Goal: Task Accomplishment & Management: Manage account settings

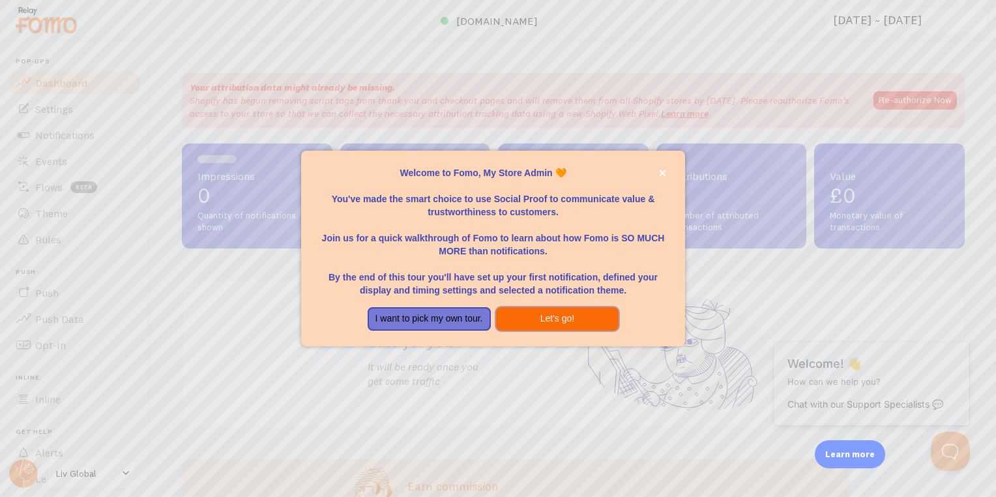
click at [537, 311] on button "Let's go!" at bounding box center [557, 318] width 123 height 23
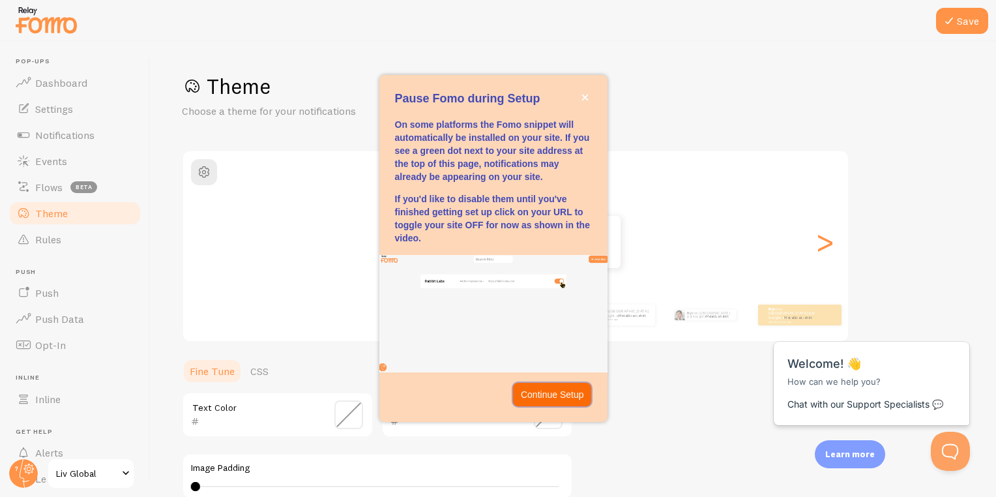
click at [555, 387] on button "Continue Setup" at bounding box center [552, 394] width 79 height 23
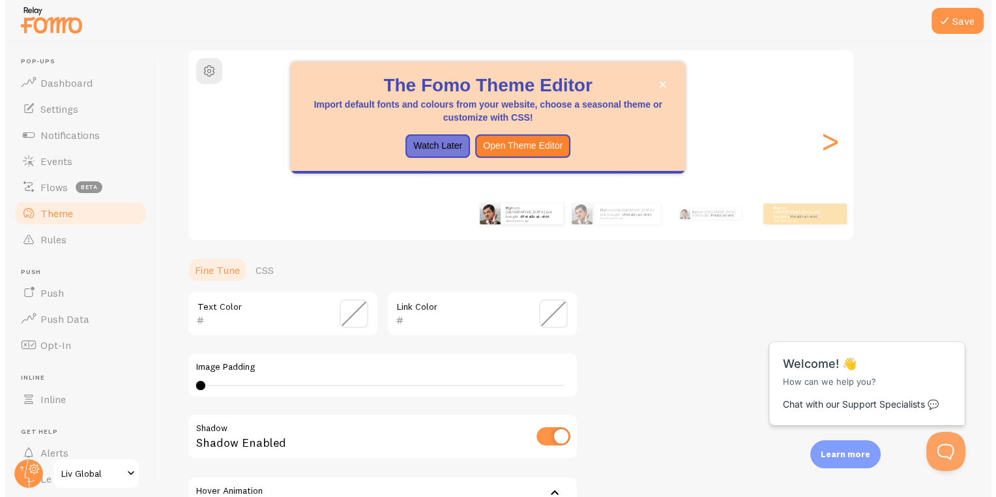
scroll to position [256, 0]
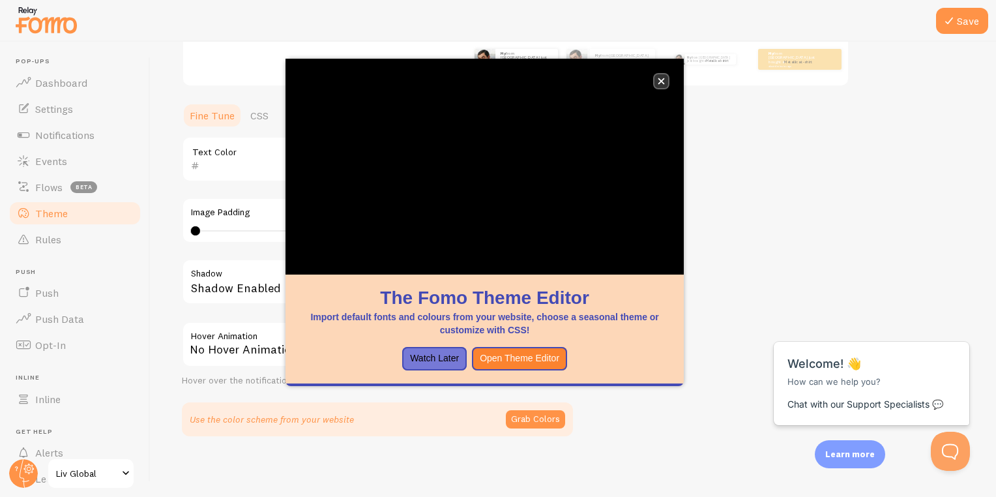
click at [665, 76] on button "close," at bounding box center [662, 81] width 14 height 14
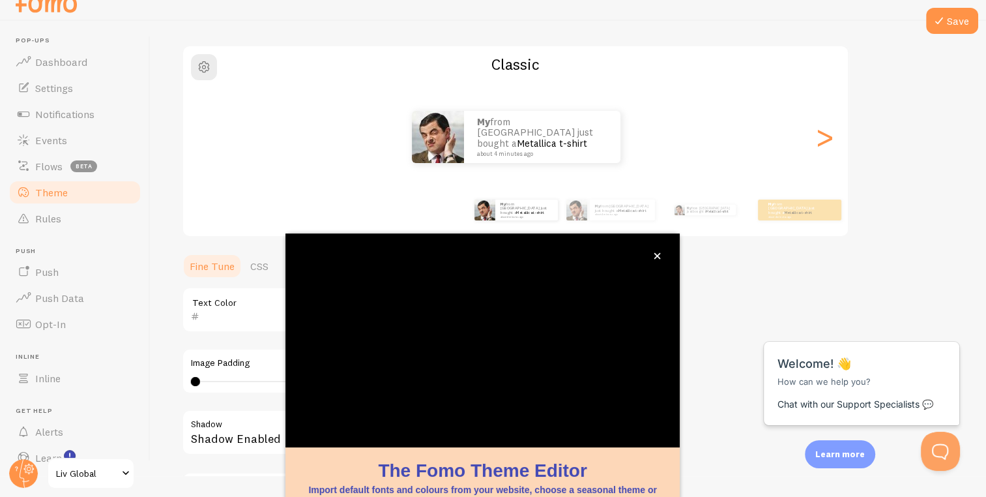
scroll to position [101, 0]
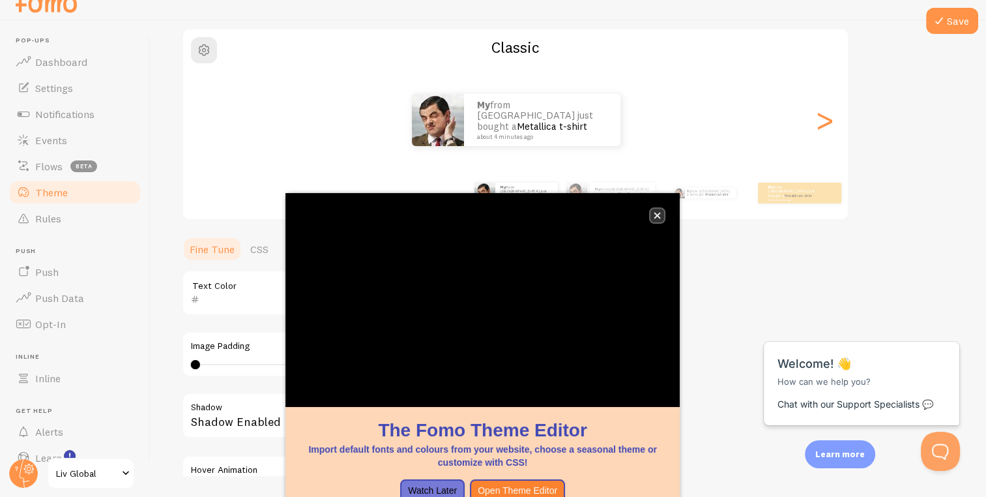
click at [660, 216] on icon "close," at bounding box center [657, 215] width 7 height 7
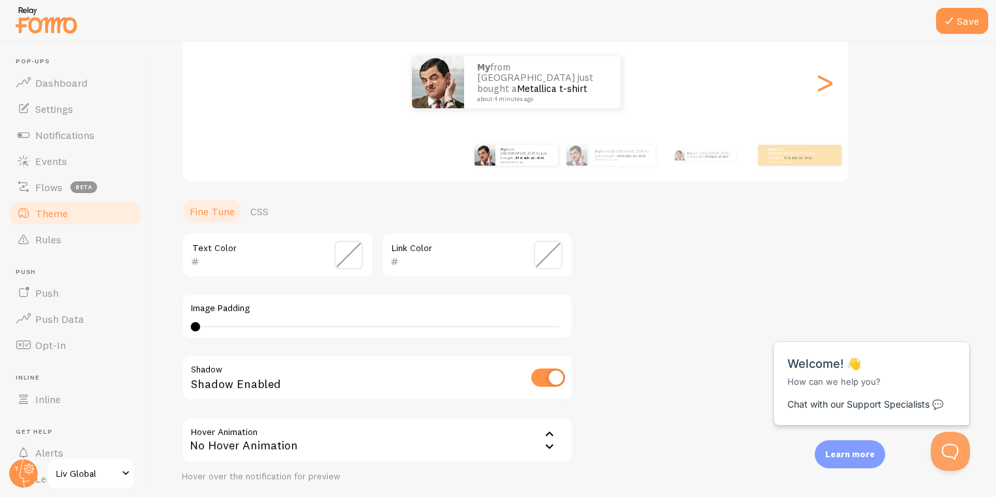
scroll to position [256, 0]
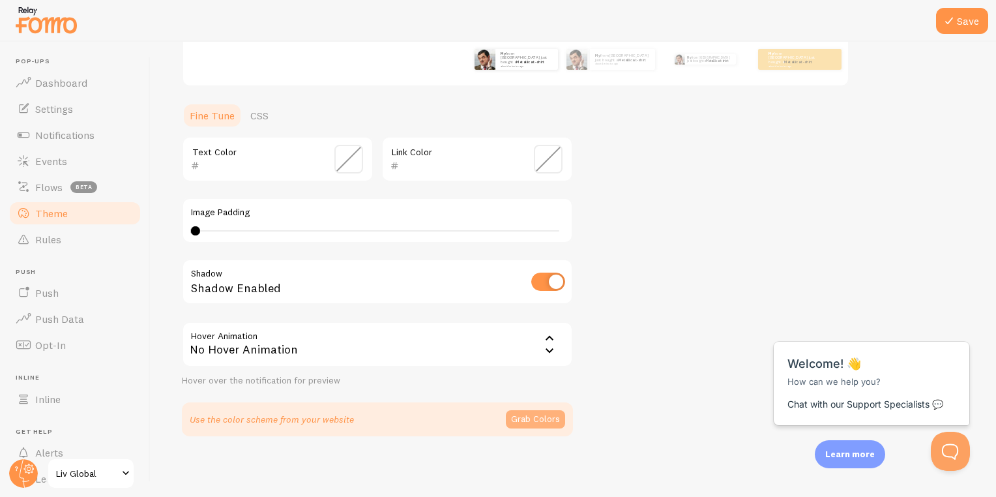
click at [530, 412] on button "Grab Colors" at bounding box center [535, 419] width 59 height 18
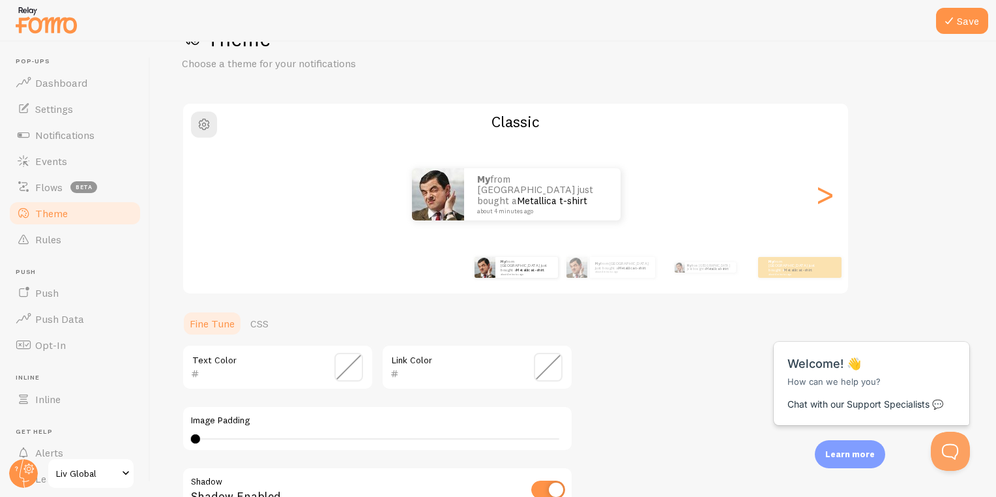
scroll to position [47, 0]
click at [441, 194] on img at bounding box center [438, 195] width 52 height 52
click at [200, 125] on span "button" at bounding box center [204, 125] width 16 height 16
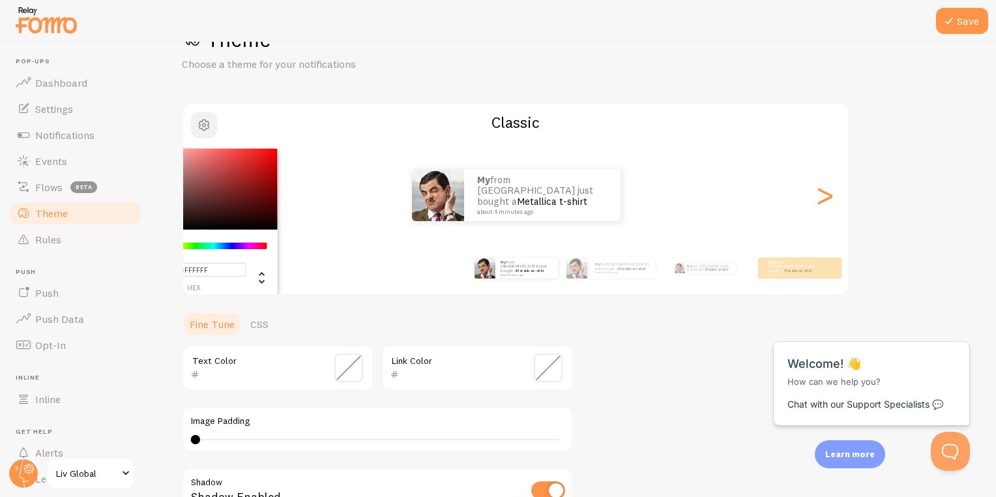
click at [200, 125] on span "button" at bounding box center [204, 125] width 16 height 16
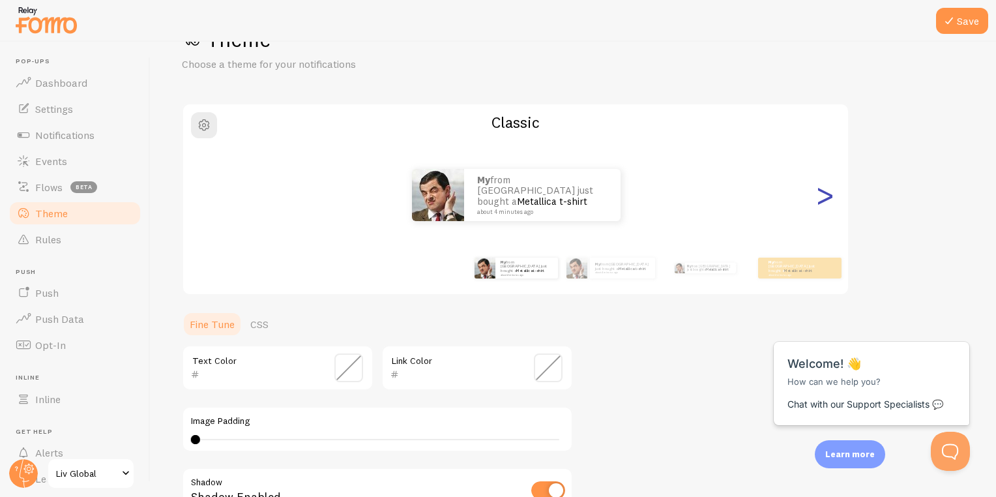
click at [825, 200] on div ">" at bounding box center [825, 195] width 16 height 94
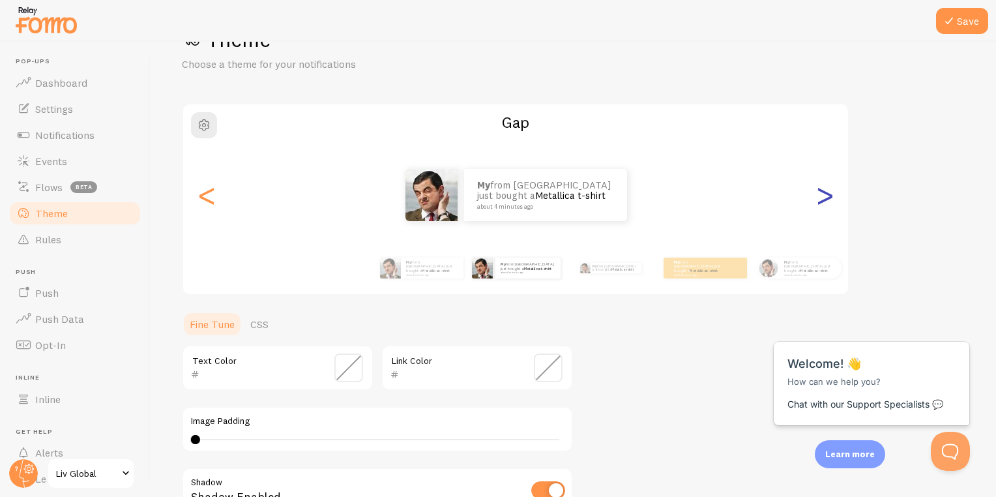
click at [825, 200] on div ">" at bounding box center [825, 195] width 16 height 94
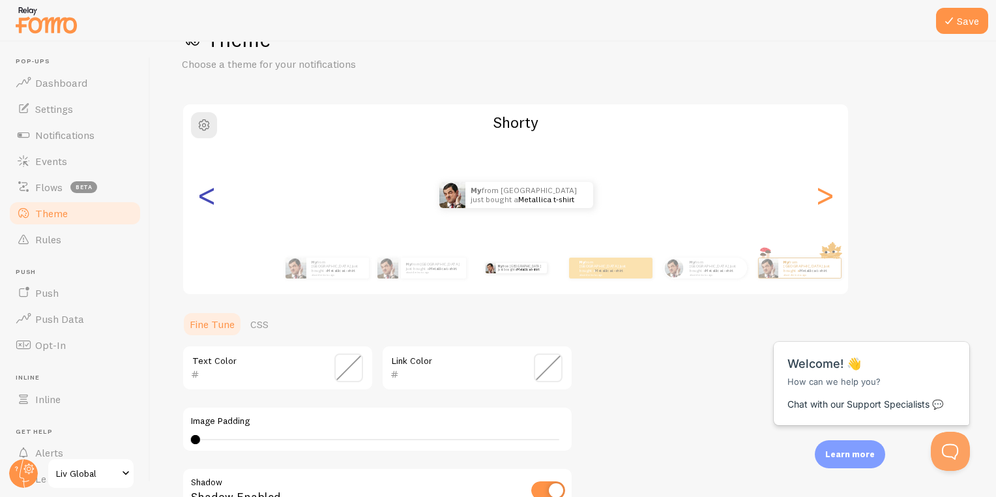
click at [206, 202] on div "<" at bounding box center [207, 195] width 16 height 94
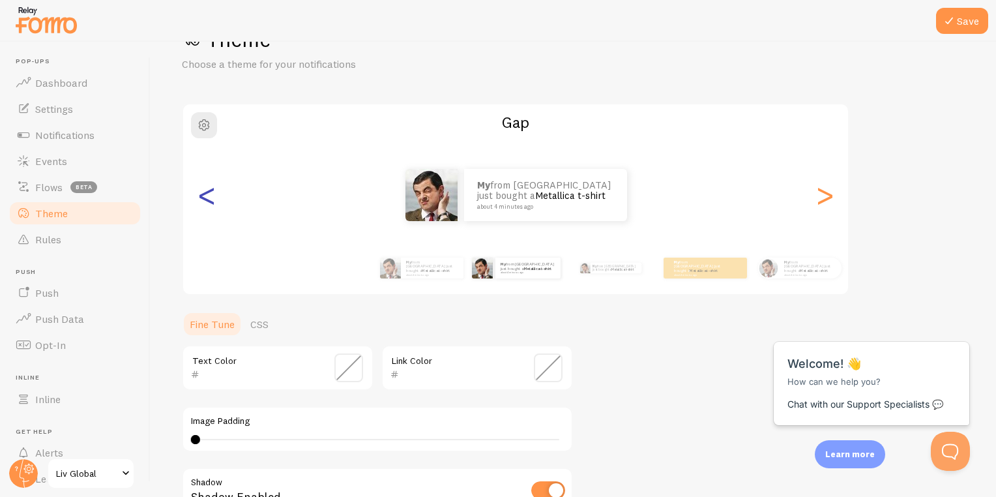
click at [206, 202] on div "<" at bounding box center [207, 195] width 16 height 94
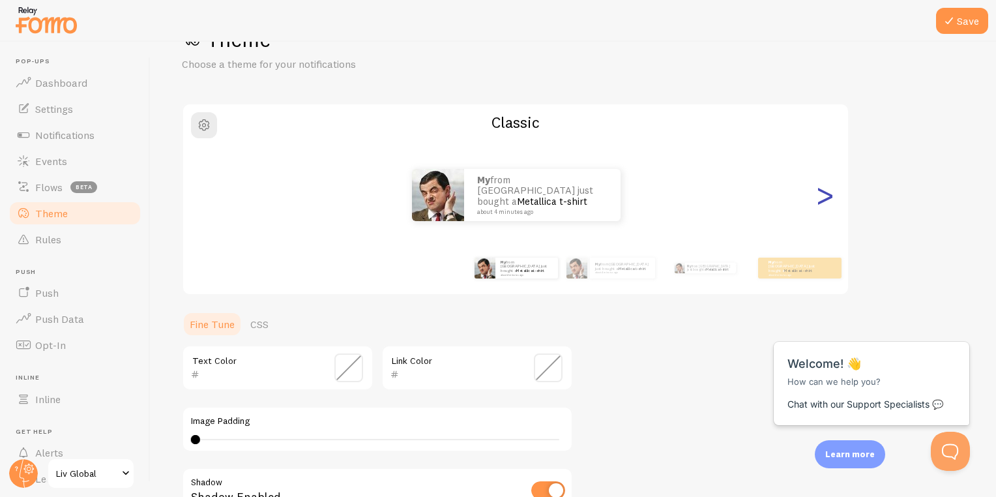
click at [831, 186] on div ">" at bounding box center [825, 195] width 16 height 94
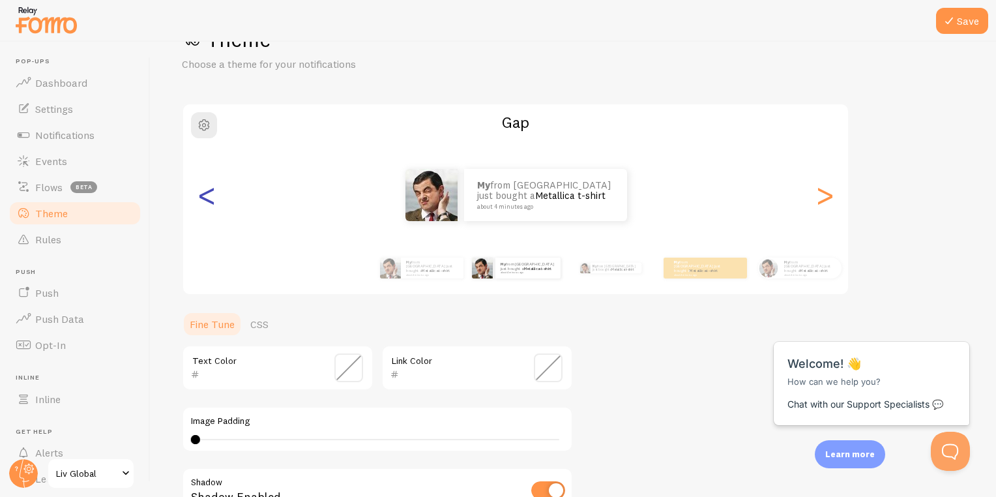
click at [211, 196] on div "<" at bounding box center [207, 195] width 16 height 94
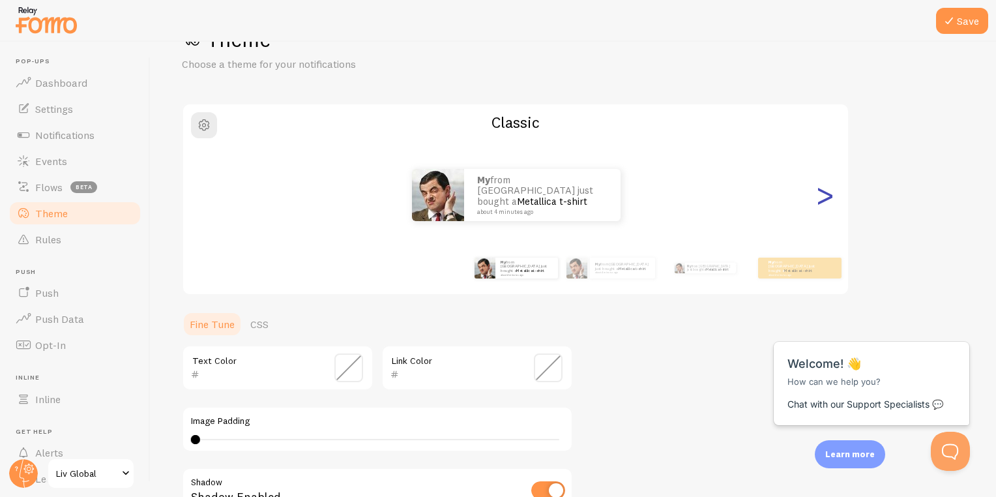
click at [821, 186] on div ">" at bounding box center [825, 195] width 16 height 94
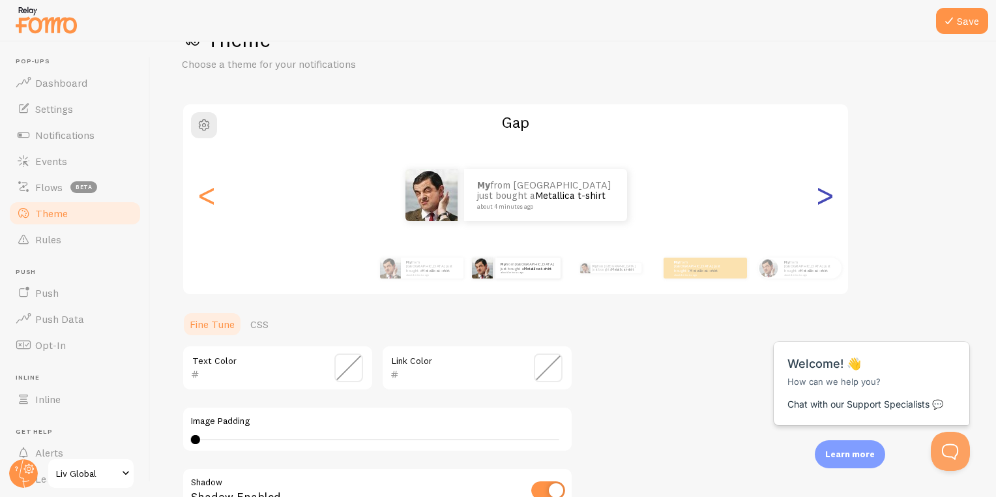
click at [821, 186] on div ">" at bounding box center [825, 195] width 16 height 94
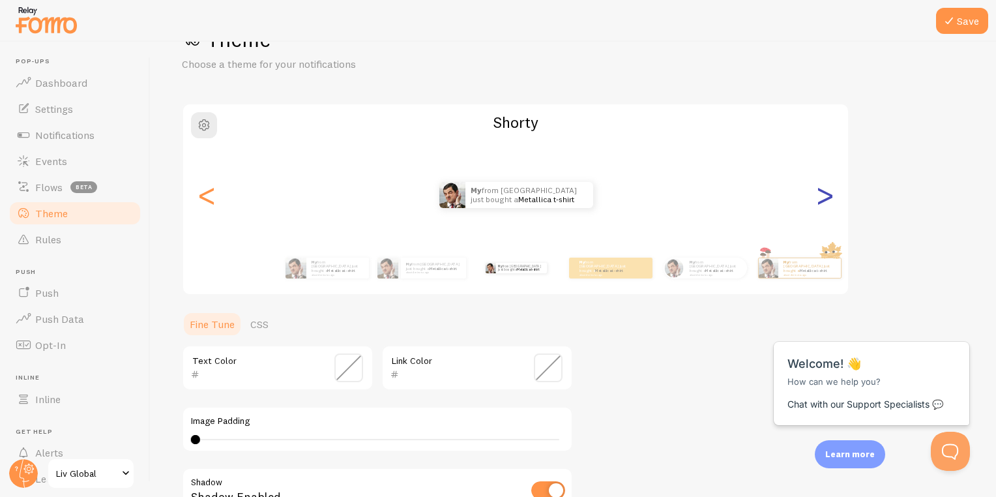
click at [821, 186] on div ">" at bounding box center [825, 195] width 16 height 94
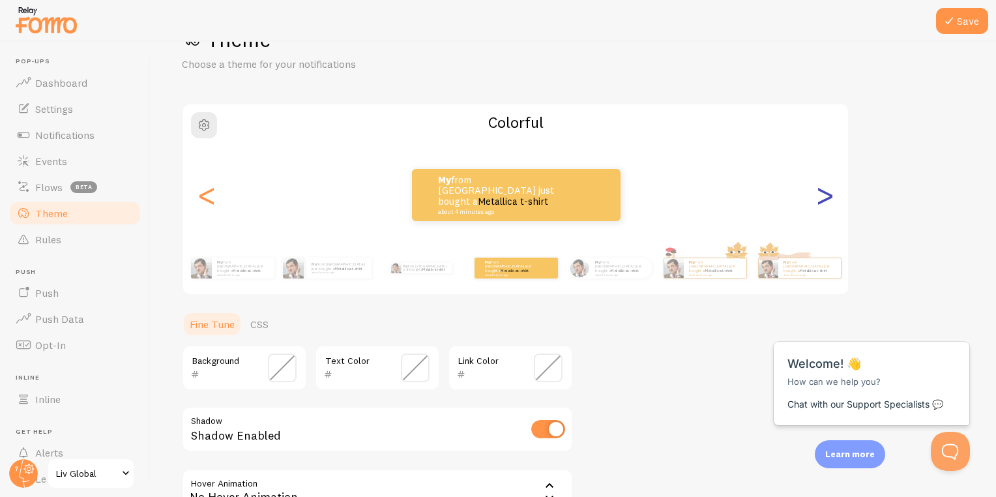
click at [817, 182] on div ">" at bounding box center [825, 195] width 16 height 94
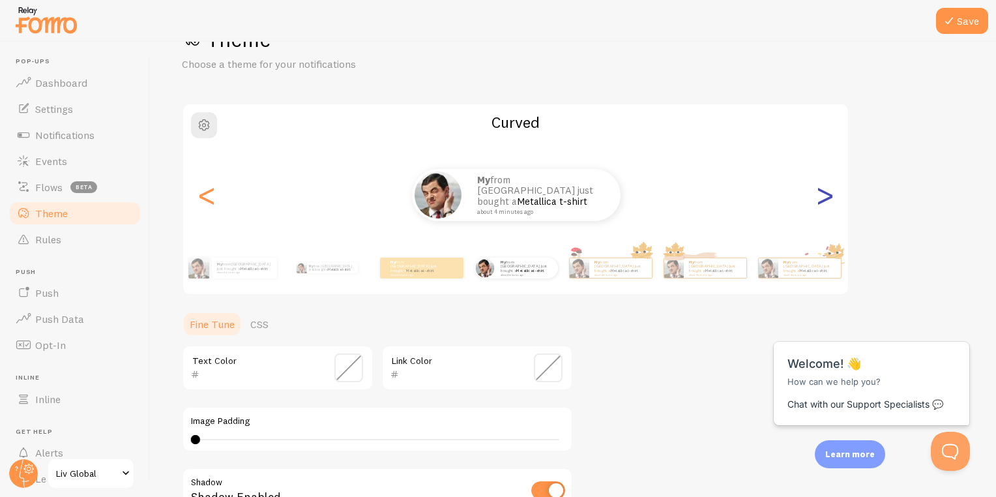
click at [817, 182] on div ">" at bounding box center [825, 195] width 16 height 94
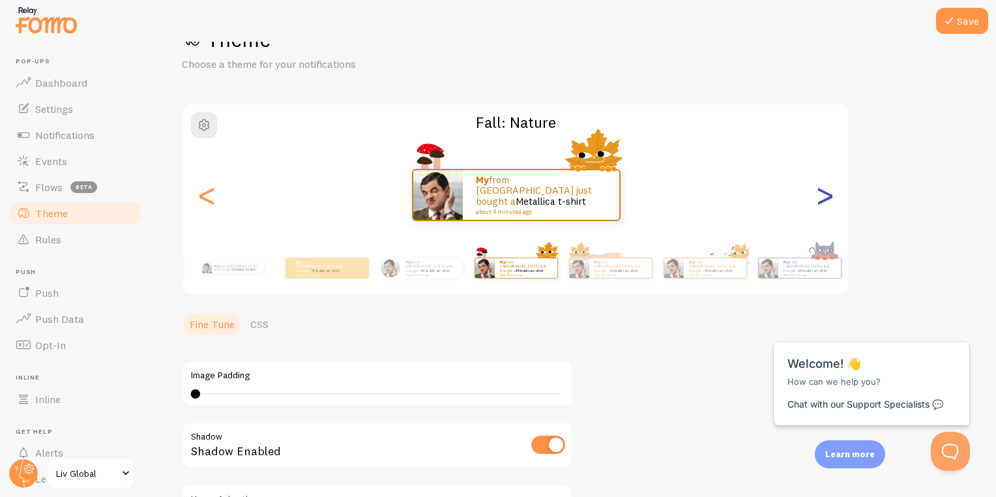
type input "0"
click at [817, 182] on div ">" at bounding box center [825, 195] width 16 height 94
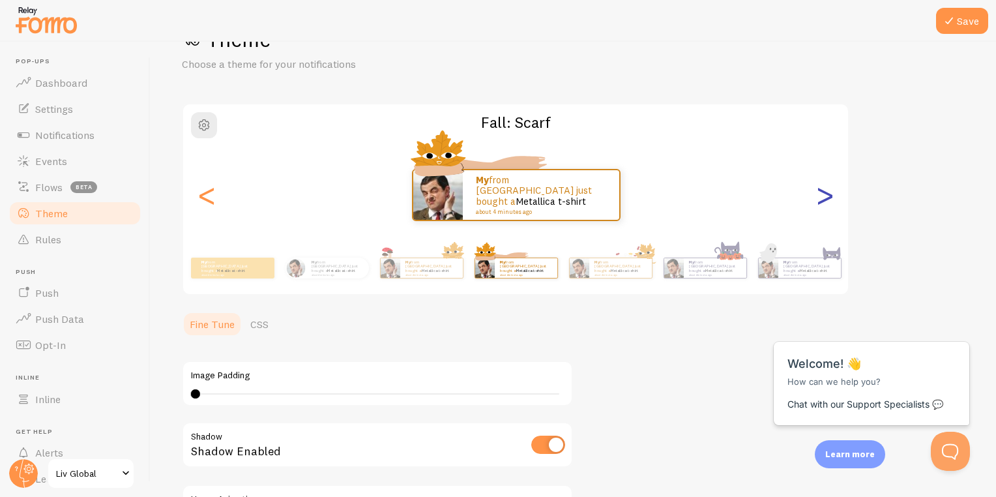
click at [817, 182] on div ">" at bounding box center [825, 195] width 16 height 94
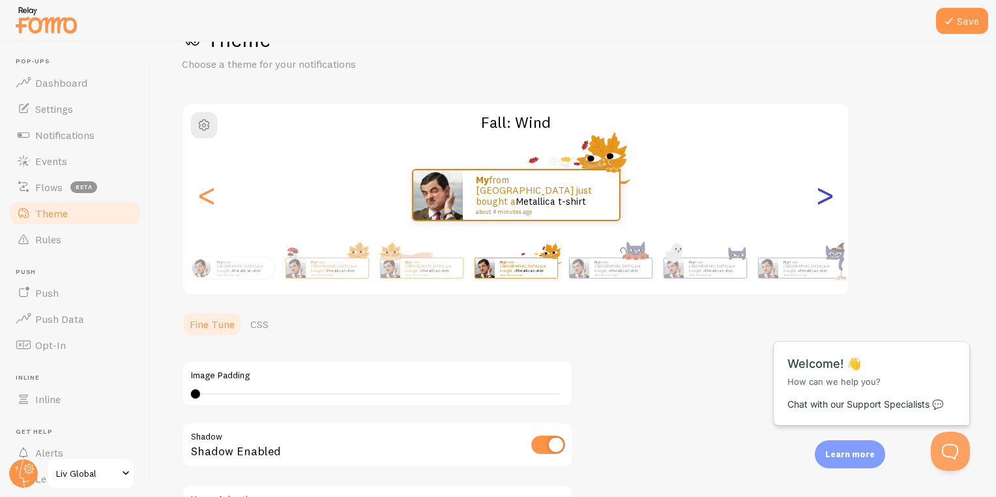
click at [817, 182] on div ">" at bounding box center [825, 195] width 16 height 94
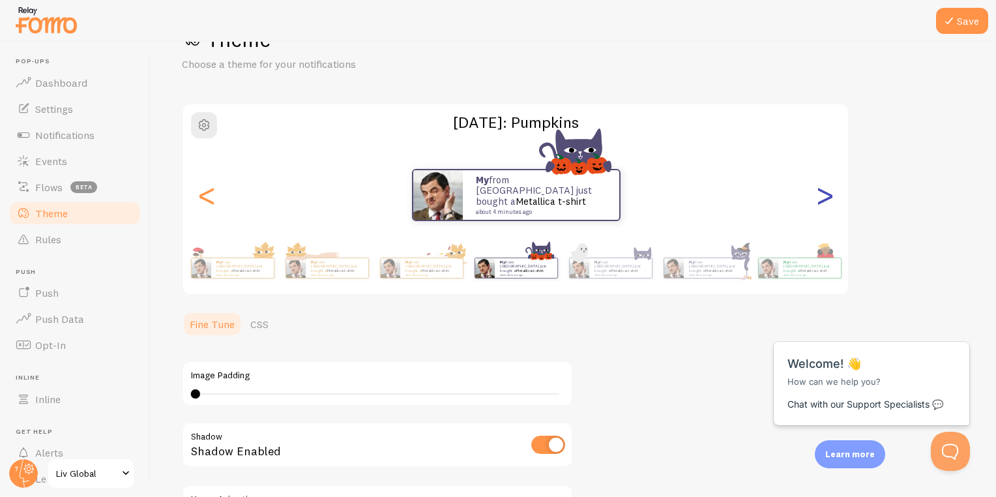
click at [817, 182] on div ">" at bounding box center [825, 195] width 16 height 94
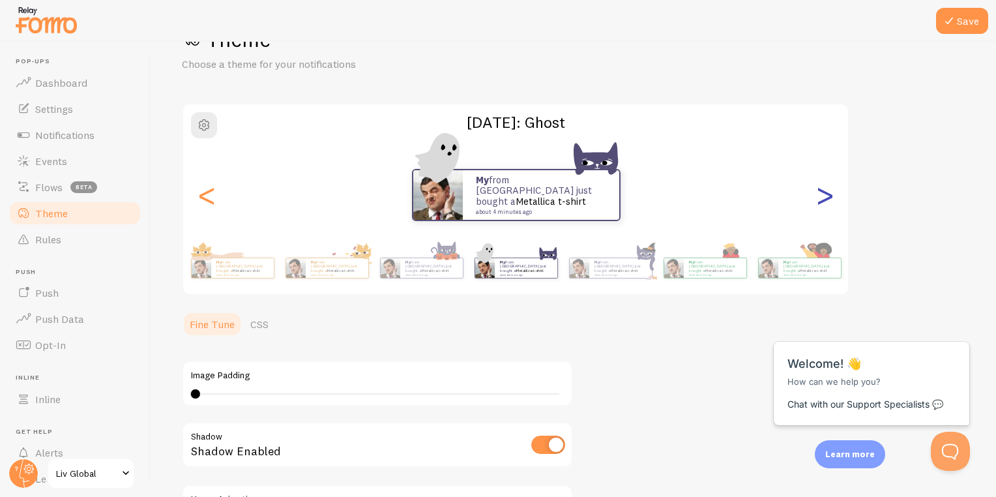
click at [817, 182] on div ">" at bounding box center [825, 195] width 16 height 94
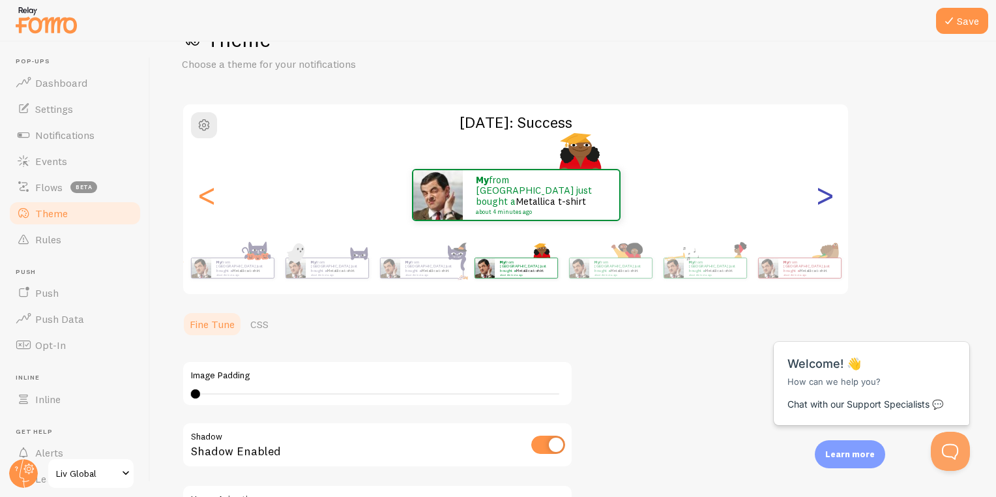
click at [817, 182] on div ">" at bounding box center [825, 195] width 16 height 94
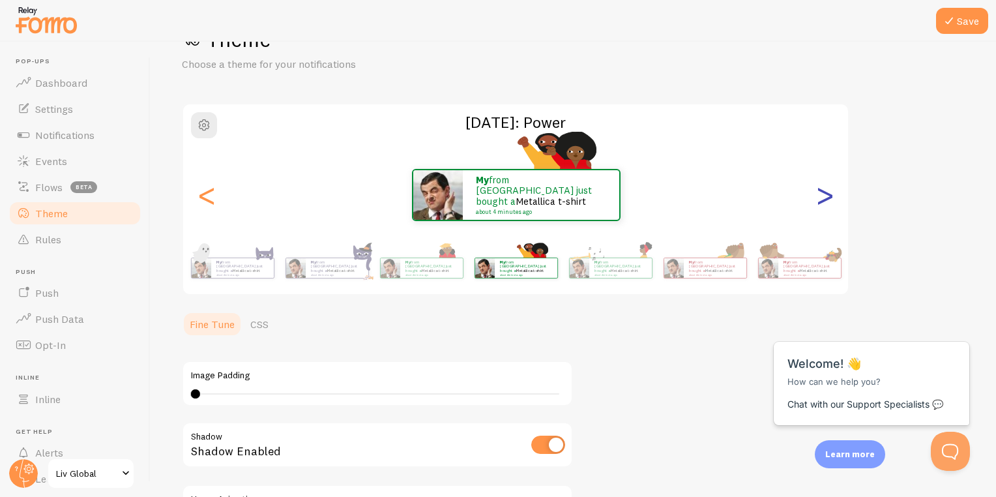
click at [817, 182] on div ">" at bounding box center [825, 195] width 16 height 94
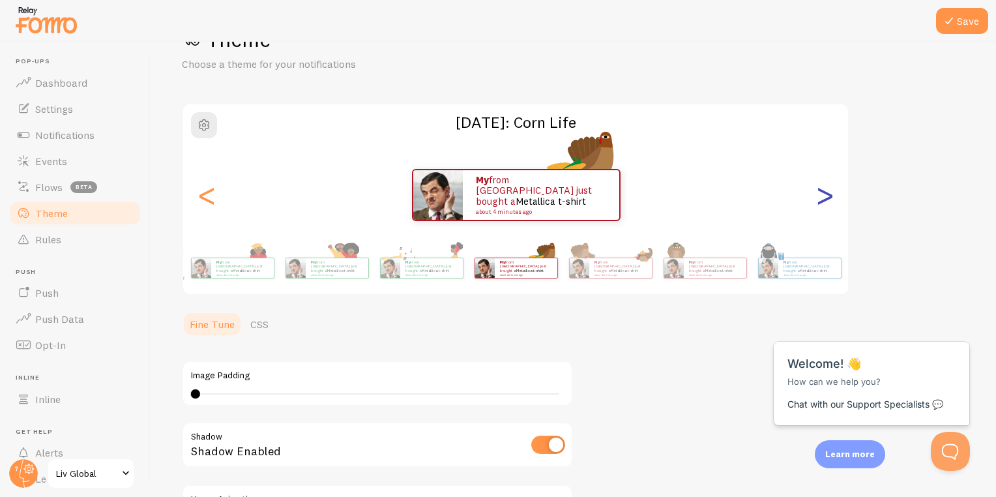
click at [817, 182] on div ">" at bounding box center [825, 195] width 16 height 94
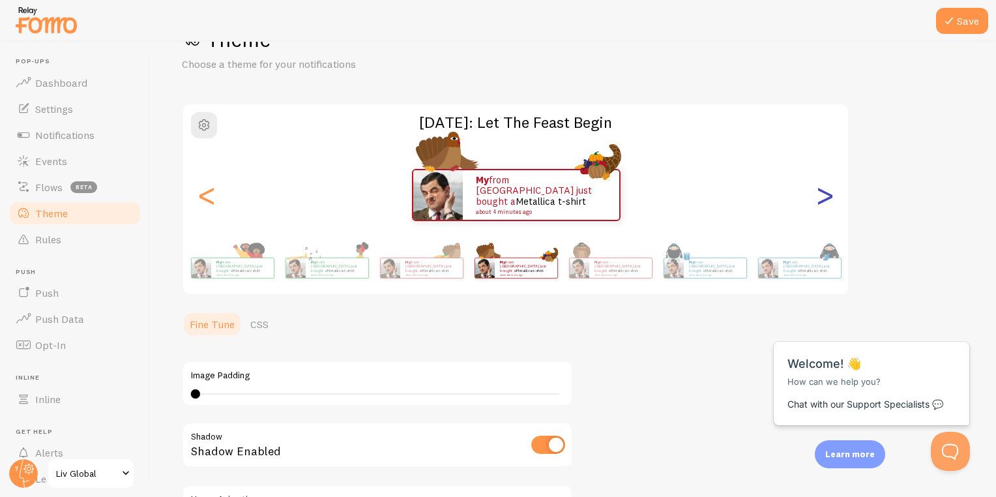
click at [817, 182] on div ">" at bounding box center [825, 195] width 16 height 94
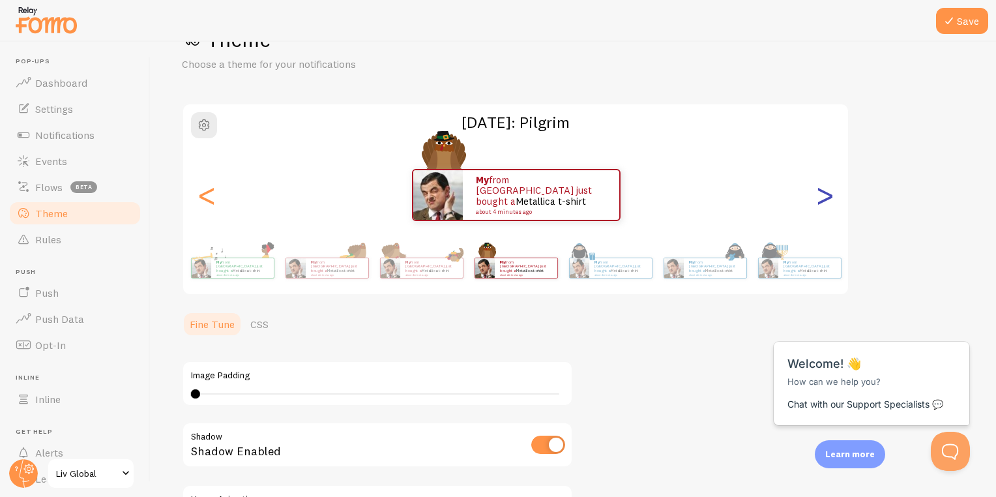
click at [817, 182] on div ">" at bounding box center [825, 195] width 16 height 94
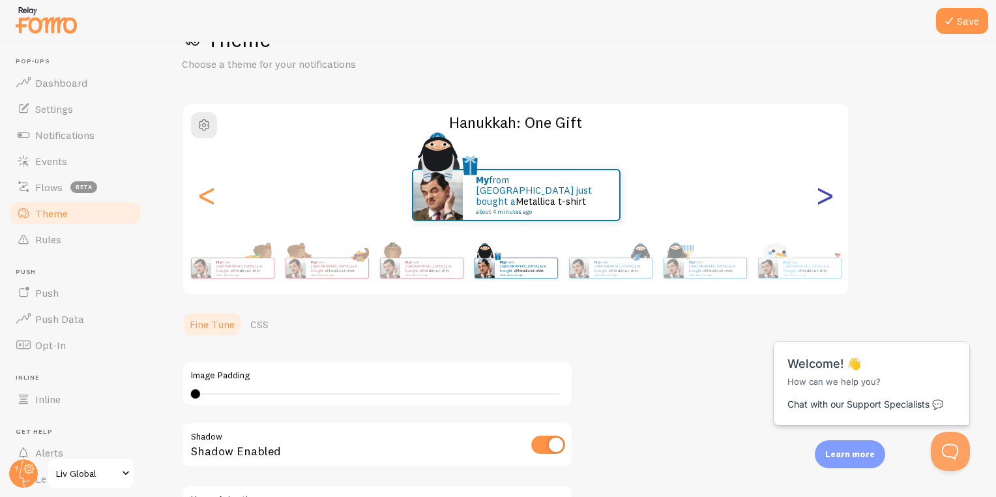
click at [817, 182] on div ">" at bounding box center [825, 195] width 16 height 94
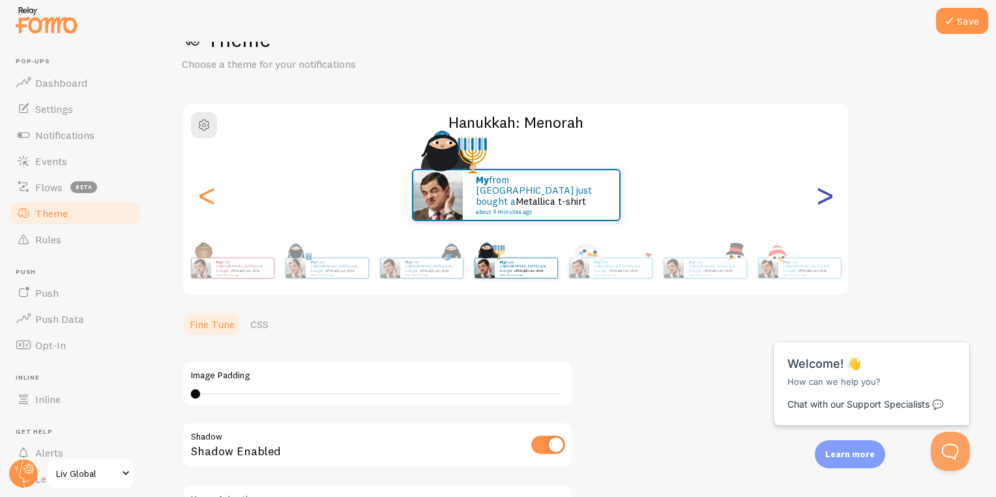
click at [817, 182] on div ">" at bounding box center [825, 195] width 16 height 94
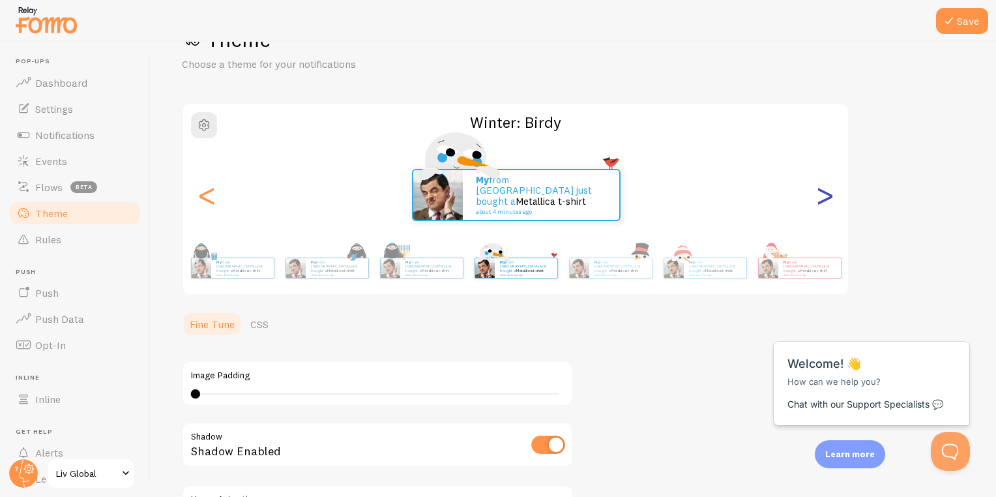
click at [817, 182] on div ">" at bounding box center [825, 195] width 16 height 94
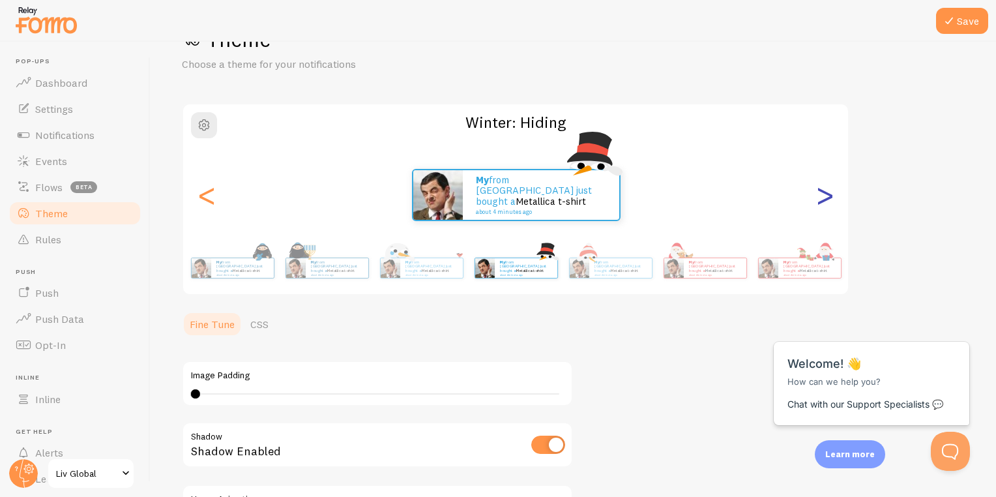
click at [817, 182] on div ">" at bounding box center [825, 195] width 16 height 94
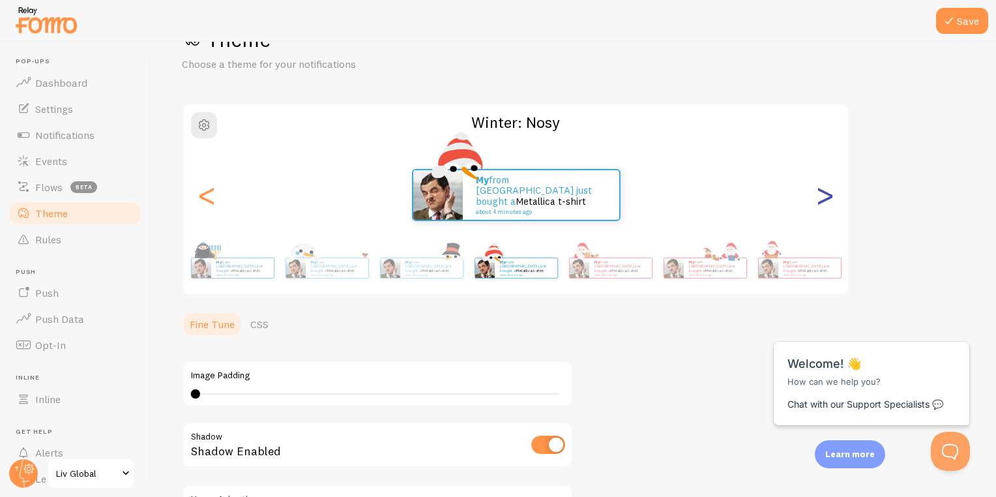
click at [817, 182] on div ">" at bounding box center [825, 195] width 16 height 94
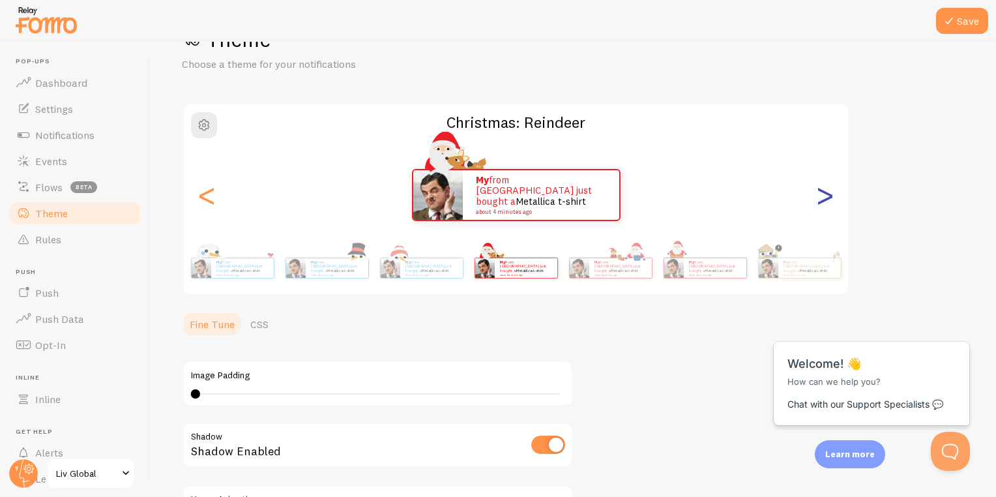
click at [817, 182] on div ">" at bounding box center [825, 195] width 16 height 94
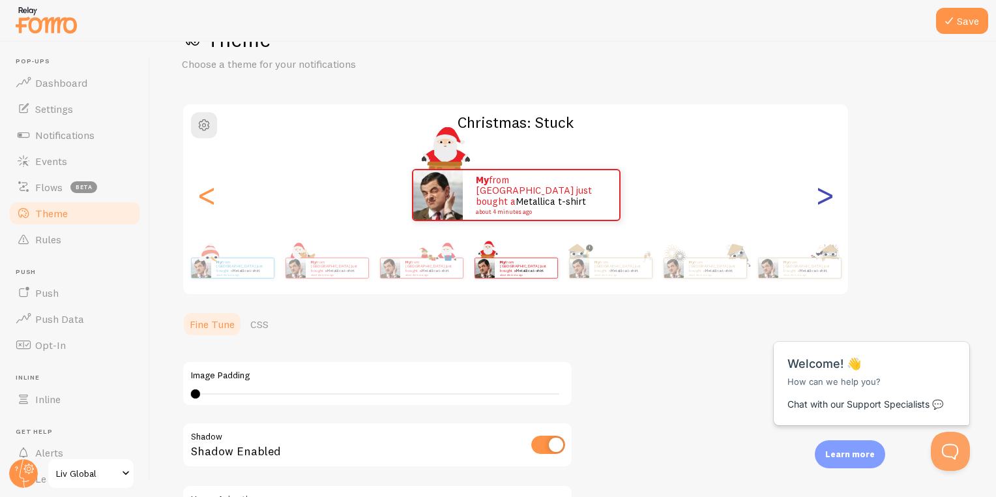
click at [817, 182] on div ">" at bounding box center [825, 195] width 16 height 94
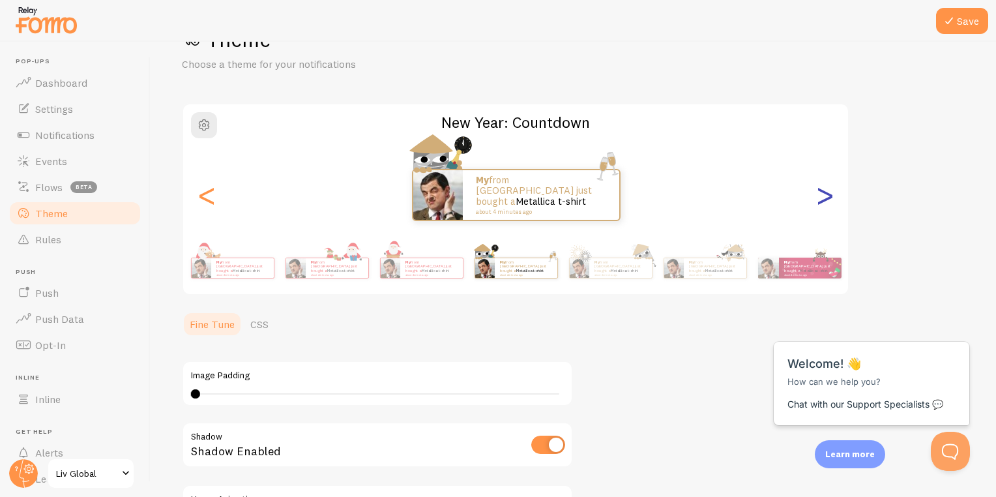
click at [817, 182] on div ">" at bounding box center [825, 195] width 16 height 94
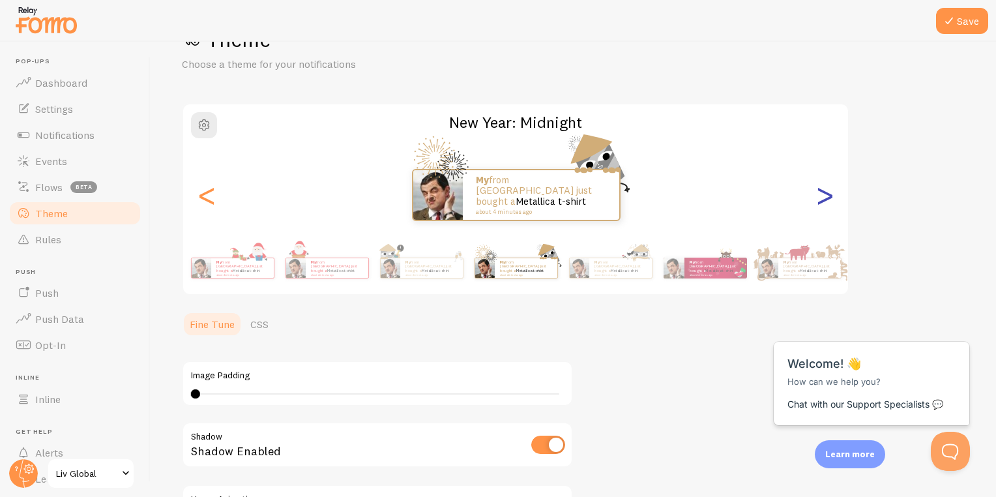
click at [817, 182] on div ">" at bounding box center [825, 195] width 16 height 94
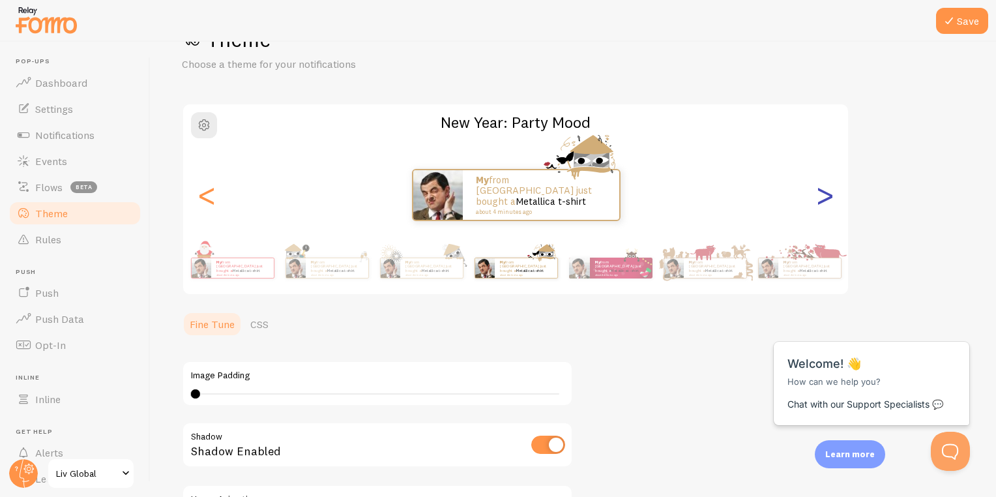
click at [817, 182] on div ">" at bounding box center [825, 195] width 16 height 94
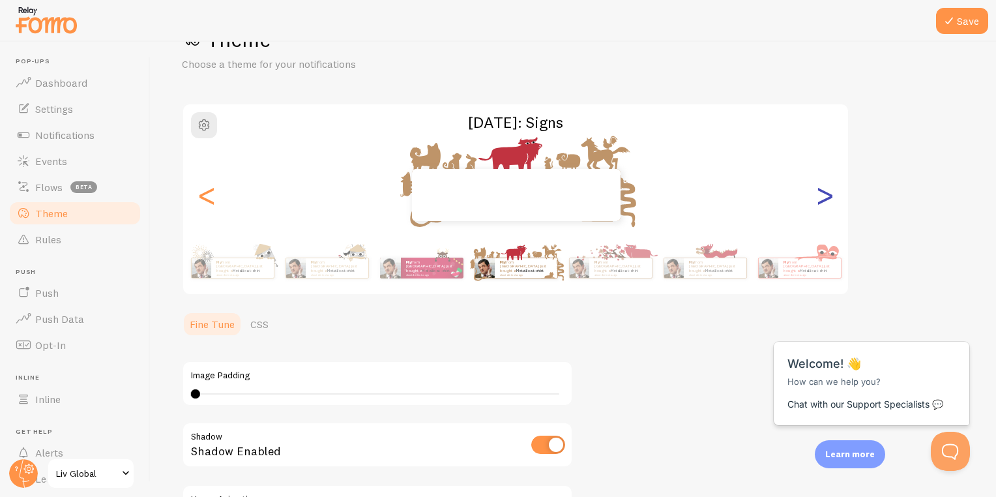
click at [817, 182] on div ">" at bounding box center [825, 195] width 16 height 94
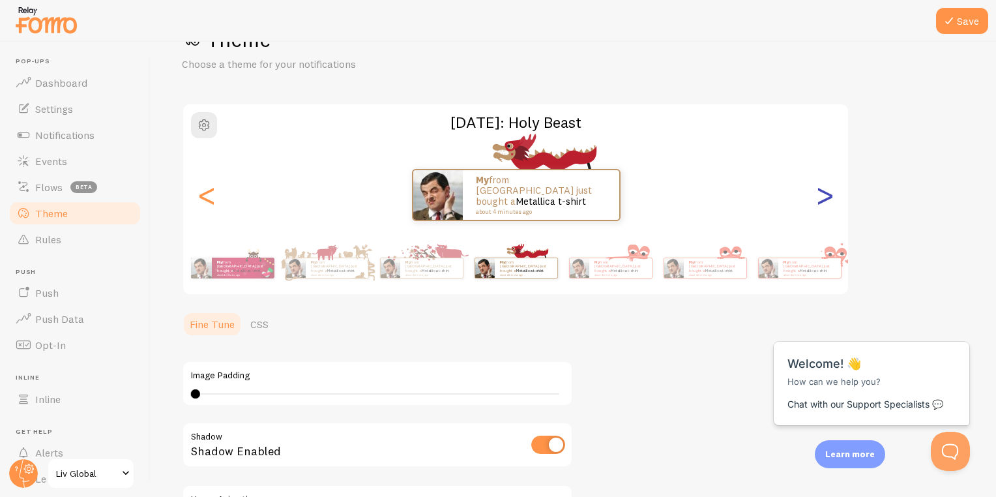
click at [817, 182] on div ">" at bounding box center [825, 195] width 16 height 94
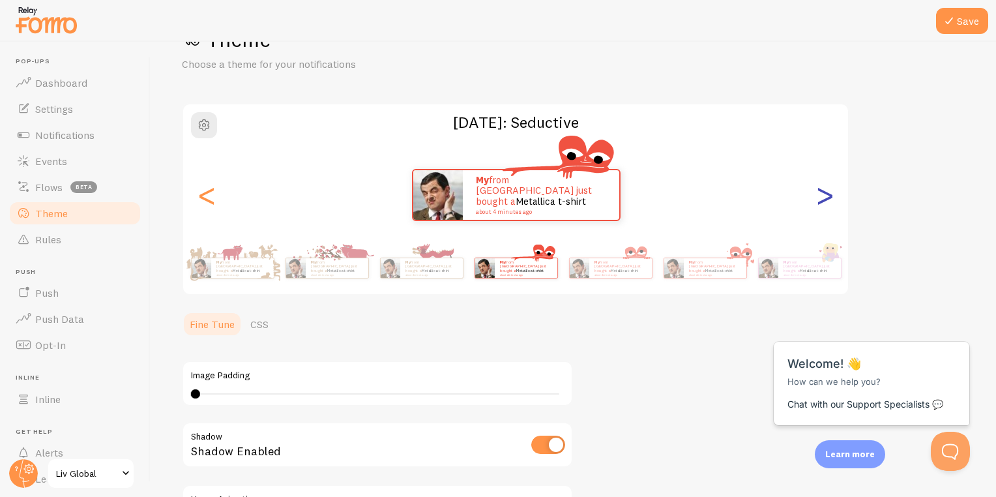
click at [821, 186] on div ">" at bounding box center [825, 195] width 16 height 94
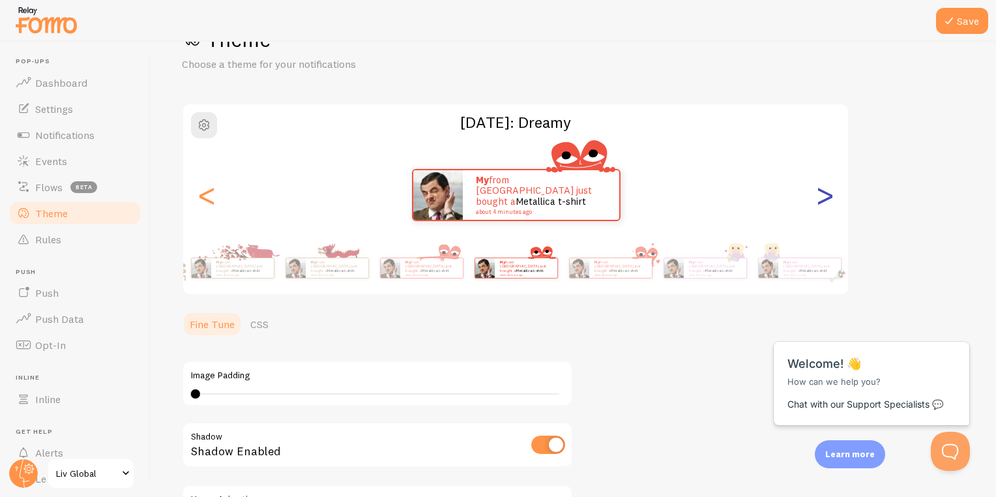
click at [821, 186] on div ">" at bounding box center [825, 195] width 16 height 94
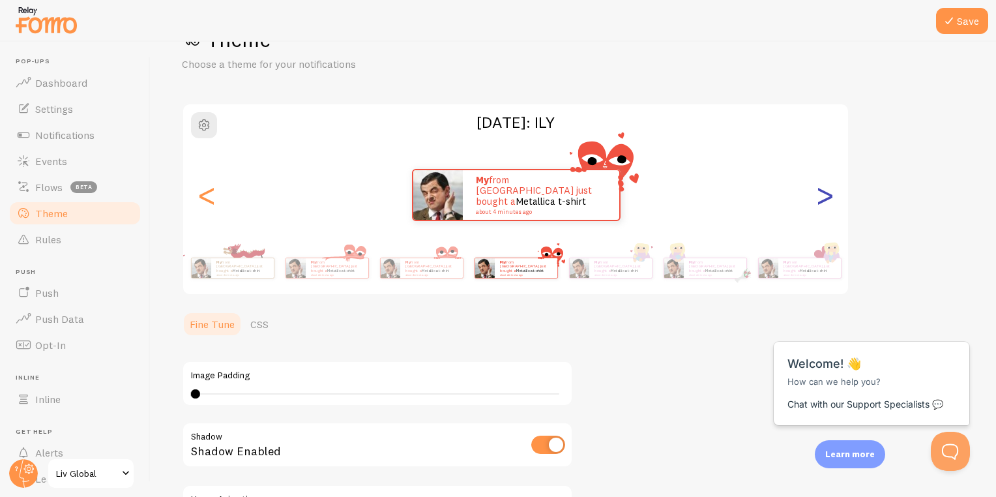
click at [821, 186] on div ">" at bounding box center [825, 195] width 16 height 94
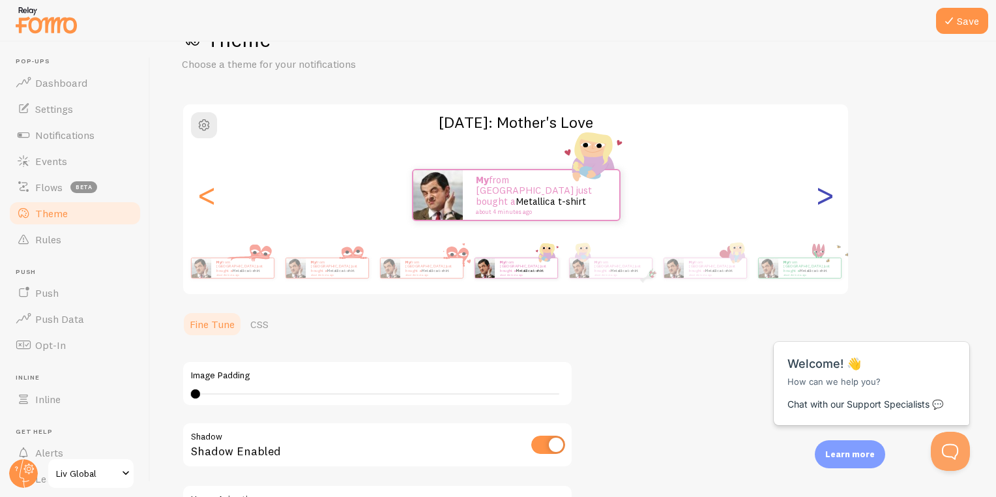
click at [821, 186] on div ">" at bounding box center [825, 195] width 16 height 94
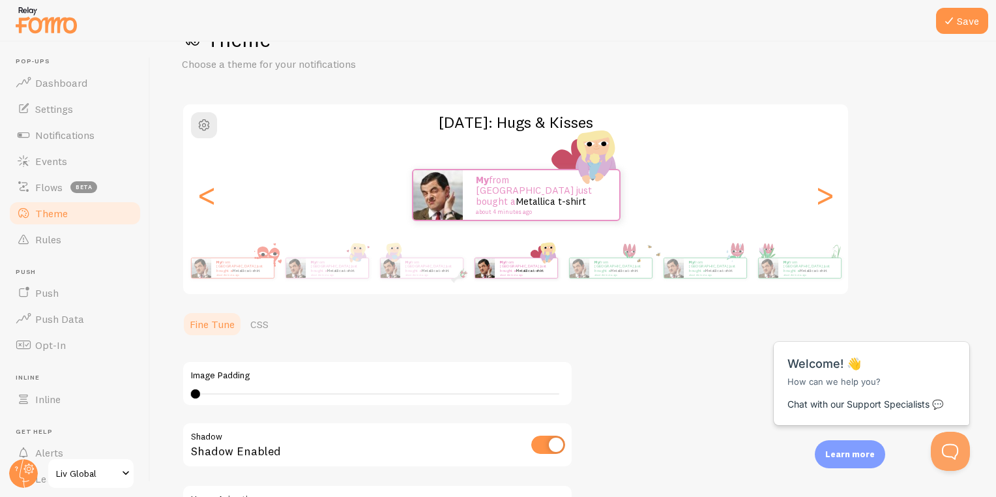
click at [842, 192] on div "My from [GEOGRAPHIC_DATA] just bought a Metallica t-shirt about 4 minutes ago" at bounding box center [516, 195] width 666 height 52
click at [827, 199] on div ">" at bounding box center [825, 195] width 16 height 94
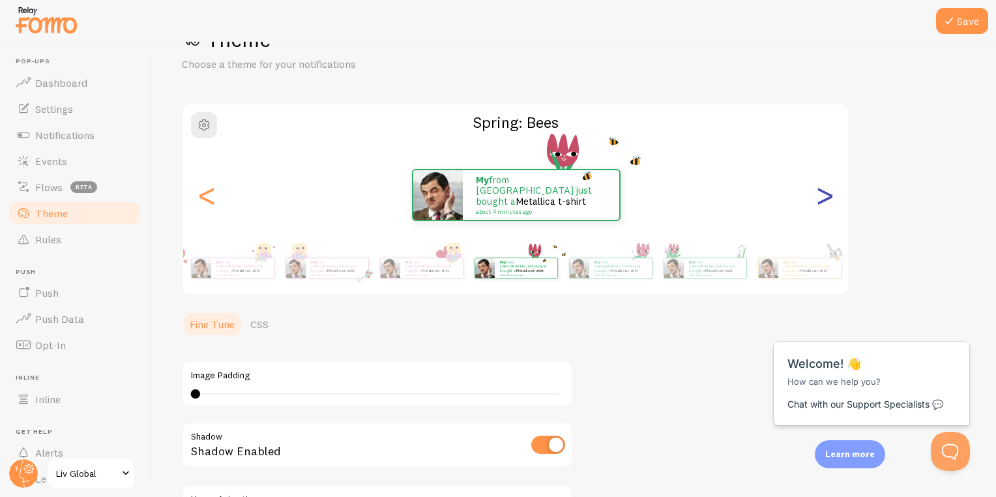
click at [827, 199] on div ">" at bounding box center [825, 195] width 16 height 94
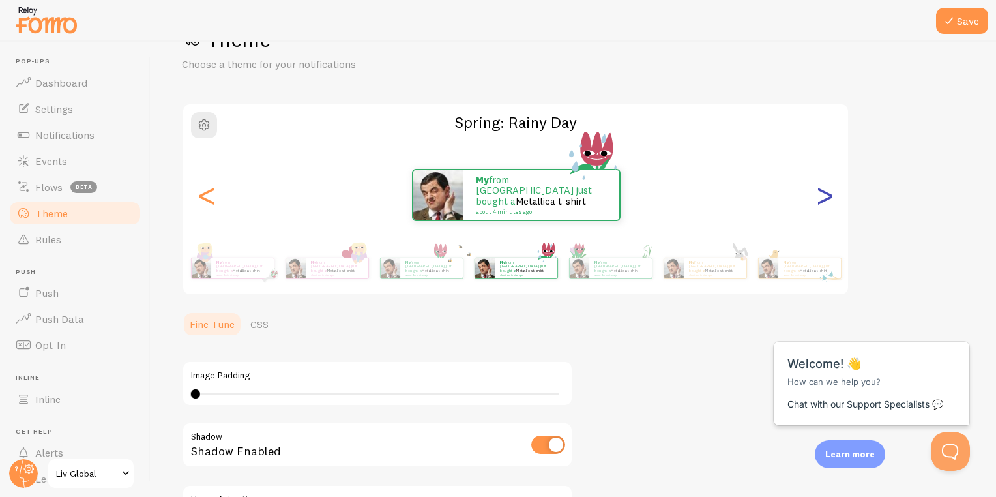
click at [827, 199] on div ">" at bounding box center [825, 195] width 16 height 94
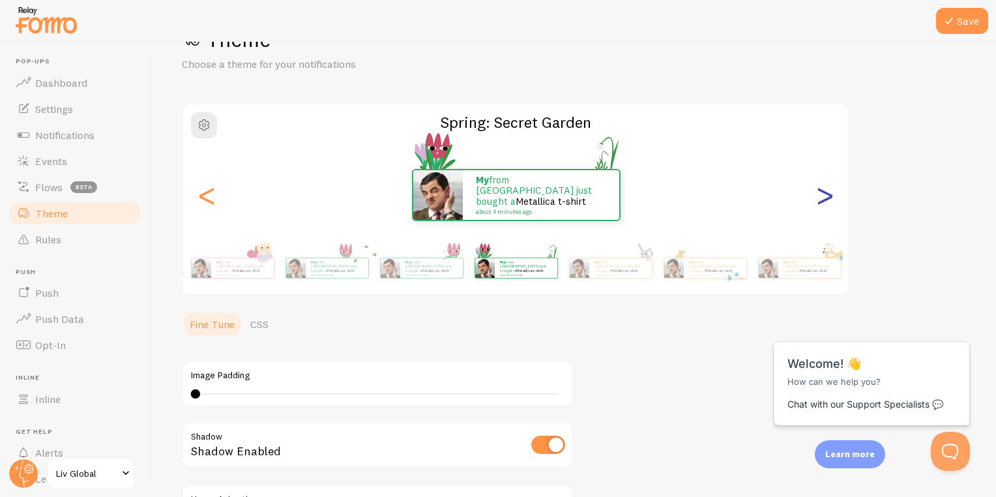
click at [827, 199] on div ">" at bounding box center [825, 195] width 16 height 94
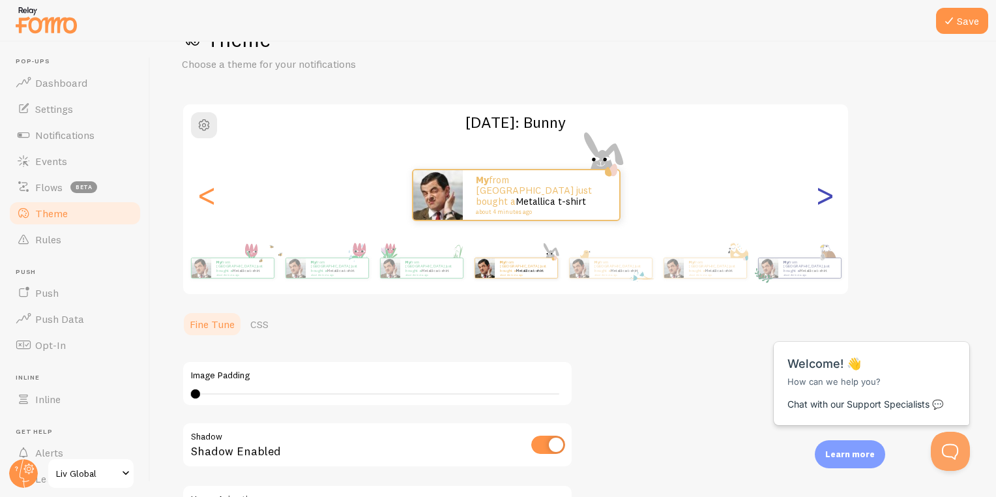
click at [827, 199] on div ">" at bounding box center [825, 195] width 16 height 94
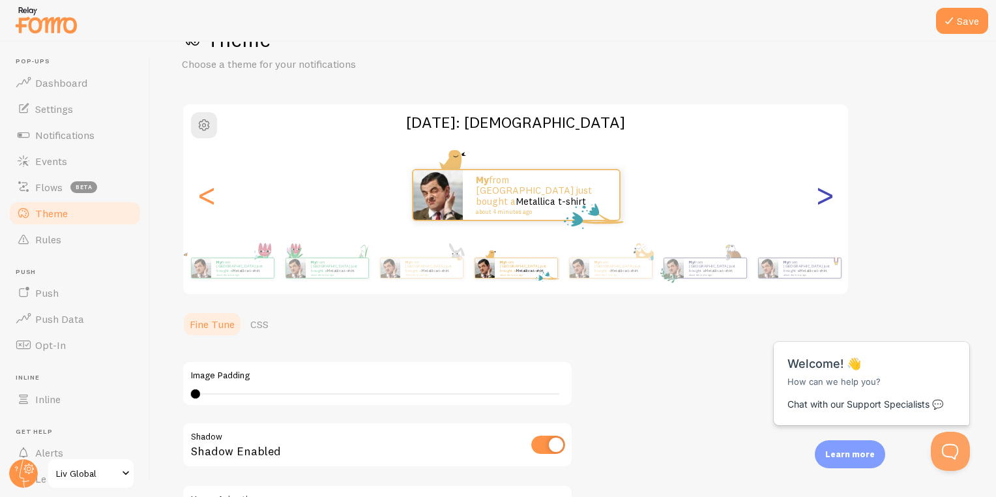
click at [827, 199] on div ">" at bounding box center [825, 195] width 16 height 94
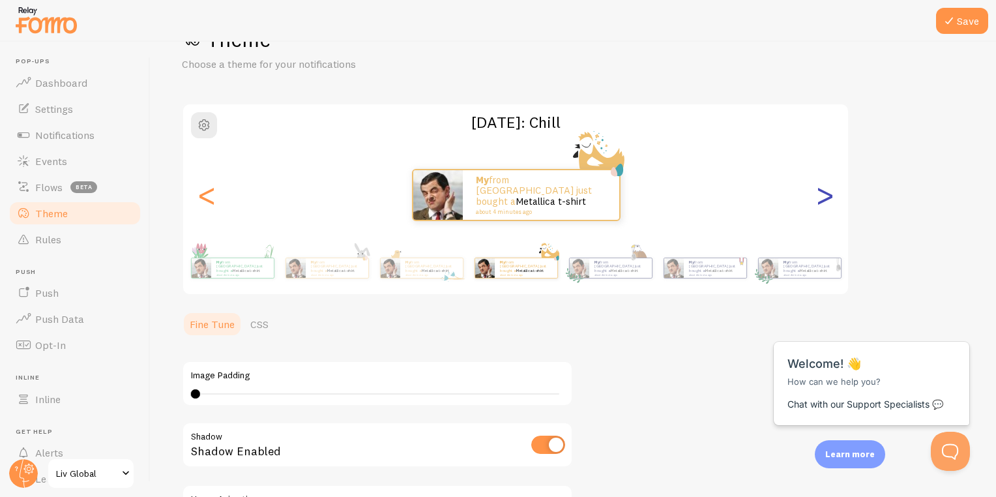
click at [827, 199] on div ">" at bounding box center [825, 195] width 16 height 94
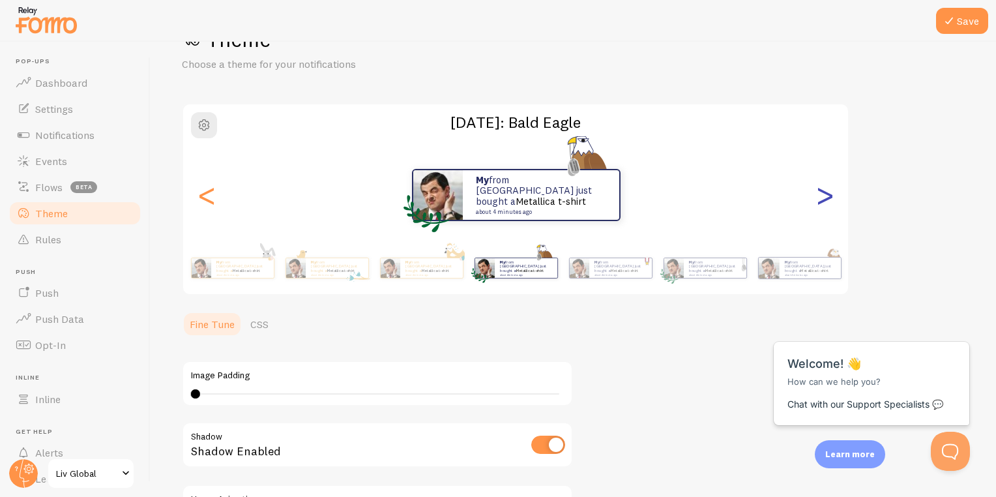
click at [827, 199] on div ">" at bounding box center [825, 195] width 16 height 94
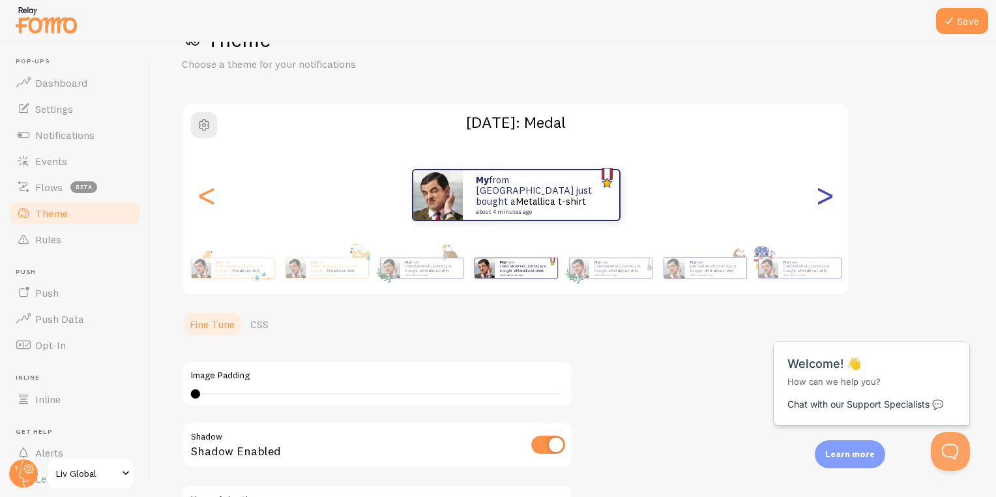
click at [827, 199] on div ">" at bounding box center [825, 195] width 16 height 94
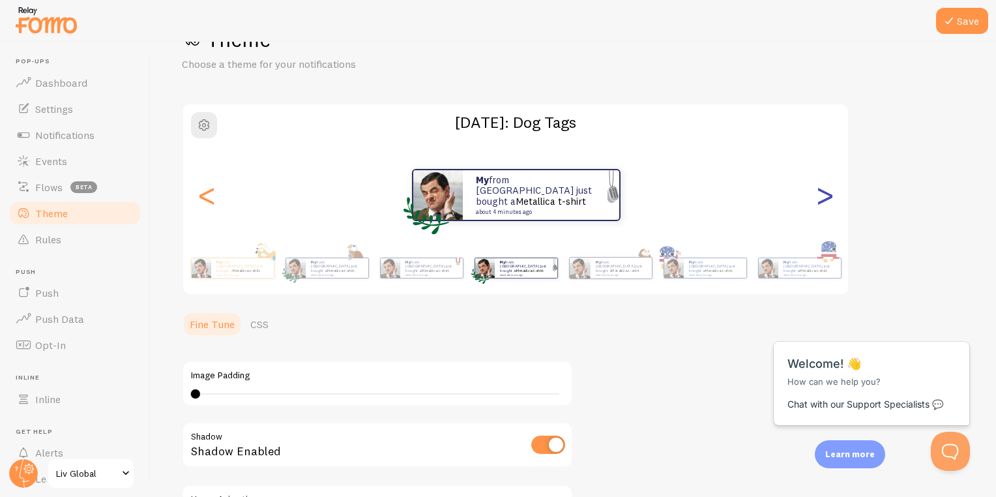
click at [827, 199] on div ">" at bounding box center [825, 195] width 16 height 94
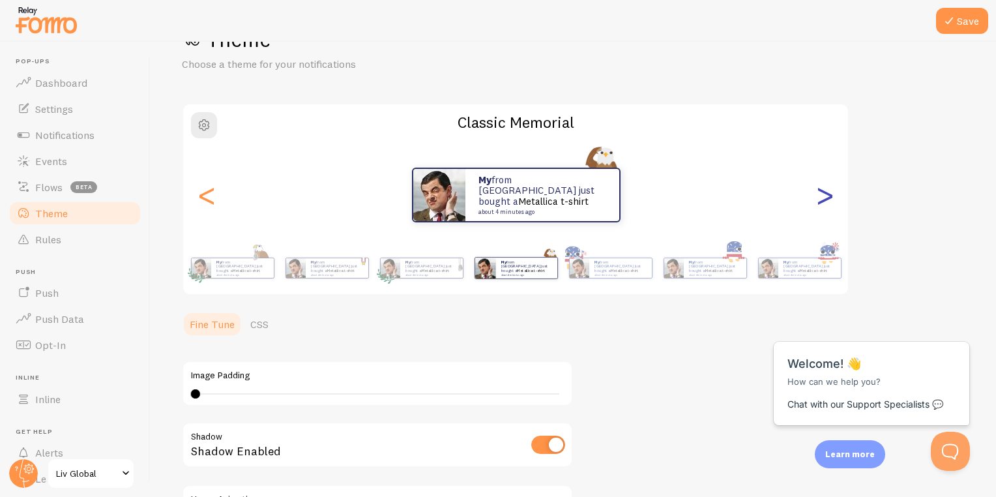
click at [827, 199] on div ">" at bounding box center [825, 195] width 16 height 94
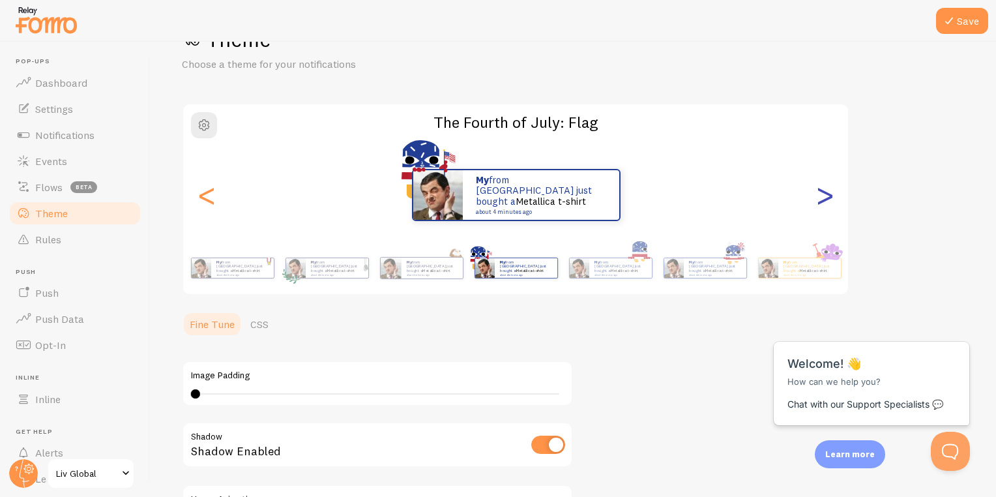
click at [827, 199] on div ">" at bounding box center [825, 195] width 16 height 94
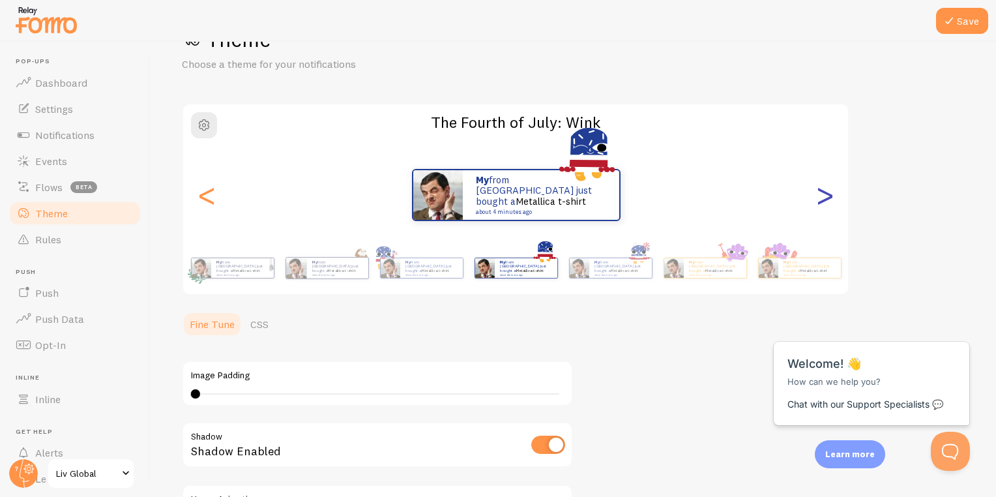
click at [827, 199] on div ">" at bounding box center [825, 195] width 16 height 94
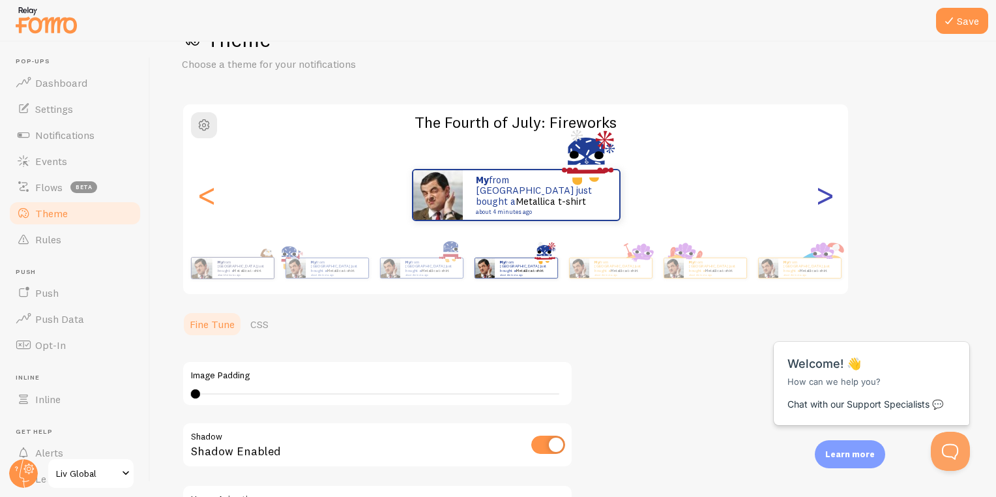
click at [827, 199] on div ">" at bounding box center [825, 195] width 16 height 94
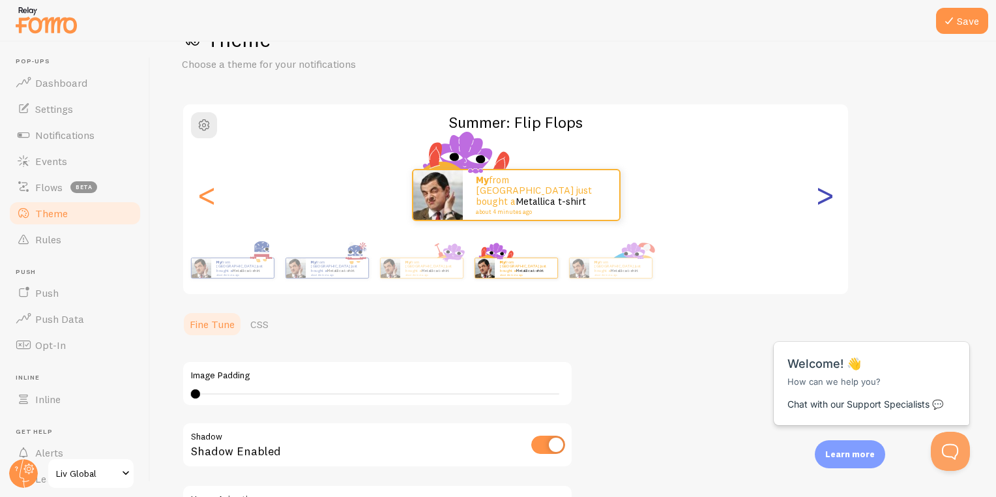
click at [827, 199] on div ">" at bounding box center [825, 195] width 16 height 94
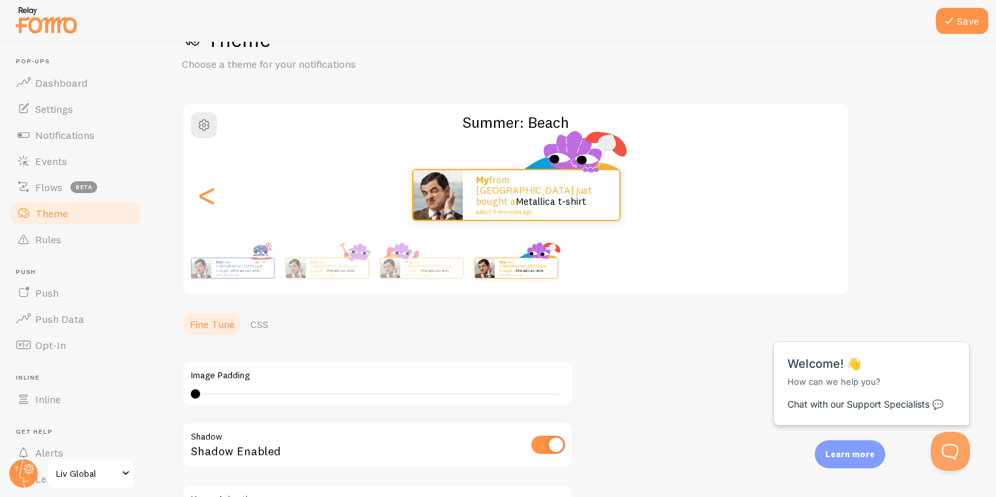
click at [827, 199] on div ">" at bounding box center [825, 195] width 16 height 94
click at [827, 199] on div "My from [GEOGRAPHIC_DATA] just bought a Metallica t-shirt about 4 minutes ago" at bounding box center [516, 195] width 666 height 52
click at [224, 200] on div "My from [GEOGRAPHIC_DATA] just bought a Metallica t-shirt about 4 minutes ago" at bounding box center [516, 195] width 666 height 52
click at [214, 201] on div "<" at bounding box center [207, 195] width 16 height 94
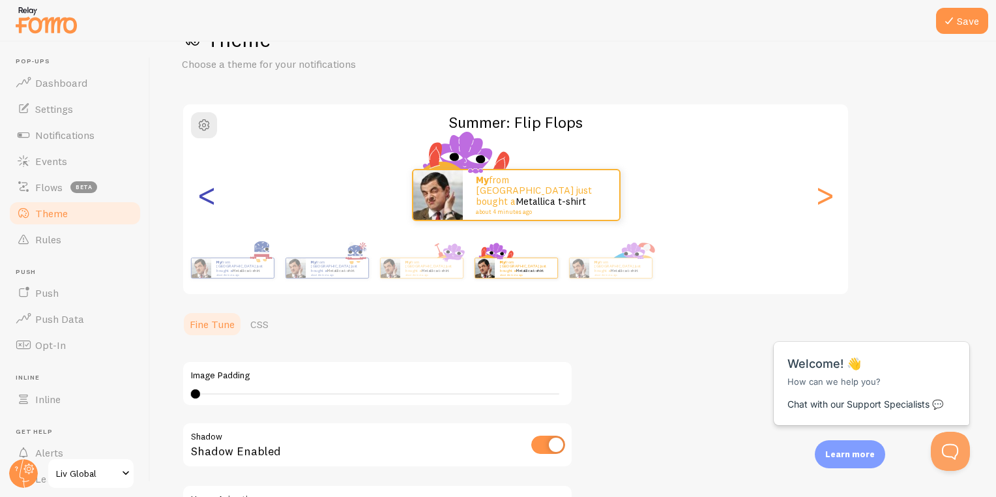
click at [214, 201] on div "<" at bounding box center [207, 195] width 16 height 94
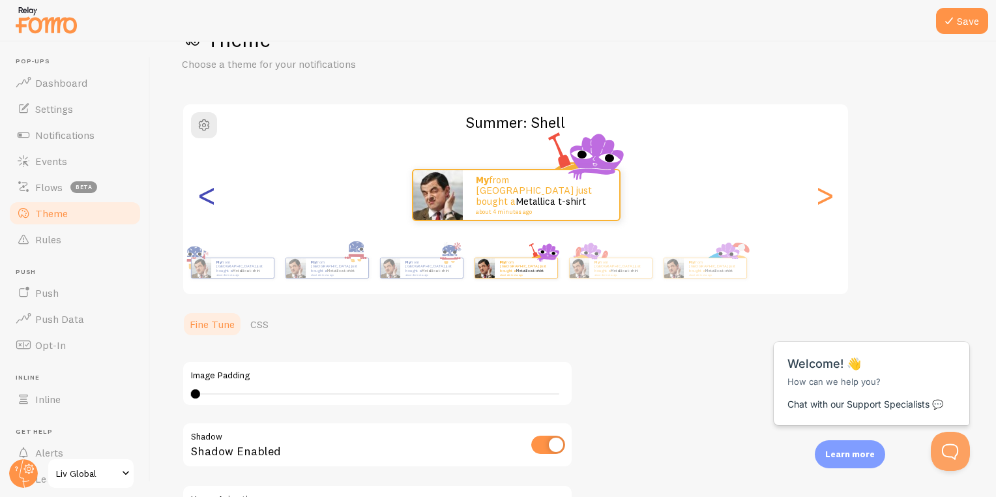
click at [214, 201] on div "<" at bounding box center [207, 195] width 16 height 94
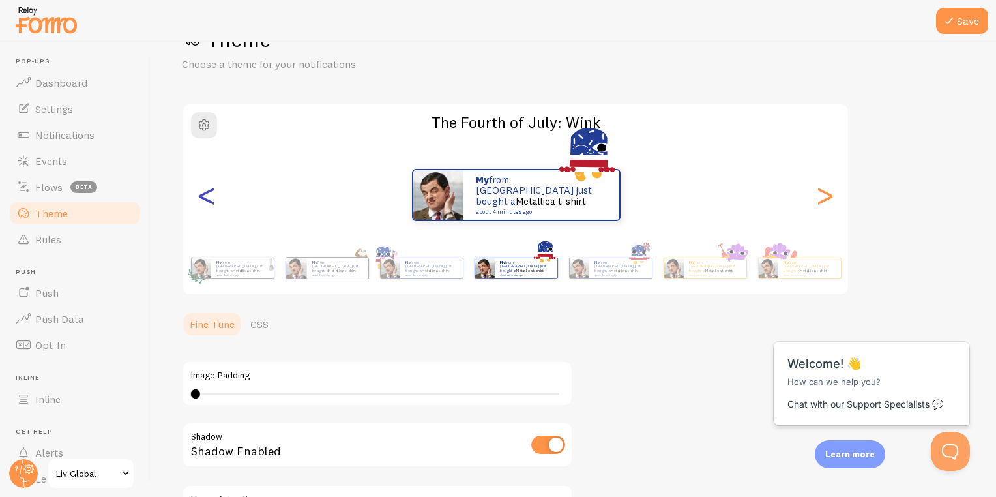
click at [214, 201] on div "<" at bounding box center [207, 195] width 16 height 94
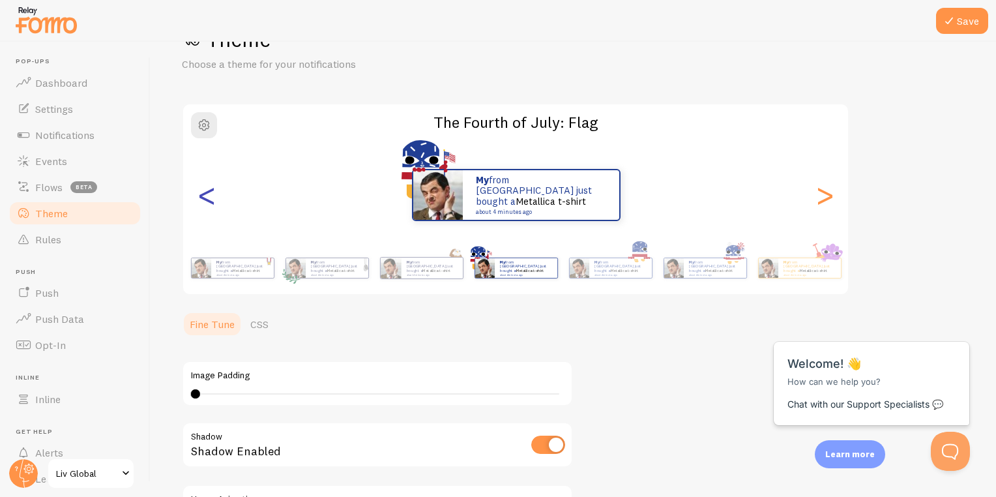
click at [214, 201] on div "<" at bounding box center [207, 195] width 16 height 94
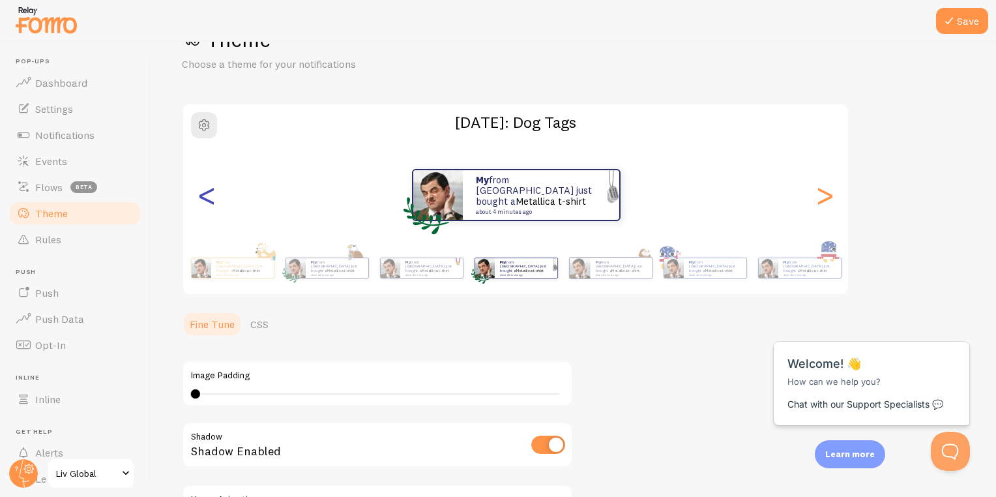
click at [214, 201] on div "<" at bounding box center [207, 195] width 16 height 94
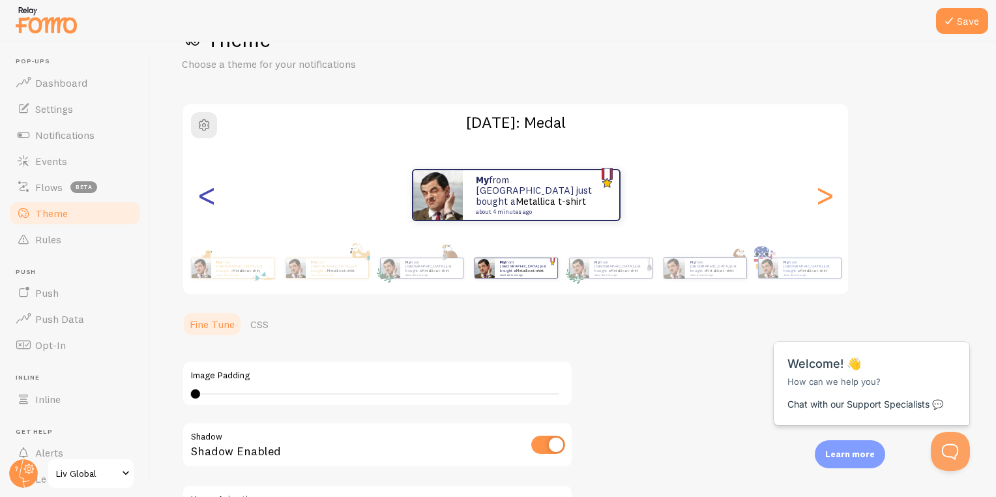
click at [214, 201] on div "<" at bounding box center [207, 195] width 16 height 94
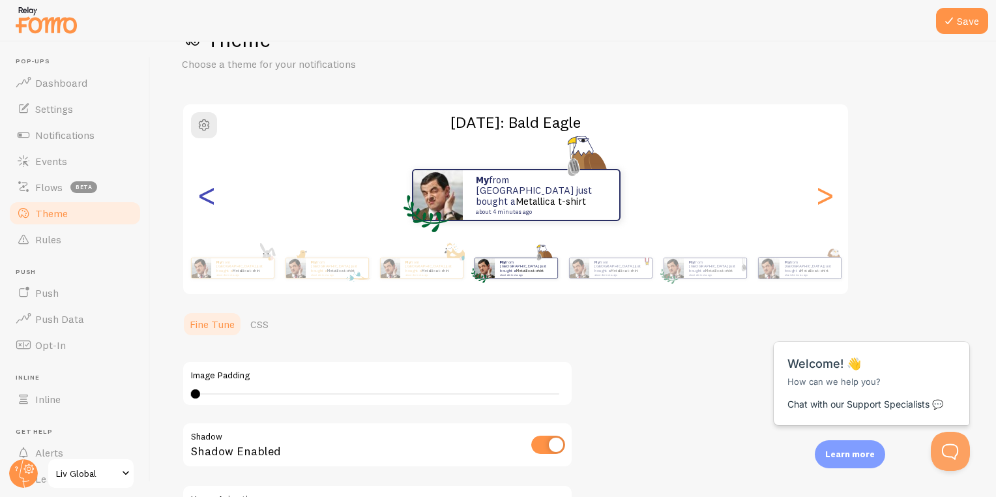
click at [214, 201] on div "<" at bounding box center [207, 195] width 16 height 94
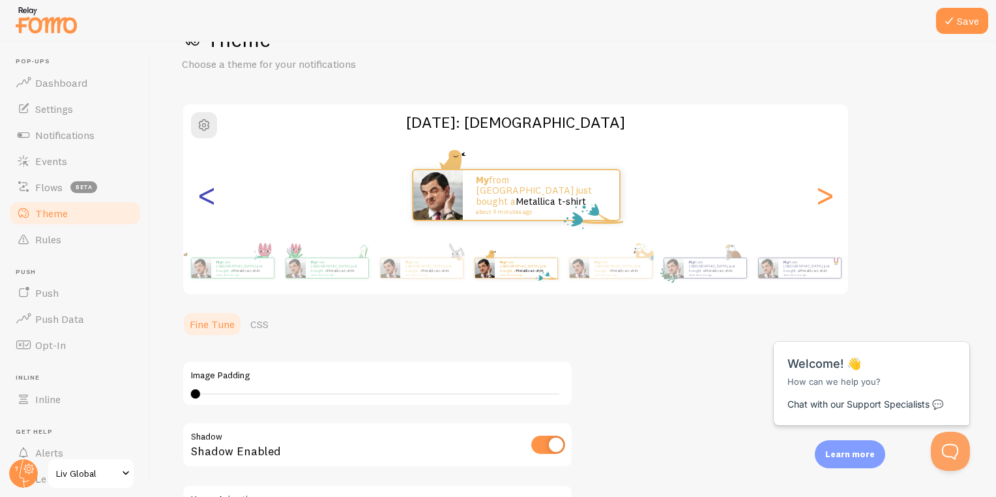
click at [214, 201] on div "<" at bounding box center [207, 195] width 16 height 94
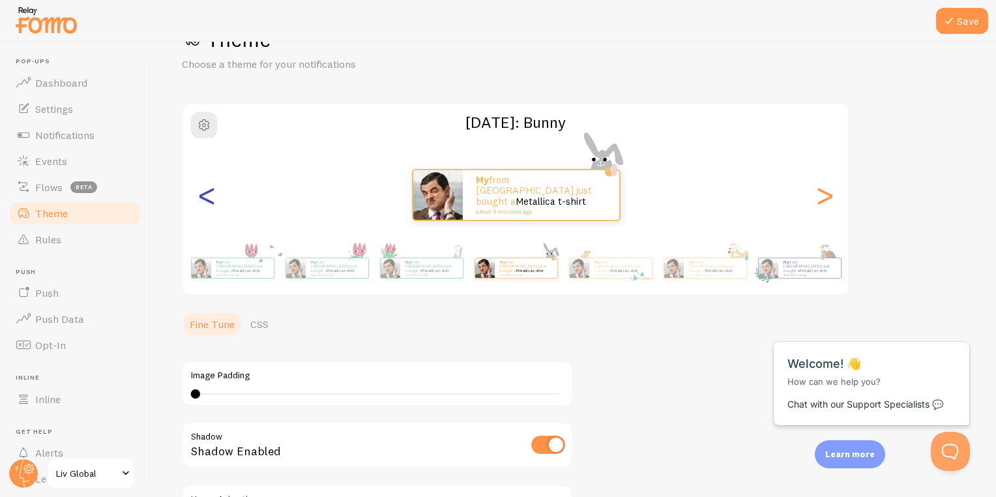
click at [214, 201] on div "<" at bounding box center [207, 195] width 16 height 94
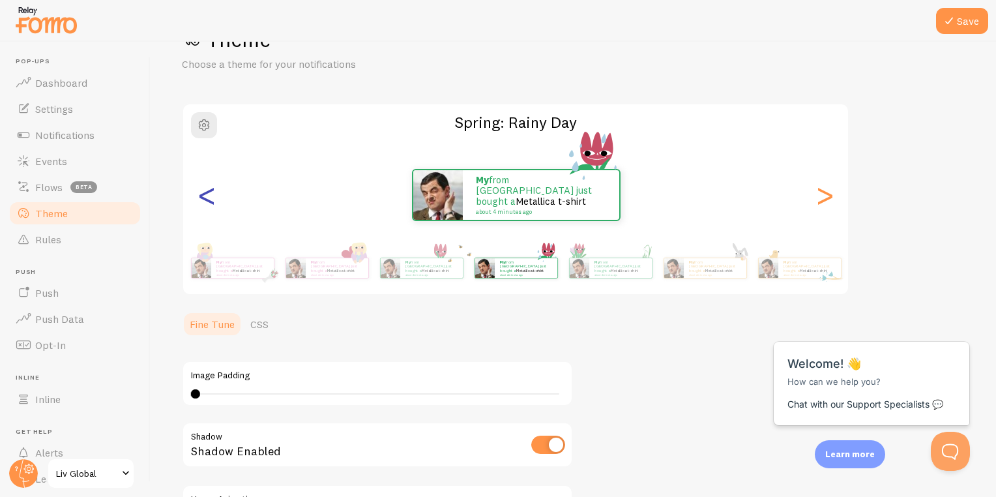
click at [214, 201] on div "<" at bounding box center [207, 195] width 16 height 94
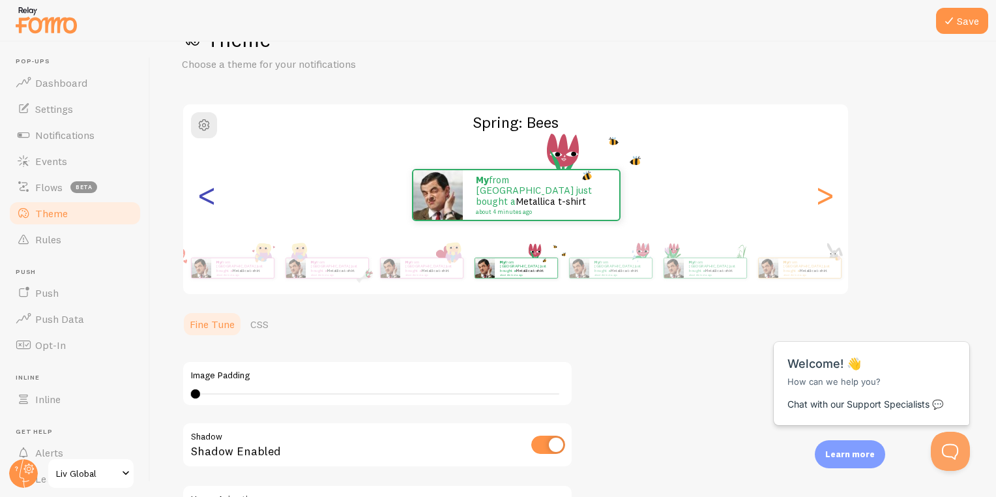
click at [214, 201] on div "<" at bounding box center [207, 195] width 16 height 94
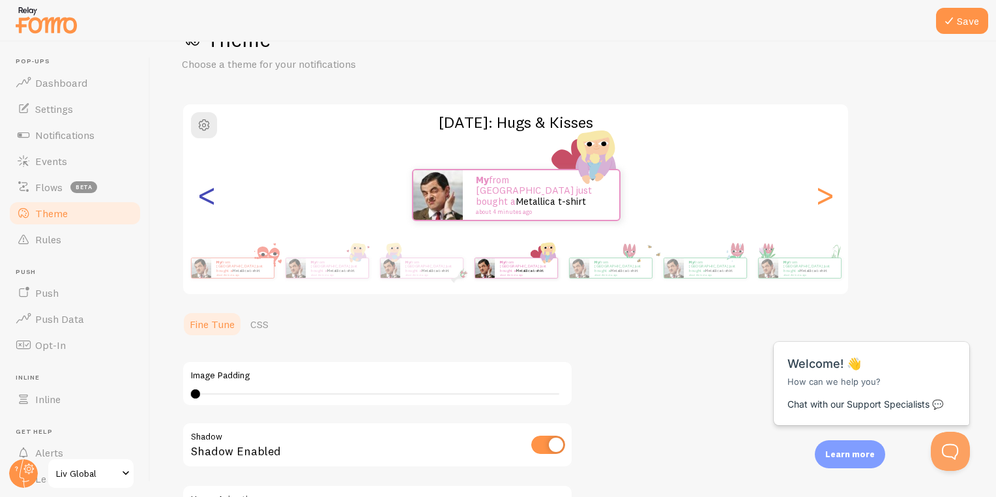
click at [214, 201] on div "<" at bounding box center [207, 195] width 16 height 94
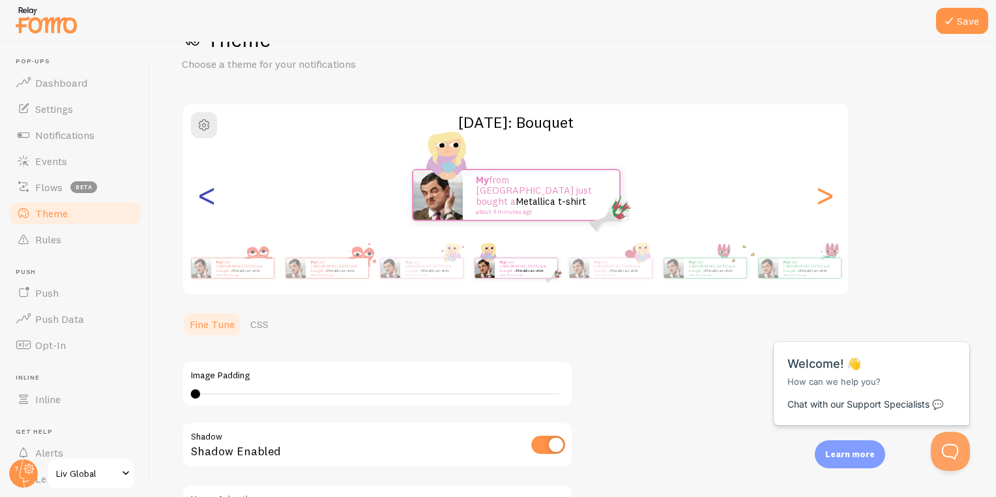
click at [214, 201] on div "<" at bounding box center [207, 195] width 16 height 94
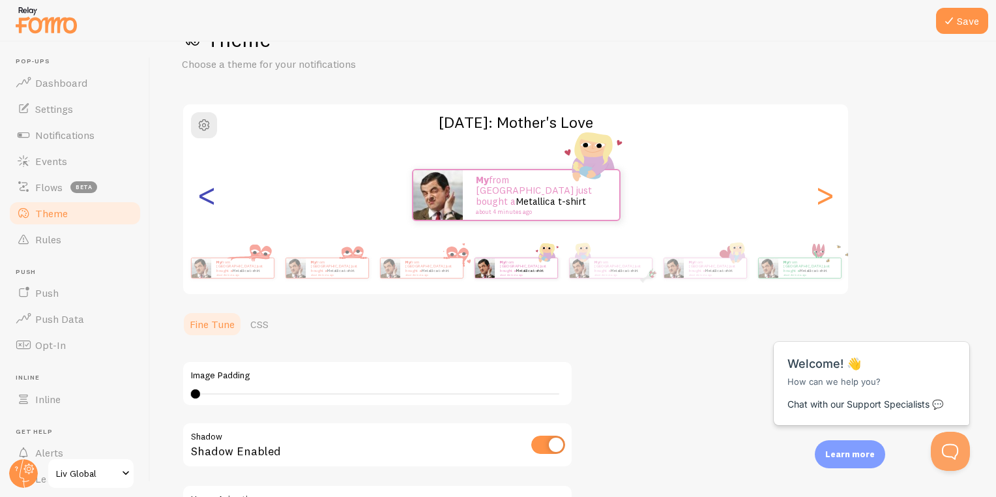
click at [214, 201] on div "<" at bounding box center [207, 195] width 16 height 94
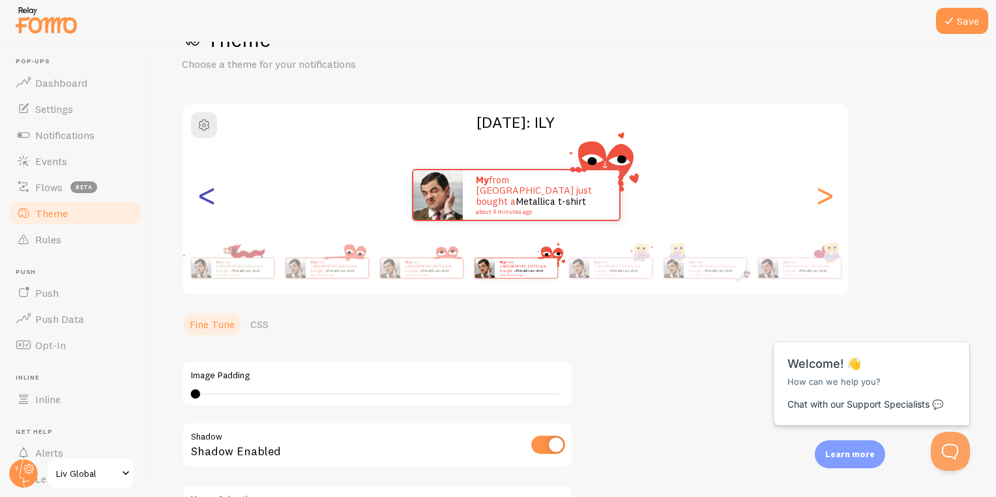
click at [214, 201] on div "<" at bounding box center [207, 195] width 16 height 94
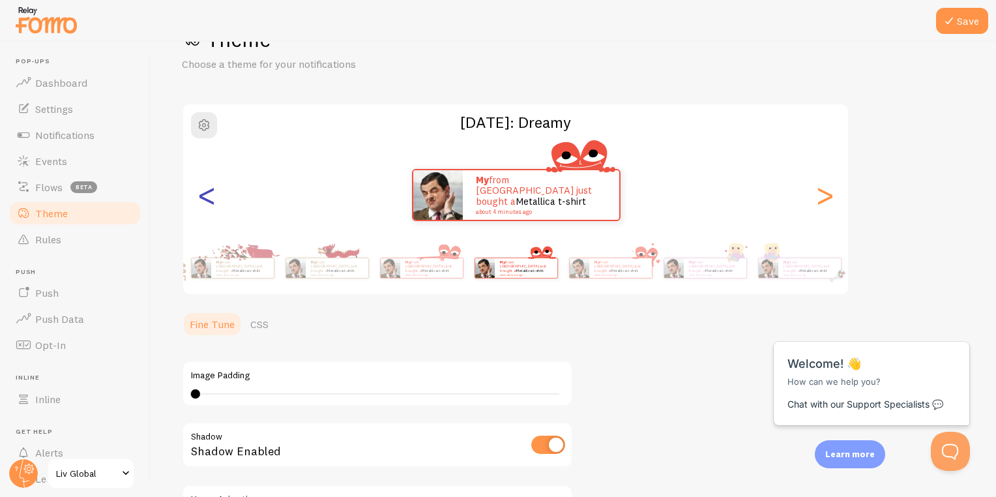
click at [214, 201] on div "<" at bounding box center [207, 195] width 16 height 94
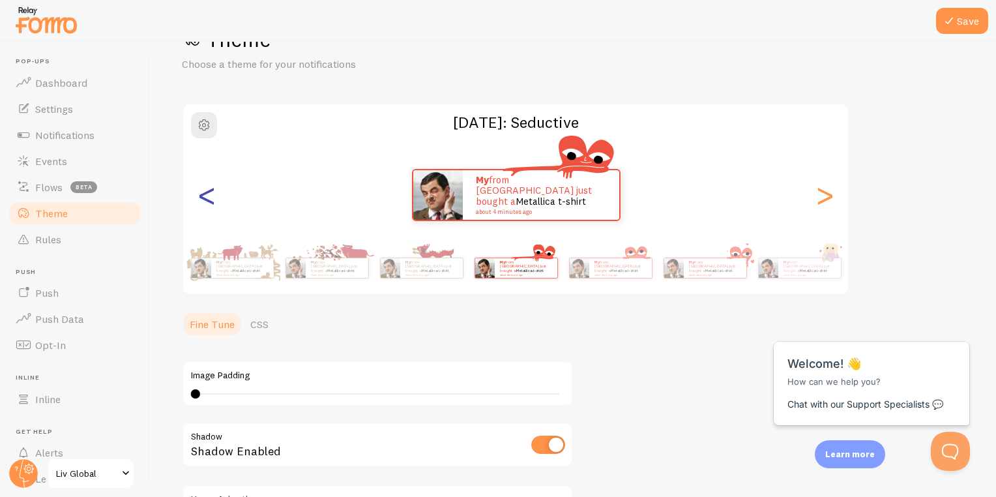
click at [214, 201] on div "<" at bounding box center [207, 195] width 16 height 94
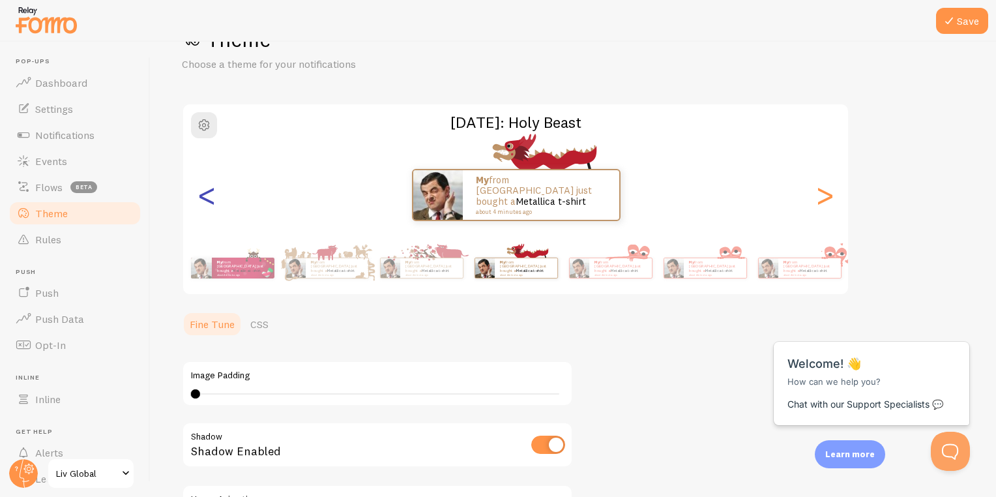
click at [214, 201] on div "<" at bounding box center [207, 195] width 16 height 94
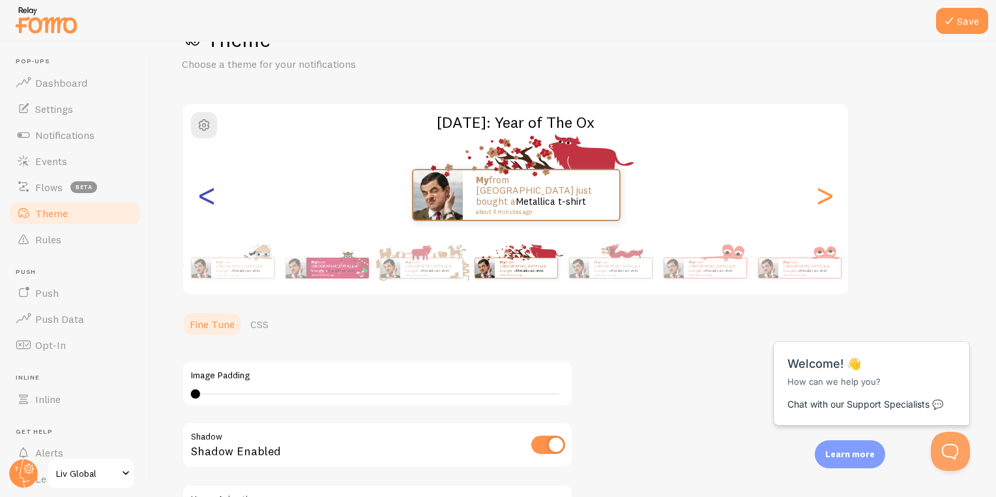
click at [214, 201] on div "<" at bounding box center [207, 195] width 16 height 94
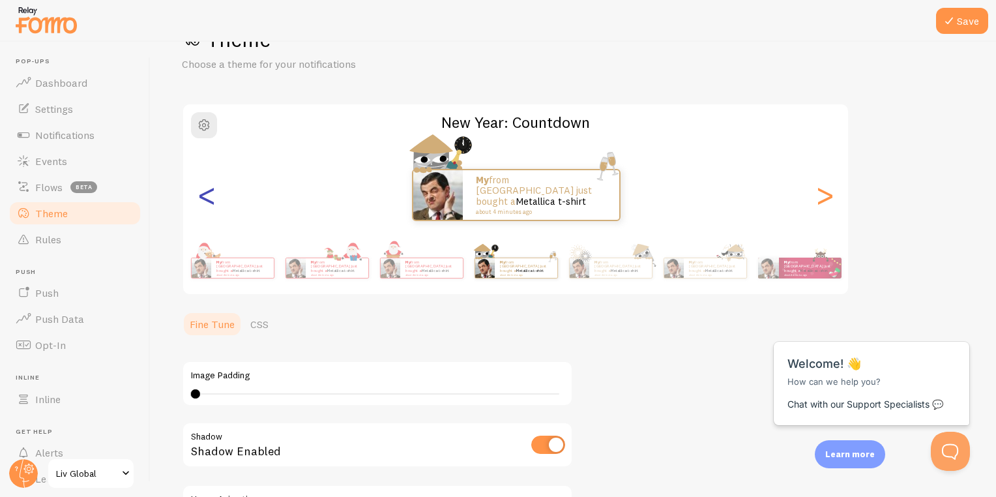
click at [205, 190] on div "<" at bounding box center [207, 195] width 16 height 94
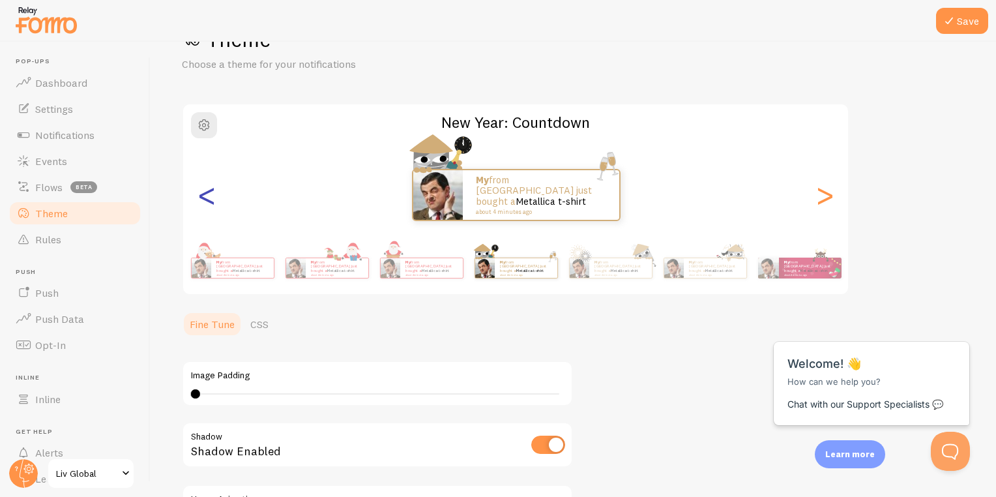
click at [205, 190] on div "<" at bounding box center [207, 195] width 16 height 94
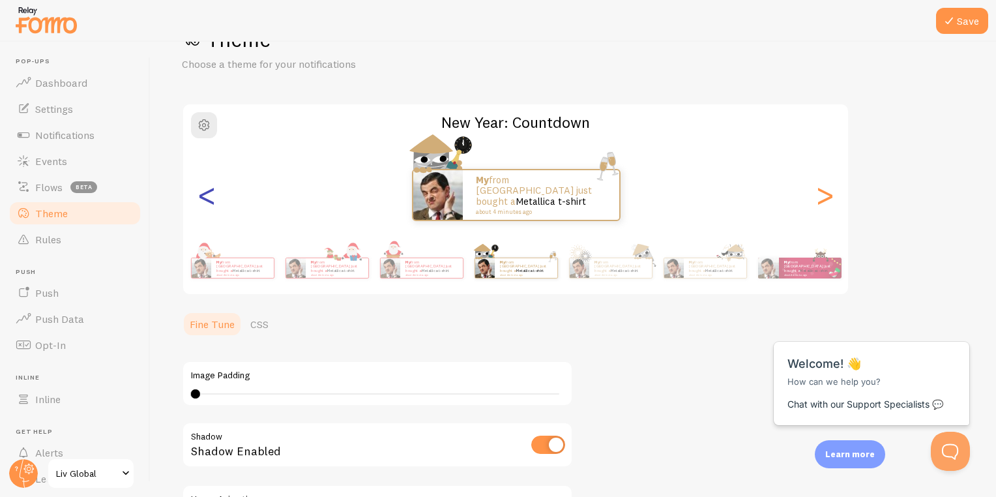
click at [205, 190] on div "<" at bounding box center [207, 195] width 16 height 94
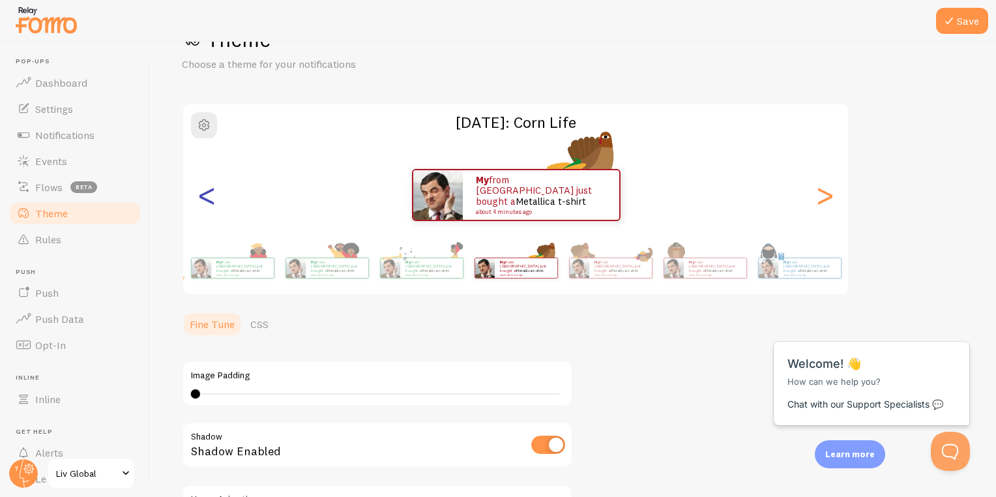
click at [205, 190] on div "<" at bounding box center [207, 195] width 16 height 94
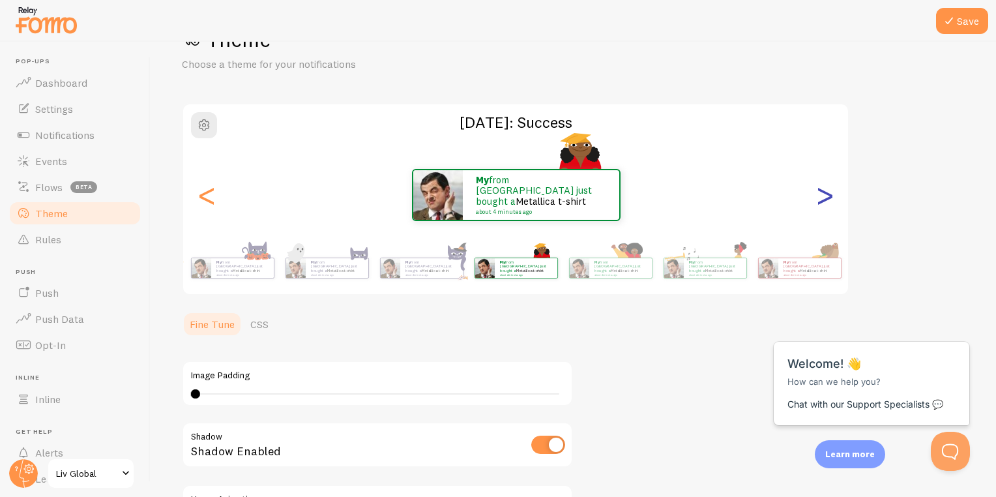
click at [829, 196] on div ">" at bounding box center [825, 195] width 16 height 94
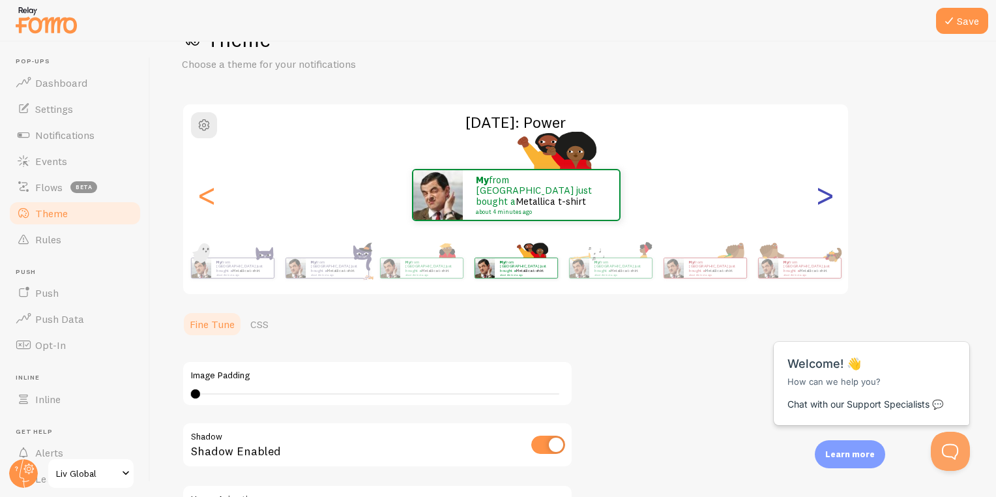
click at [829, 196] on div ">" at bounding box center [825, 195] width 16 height 94
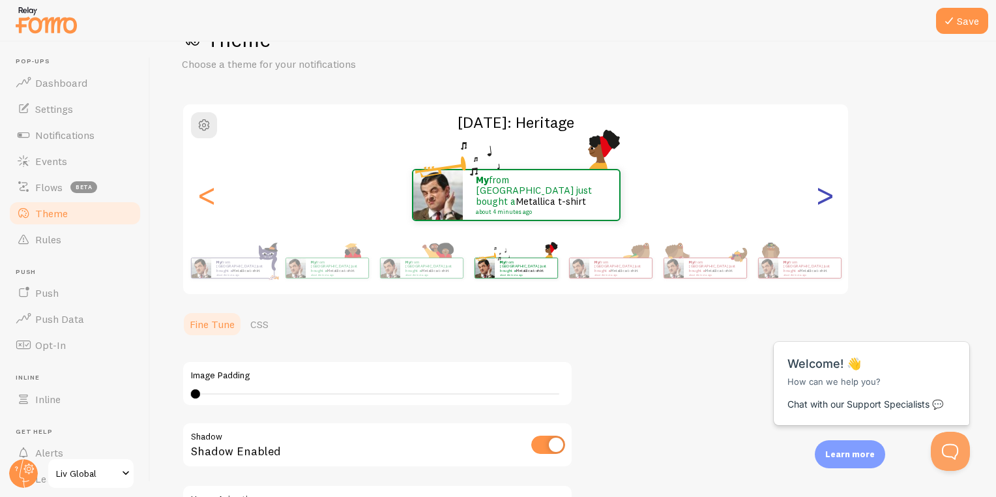
click at [829, 197] on div ">" at bounding box center [825, 195] width 16 height 94
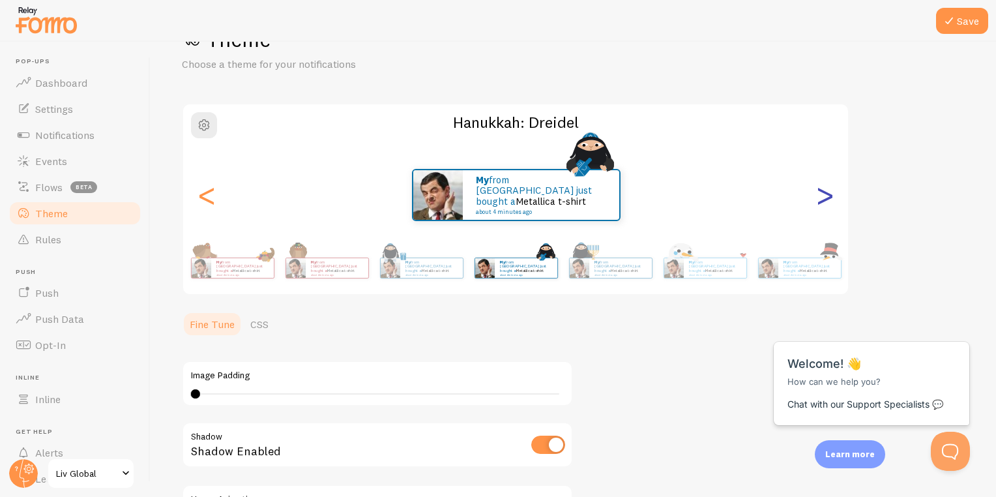
click at [829, 197] on div ">" at bounding box center [825, 195] width 16 height 94
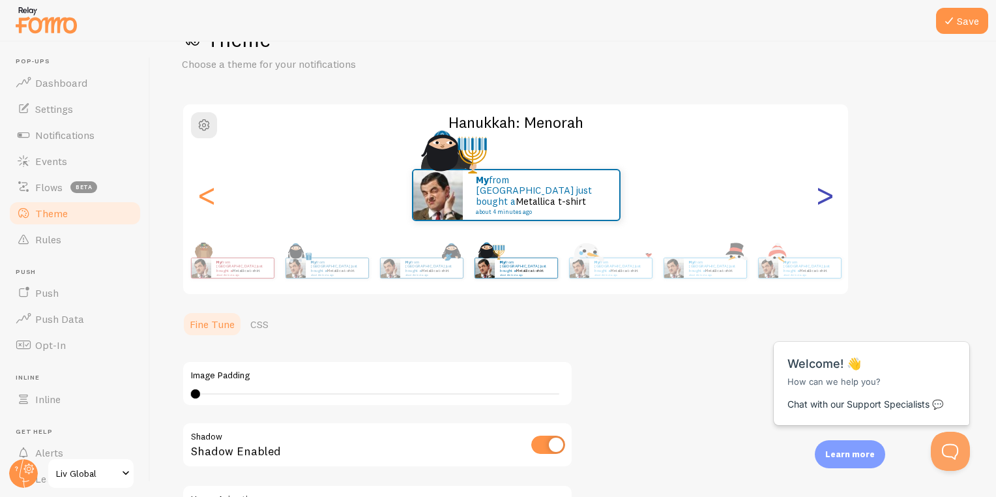
click at [829, 197] on div ">" at bounding box center [825, 195] width 16 height 94
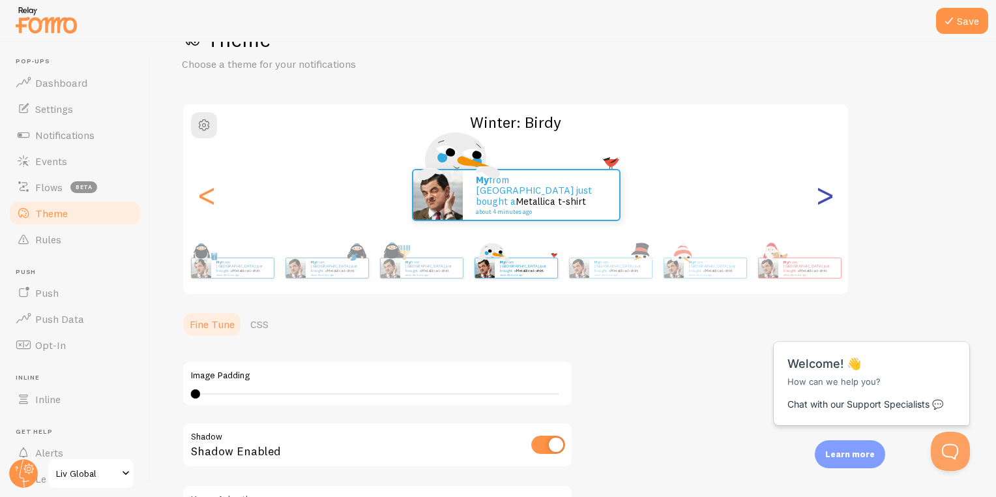
click at [829, 197] on div ">" at bounding box center [825, 195] width 16 height 94
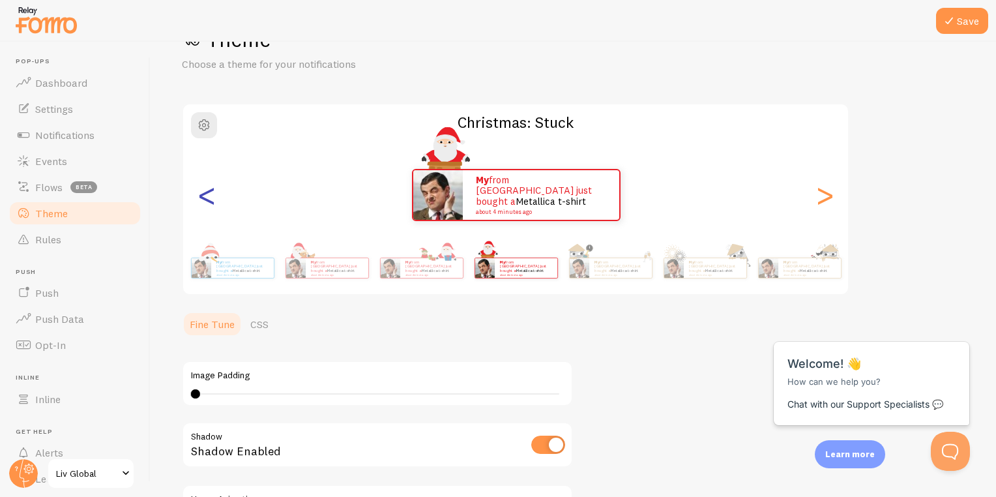
click at [209, 189] on div "<" at bounding box center [207, 195] width 16 height 94
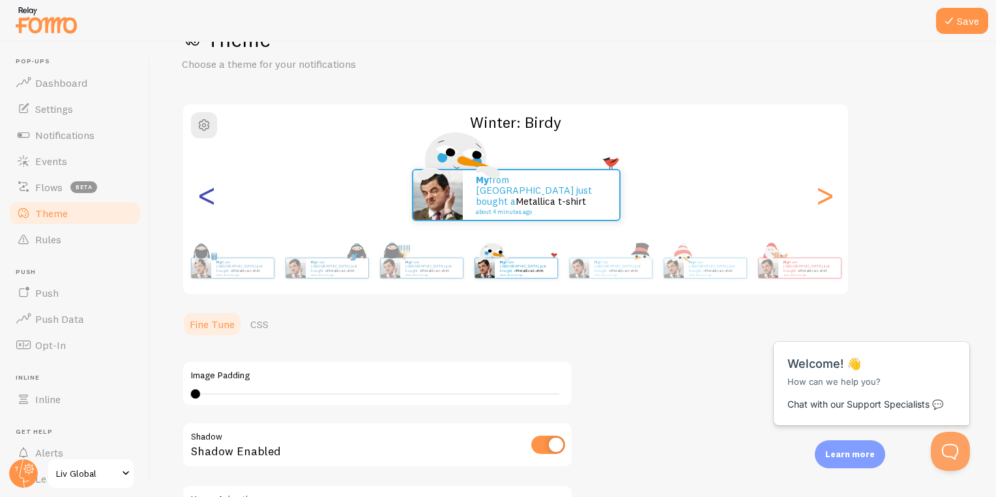
click at [209, 189] on div "<" at bounding box center [207, 195] width 16 height 94
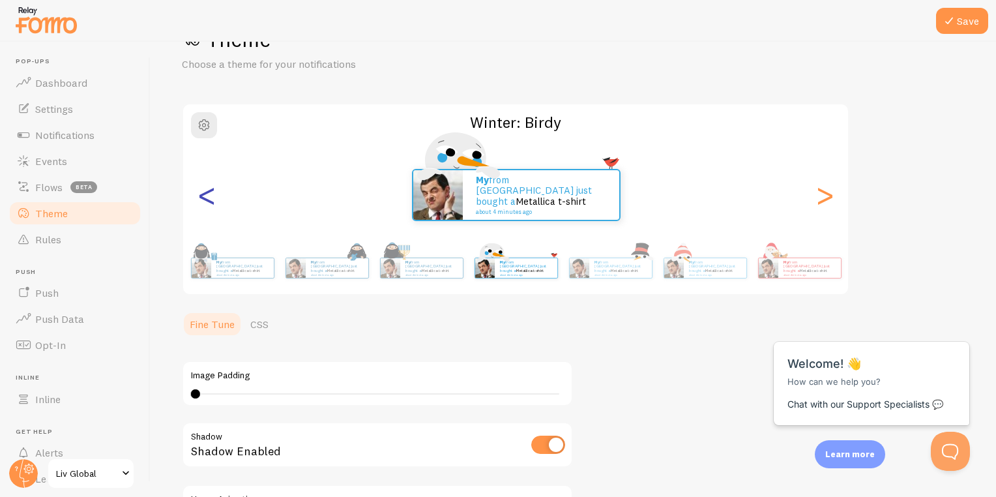
click at [209, 189] on div "<" at bounding box center [207, 195] width 16 height 94
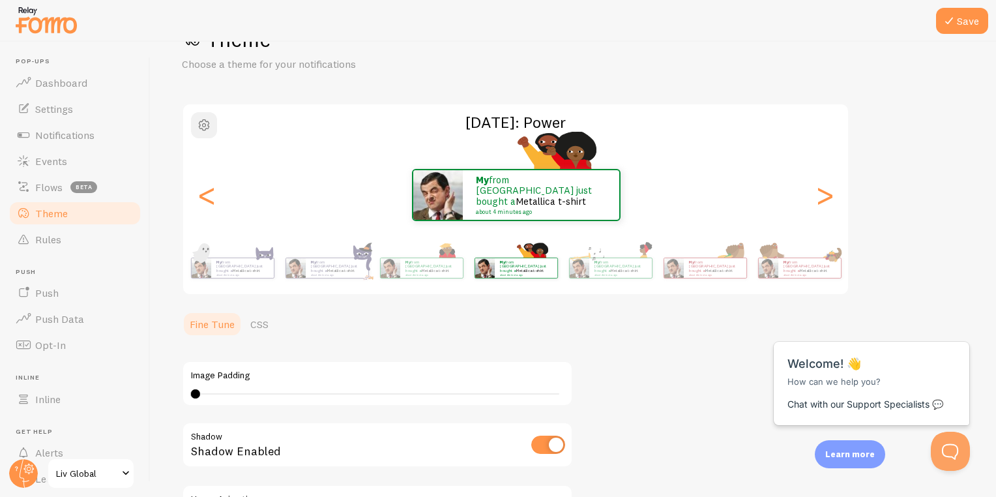
click at [199, 125] on span "button" at bounding box center [204, 125] width 16 height 16
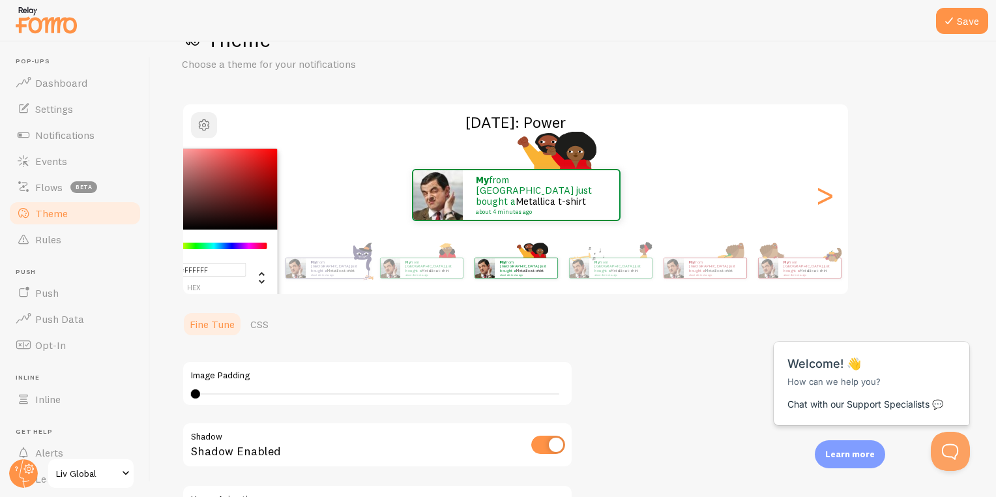
click at [199, 125] on span "button" at bounding box center [204, 125] width 16 height 16
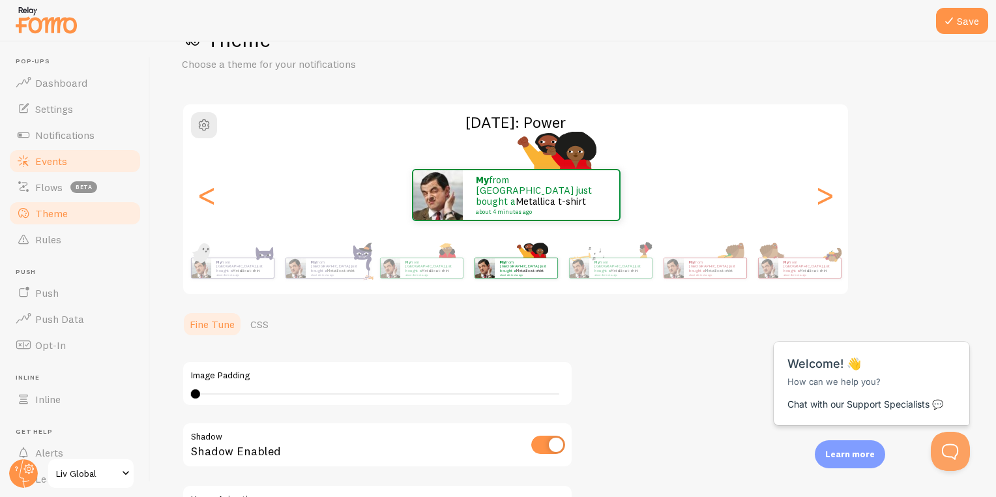
click at [44, 155] on span "Events" at bounding box center [51, 161] width 32 height 13
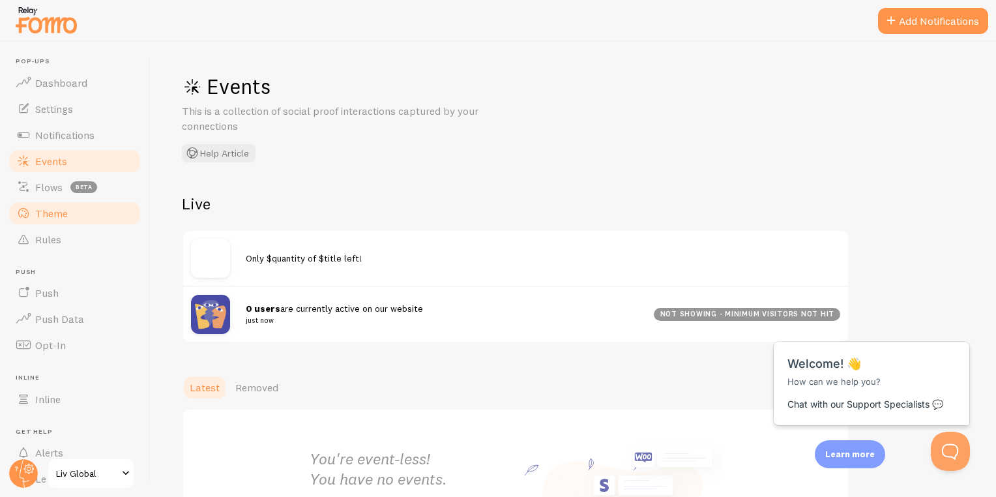
click at [48, 215] on span "Theme" at bounding box center [51, 213] width 33 height 13
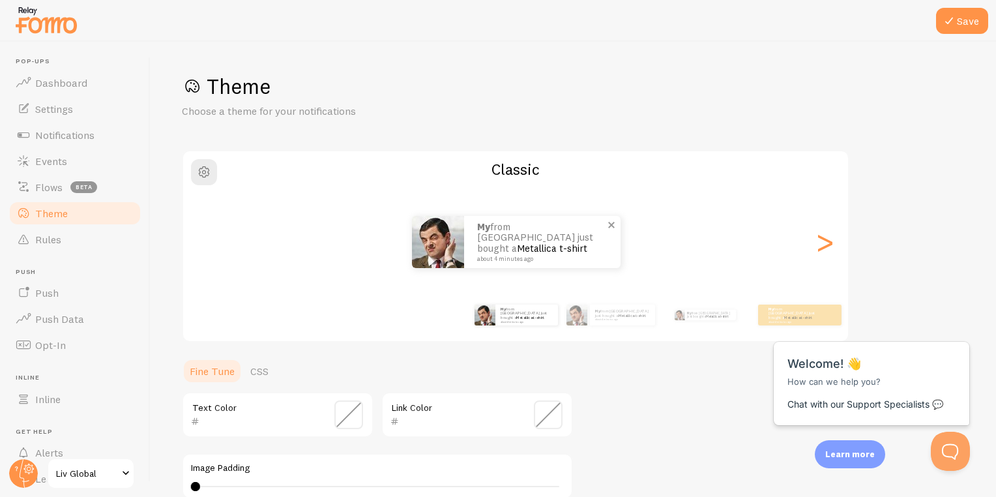
click at [539, 248] on p "My from [GEOGRAPHIC_DATA] just bought a Metallica t-shirt about 4 minutes ago" at bounding box center [542, 242] width 130 height 40
click at [600, 314] on p "My from [GEOGRAPHIC_DATA] just bought a Metallica t-shirt about 4 minutes ago" at bounding box center [622, 315] width 55 height 12
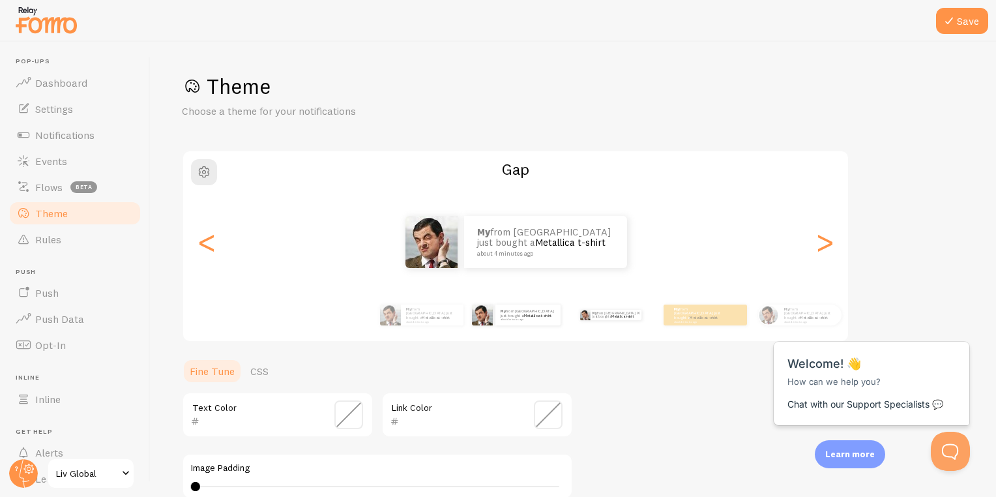
click at [625, 316] on link "Metallica t-shirt" at bounding box center [623, 316] width 22 height 4
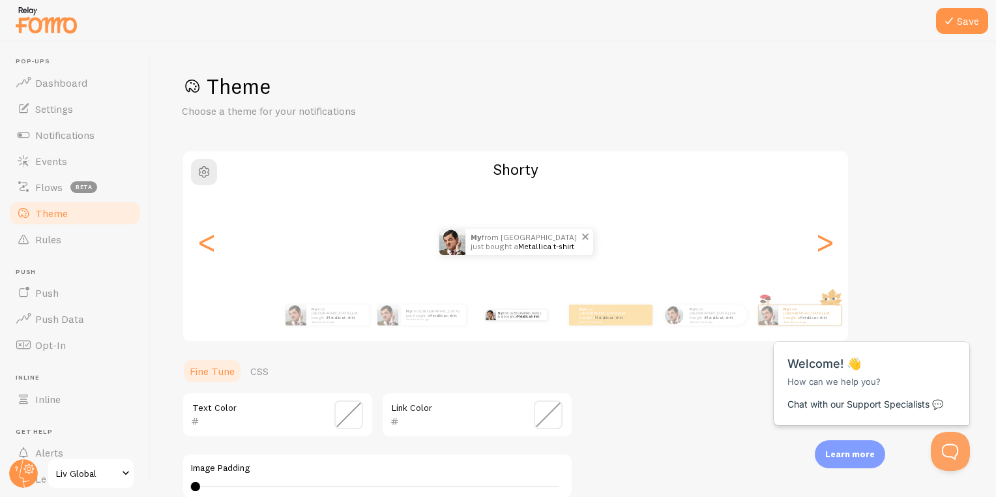
click at [585, 239] on span at bounding box center [585, 236] width 16 height 16
click at [584, 233] on span at bounding box center [585, 236] width 16 height 16
click at [444, 305] on div "My from [GEOGRAPHIC_DATA] just bought a Metallica t-shirt about 4 minutes ago" at bounding box center [433, 314] width 65 height 21
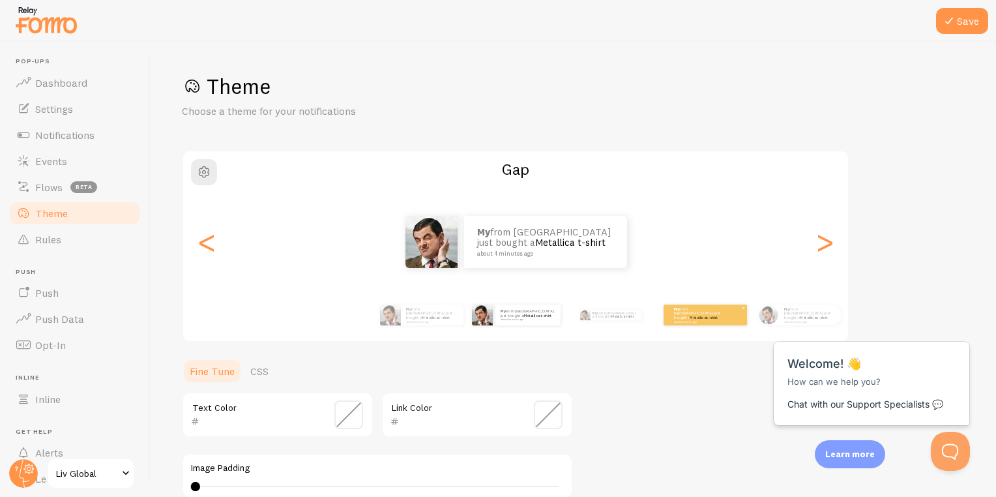
click at [691, 320] on small "about 4 minutes ago" at bounding box center [699, 321] width 51 height 3
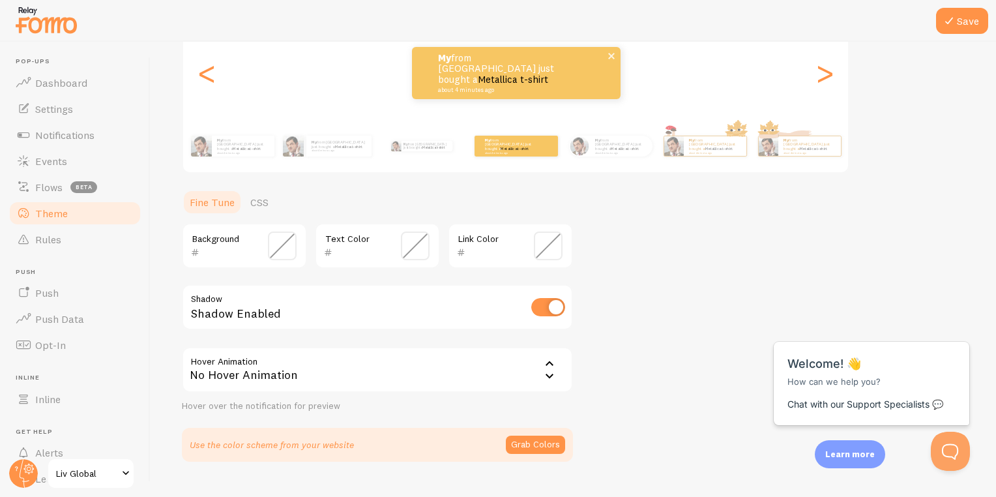
scroll to position [195, 0]
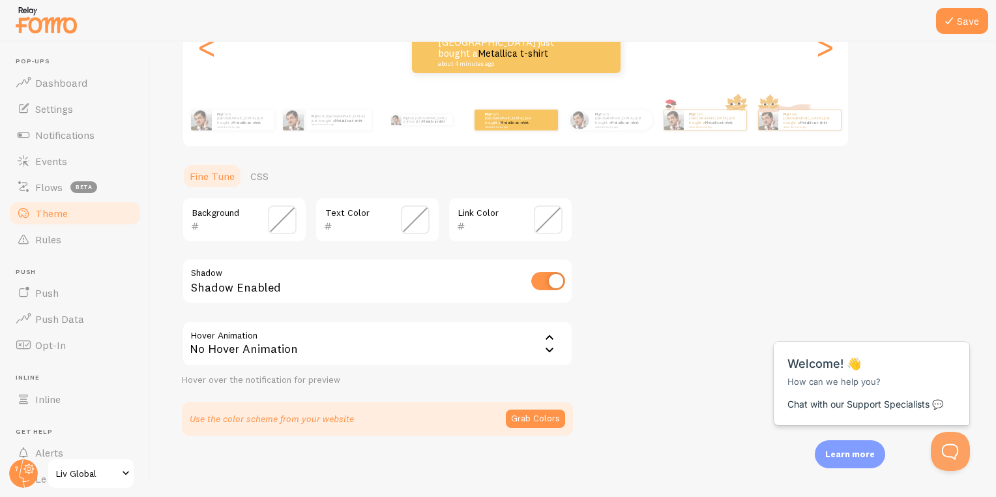
click at [554, 283] on input "checkbox" at bounding box center [548, 281] width 34 height 18
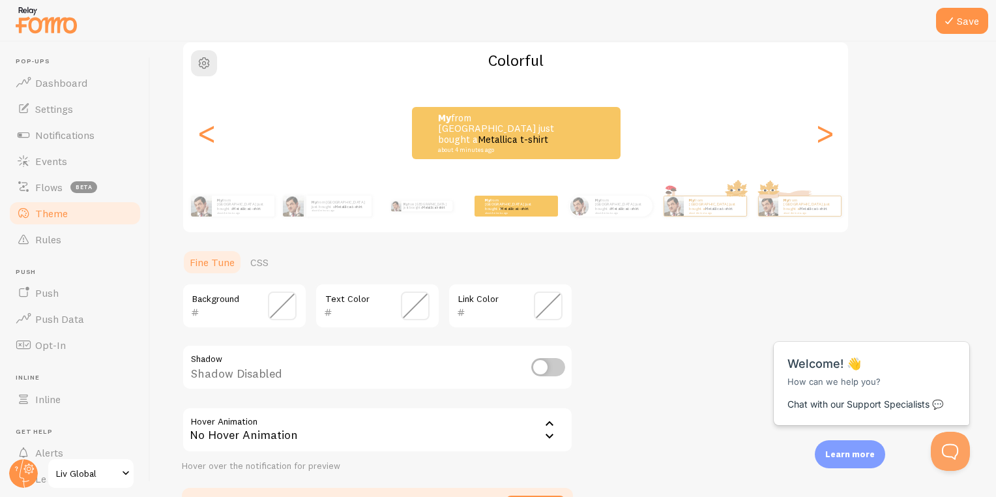
click at [533, 372] on input "checkbox" at bounding box center [548, 367] width 34 height 18
checkbox input "true"
click at [272, 303] on span at bounding box center [282, 305] width 29 height 29
click at [270, 298] on span at bounding box center [282, 305] width 29 height 29
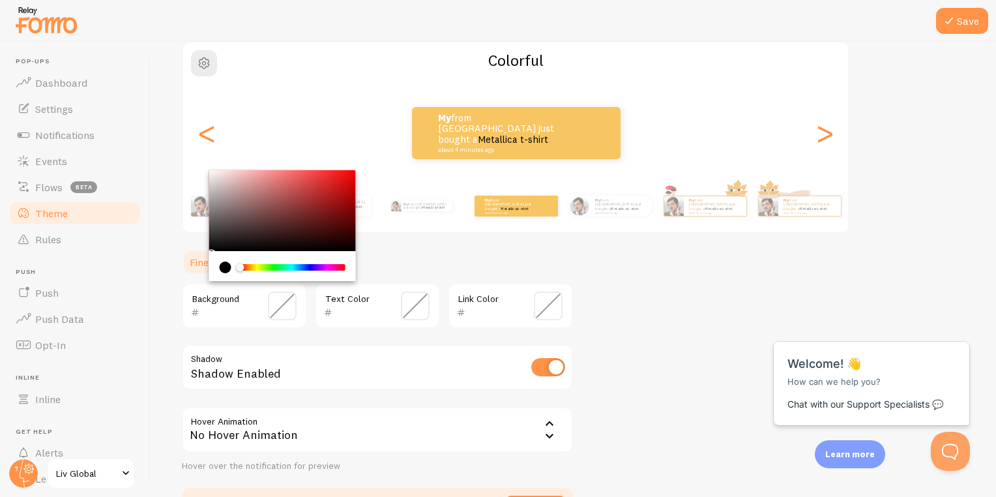
type input "000000"
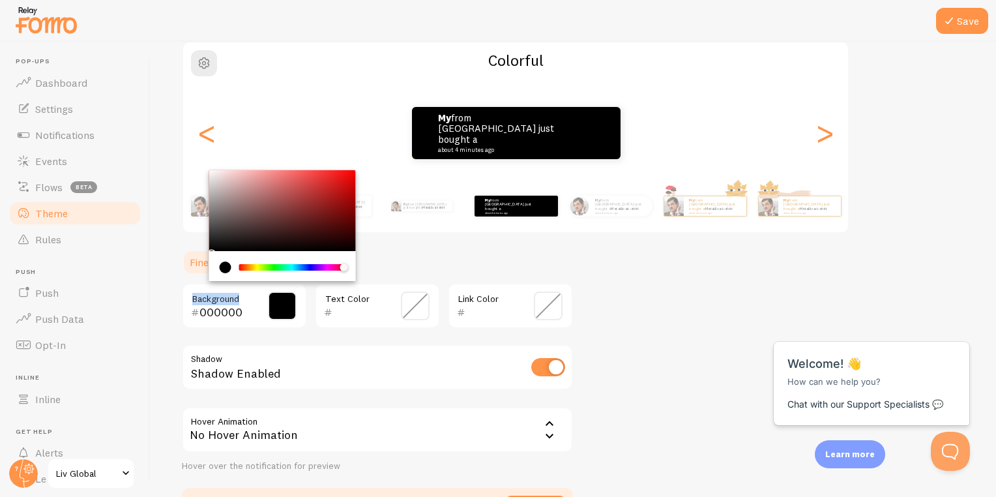
drag, startPoint x: 246, startPoint y: 267, endPoint x: 355, endPoint y: 281, distance: 109.7
click at [355, 281] on section "Fine Tune CSS 000000 Background Text Color Link Color Shadow Shadow Enabled Hov…" at bounding box center [377, 385] width 391 height 273
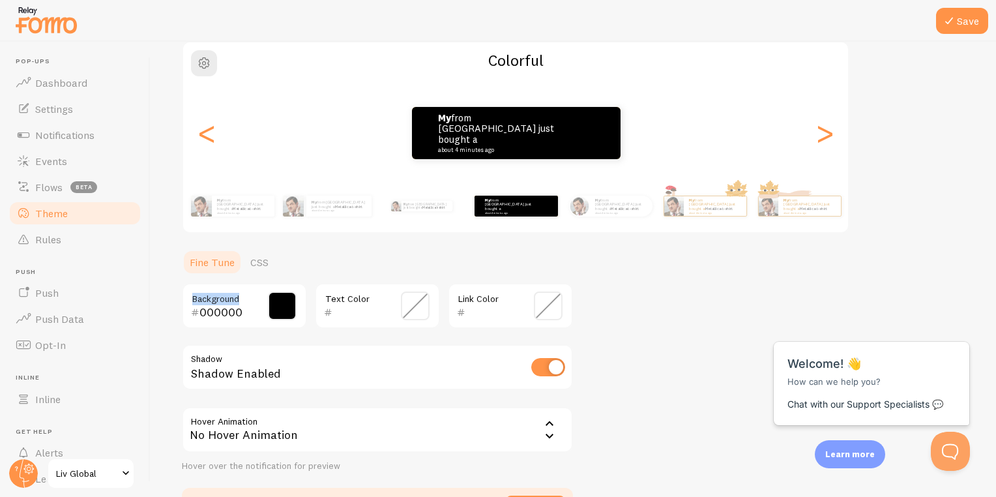
drag, startPoint x: 355, startPoint y: 281, endPoint x: 281, endPoint y: 303, distance: 77.4
click at [281, 303] on span at bounding box center [282, 305] width 29 height 29
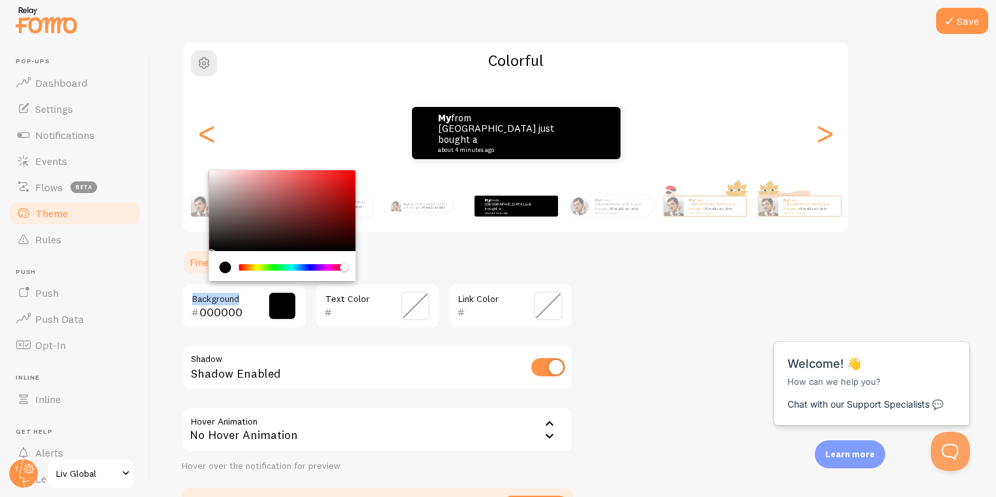
click at [352, 264] on div "Chrome color picker" at bounding box center [282, 266] width 147 height 30
click at [222, 265] on div "current color is #000000" at bounding box center [226, 267] width 12 height 12
click at [250, 264] on div "Chrome color picker" at bounding box center [293, 267] width 104 height 7
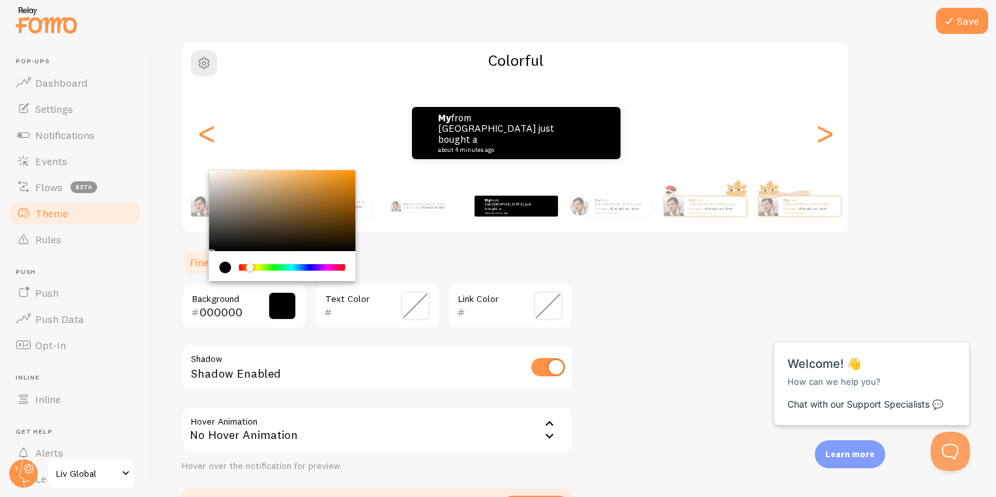
click at [248, 265] on div "Chrome color picker" at bounding box center [250, 267] width 8 height 8
click at [528, 310] on div "Link Color" at bounding box center [510, 306] width 125 height 46
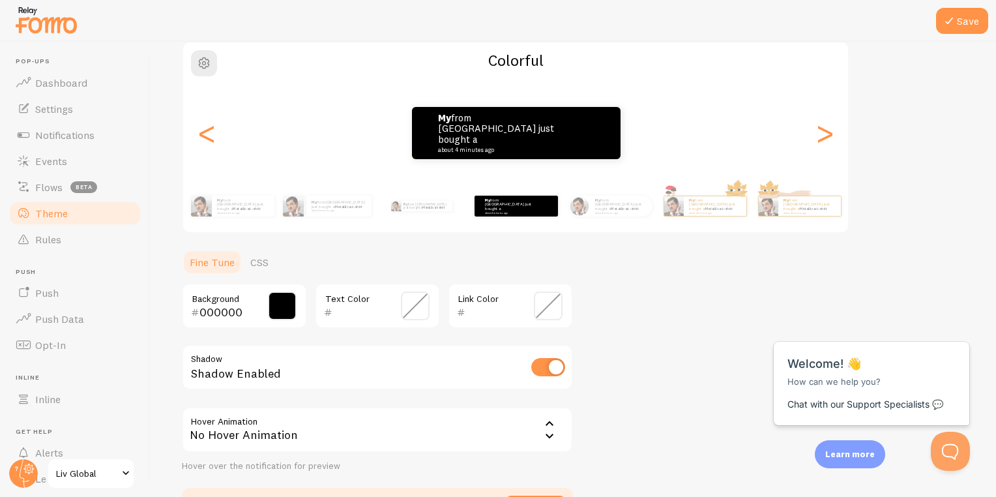
click at [548, 306] on span at bounding box center [548, 305] width 29 height 29
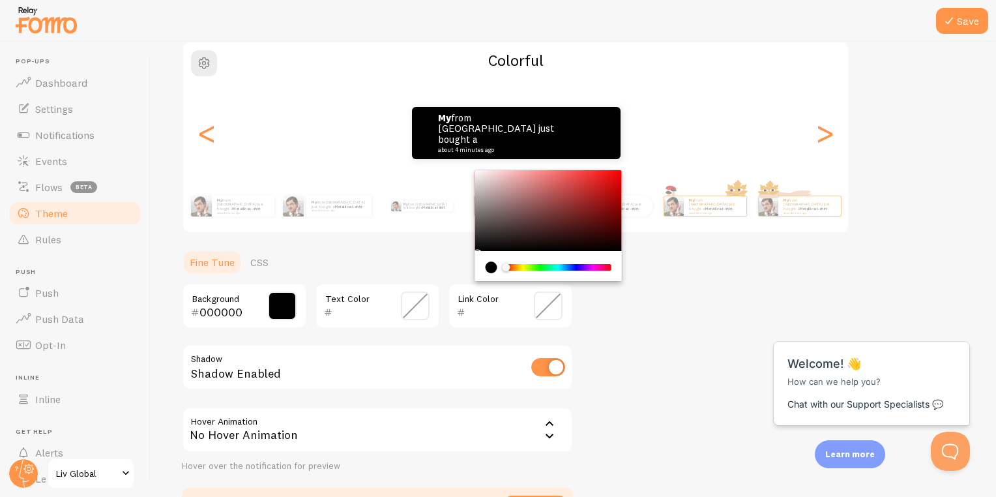
type input "000000"
drag, startPoint x: 509, startPoint y: 263, endPoint x: 624, endPoint y: 289, distance: 118.3
click at [624, 289] on div "Theme Choose a theme for your notifications Colorful My from [GEOGRAPHIC_DATA] …" at bounding box center [573, 242] width 783 height 557
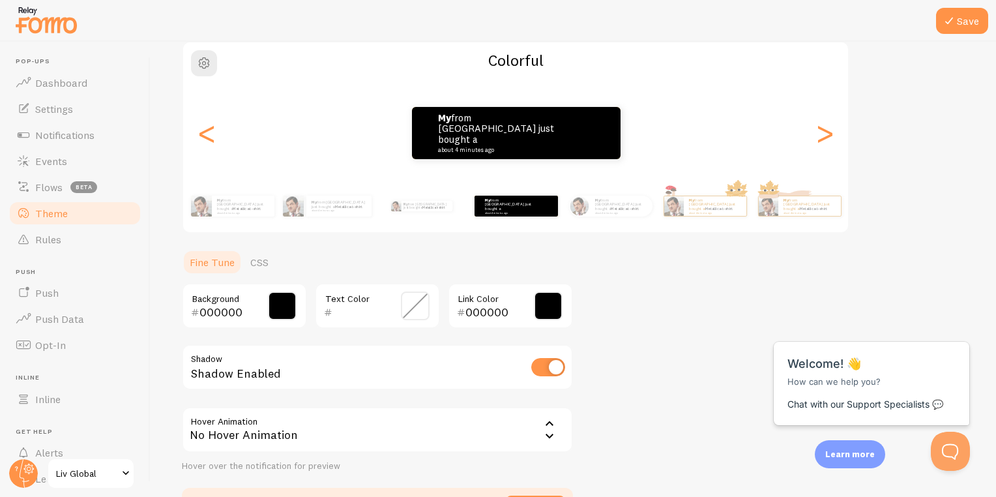
click at [415, 301] on span at bounding box center [415, 305] width 29 height 29
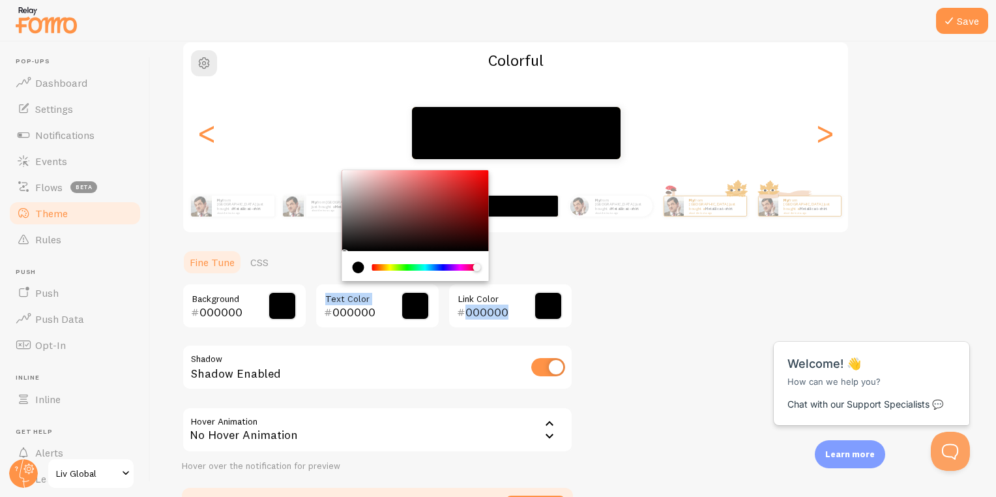
drag, startPoint x: 372, startPoint y: 268, endPoint x: 531, endPoint y: 294, distance: 161.2
click at [531, 294] on div "000000 Background 000000 Text Color 000000 Link Color" at bounding box center [377, 306] width 391 height 46
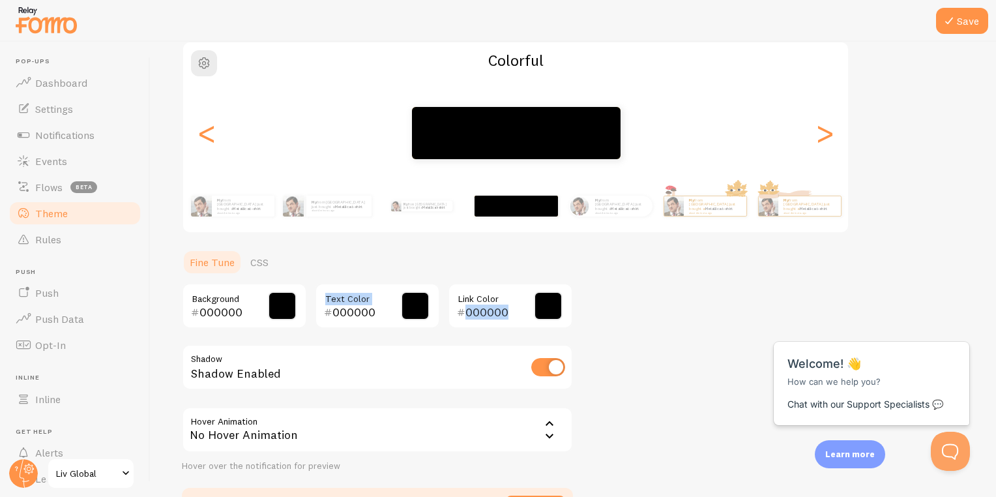
click at [437, 293] on div "000000 Text Color" at bounding box center [377, 306] width 125 height 46
click at [407, 306] on span at bounding box center [415, 305] width 29 height 29
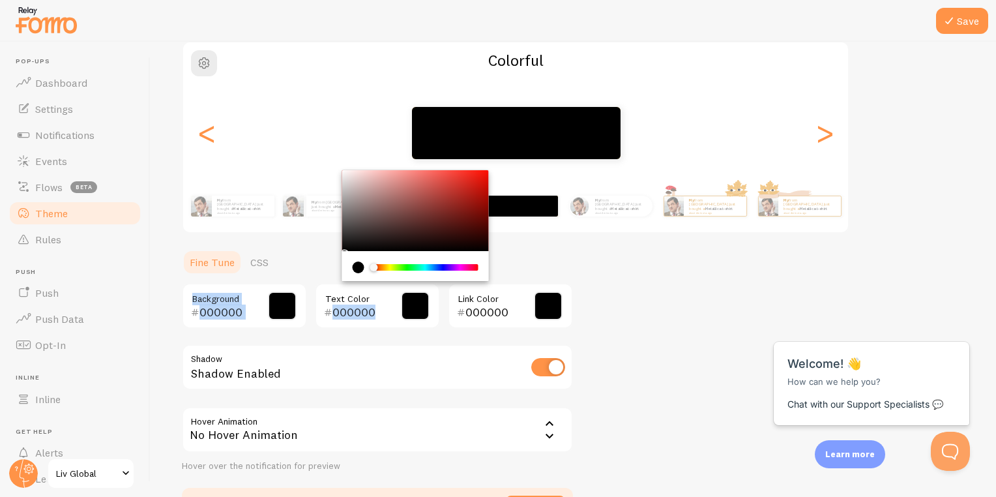
drag, startPoint x: 479, startPoint y: 267, endPoint x: 308, endPoint y: 259, distance: 170.3
click at [308, 259] on section "Fine Tune CSS 000000 Background 000000 Text Color 000000 Link Color Shadow Shad…" at bounding box center [377, 385] width 391 height 273
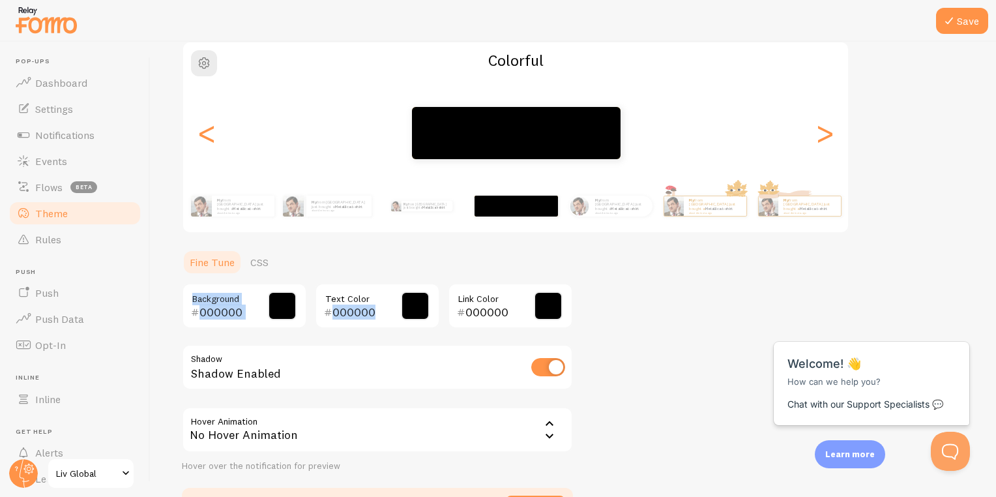
drag, startPoint x: 308, startPoint y: 259, endPoint x: 406, endPoint y: 301, distance: 106.1
click at [406, 301] on span at bounding box center [415, 305] width 29 height 29
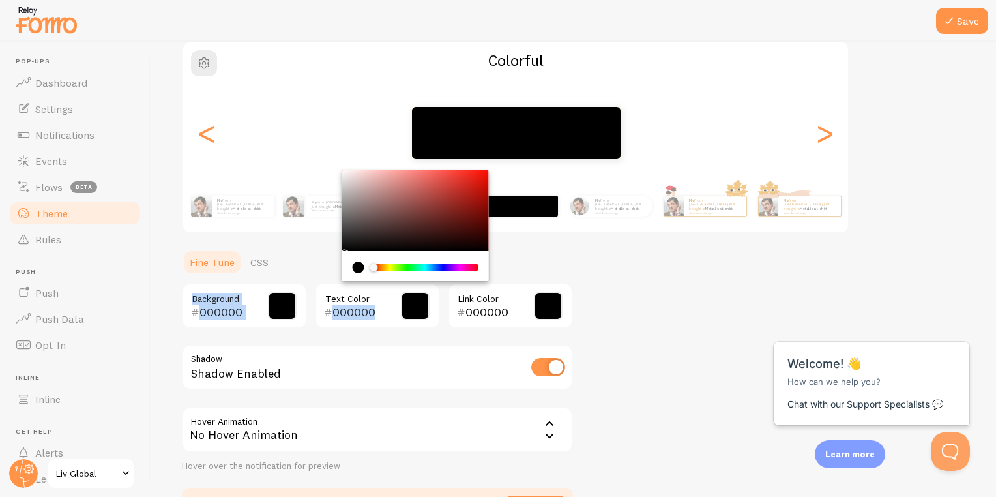
click at [381, 305] on input "000000" at bounding box center [359, 312] width 53 height 16
type input "0"
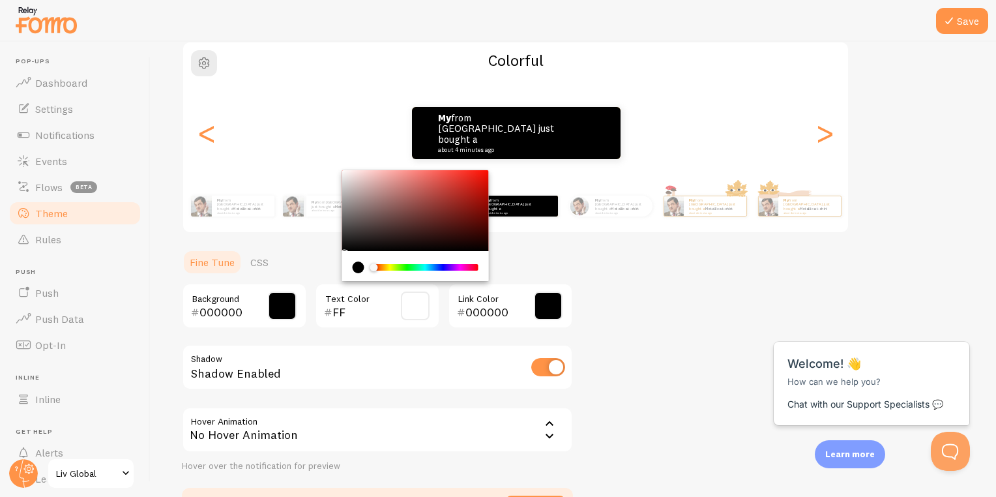
type input "F"
click at [408, 303] on span at bounding box center [415, 305] width 29 height 29
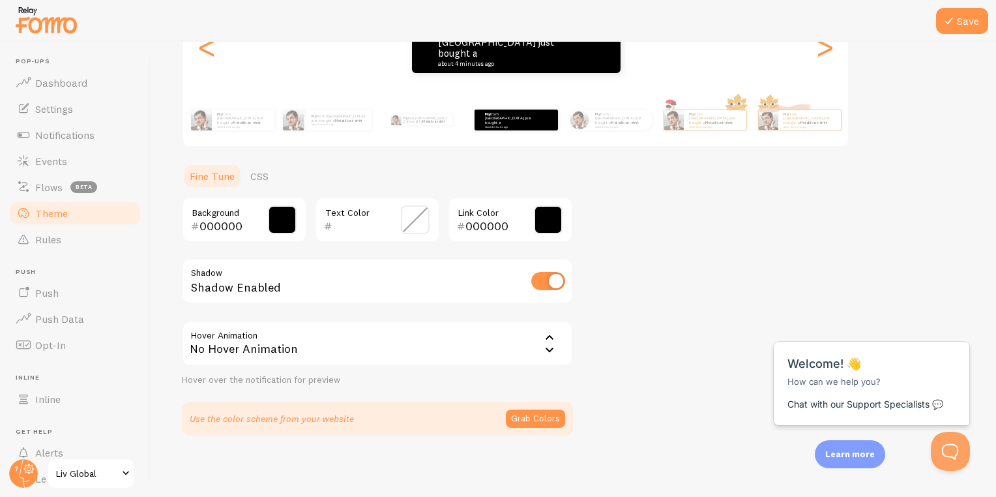
scroll to position [0, 0]
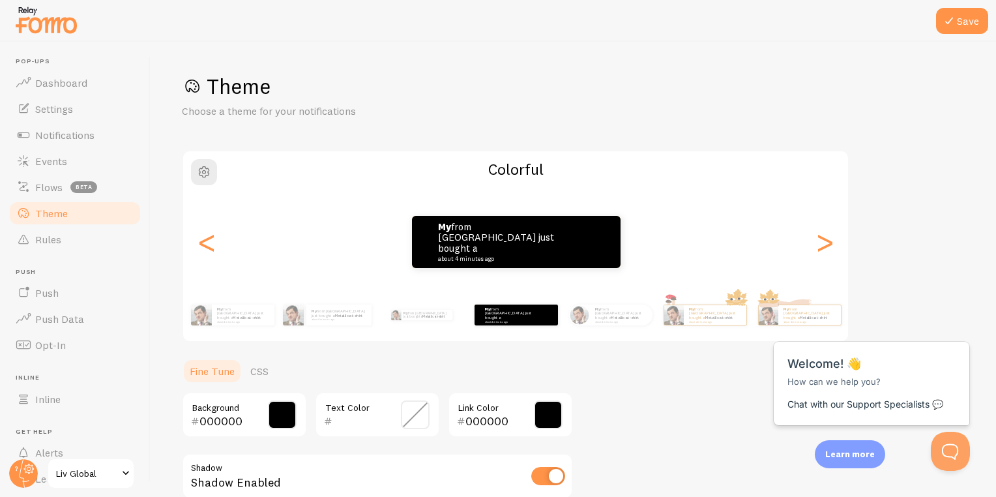
click at [954, 35] on div at bounding box center [498, 21] width 996 height 42
click at [955, 13] on icon at bounding box center [949, 21] width 16 height 16
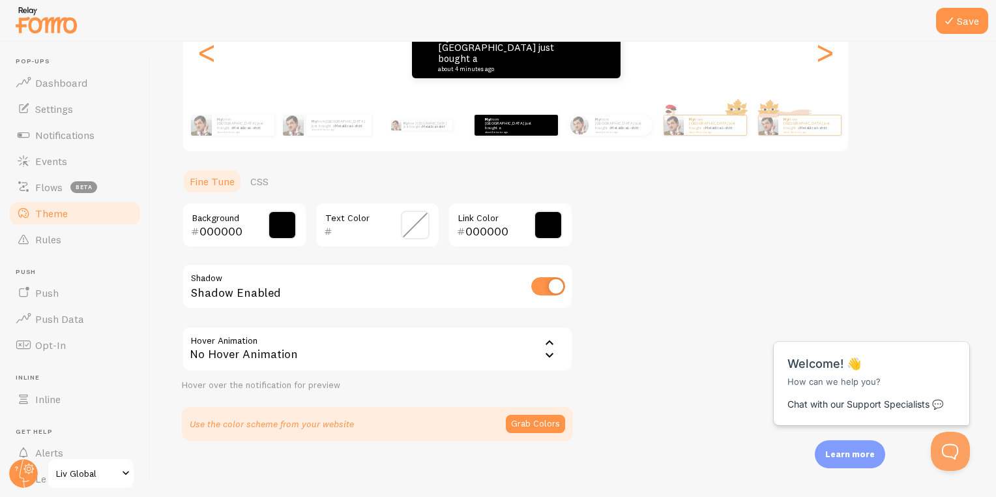
scroll to position [190, 0]
click at [342, 342] on div "No Hover Animation" at bounding box center [377, 348] width 391 height 46
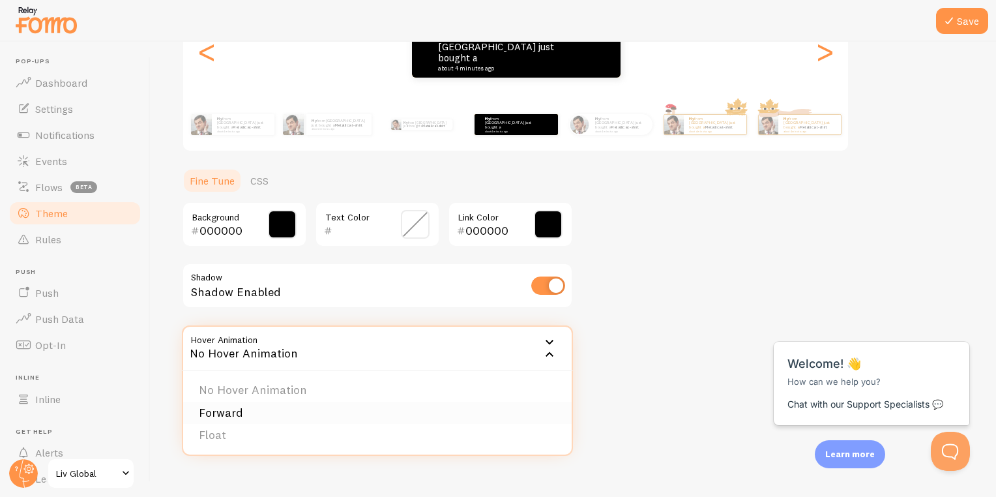
click at [231, 416] on li "Forward" at bounding box center [377, 413] width 389 height 23
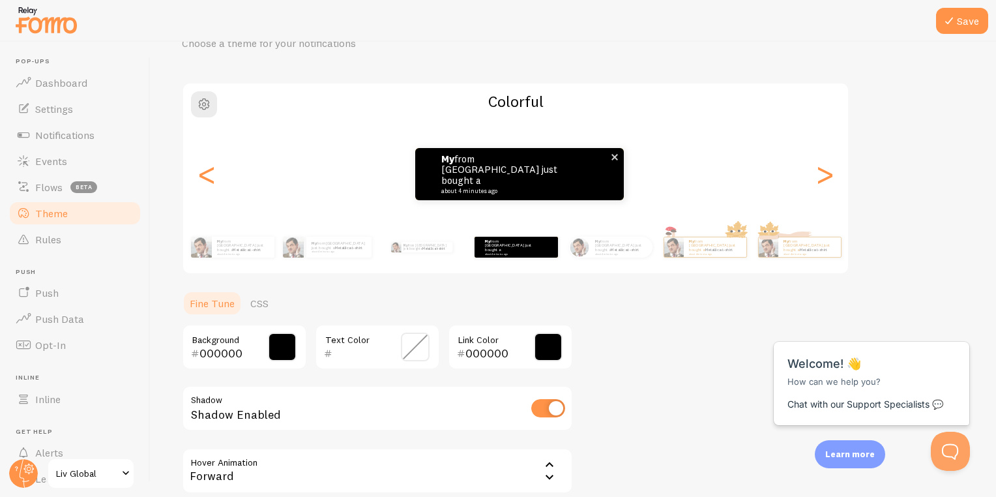
scroll to position [68, 0]
click at [206, 100] on span "button" at bounding box center [204, 104] width 16 height 16
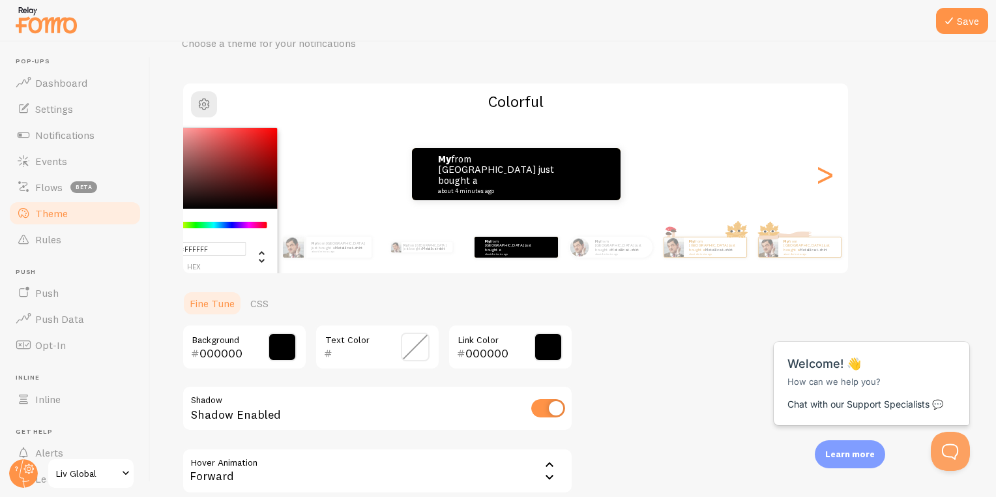
click at [205, 153] on div "Chrome color picker" at bounding box center [204, 168] width 147 height 81
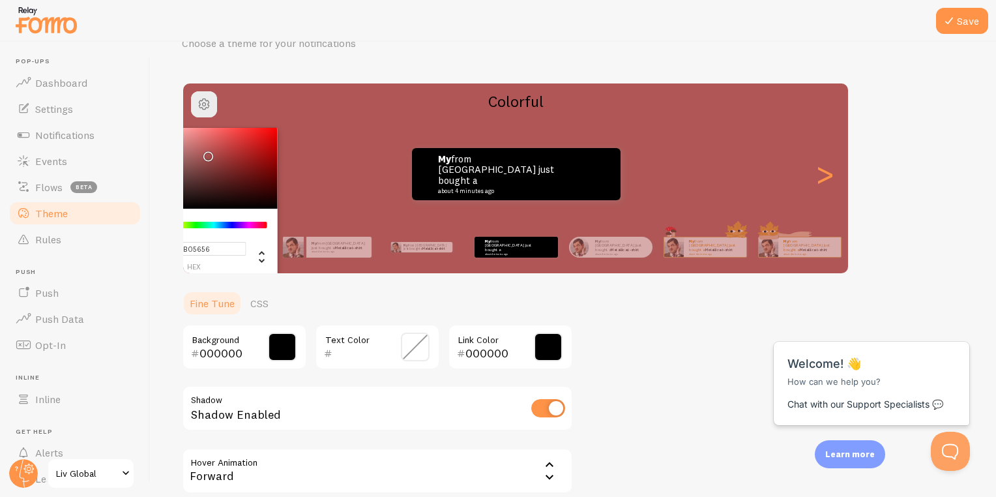
click at [237, 150] on div "Chrome color picker" at bounding box center [204, 168] width 147 height 81
type input "#B83232"
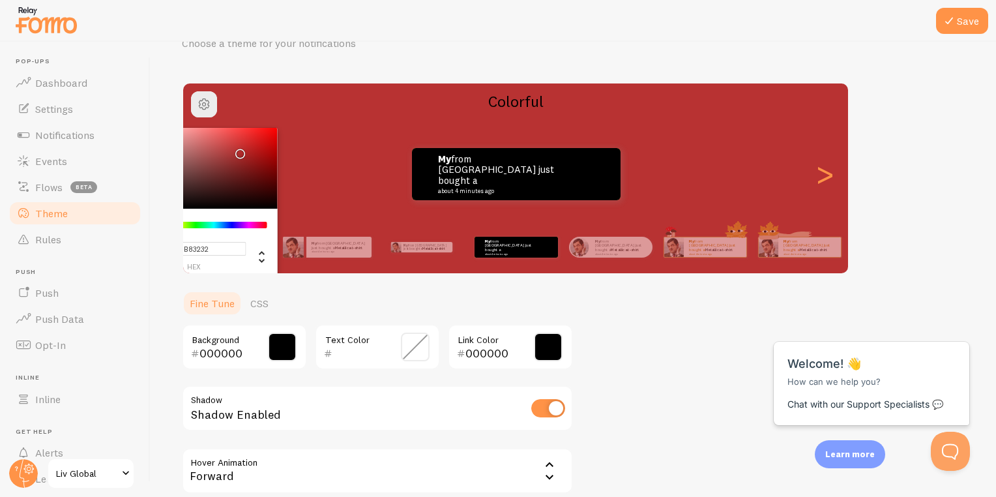
click at [322, 52] on div "Theme Choose a theme for your notifications #B83232 hex 184 r 50 g 50 b 0 h 57%…" at bounding box center [573, 283] width 783 height 557
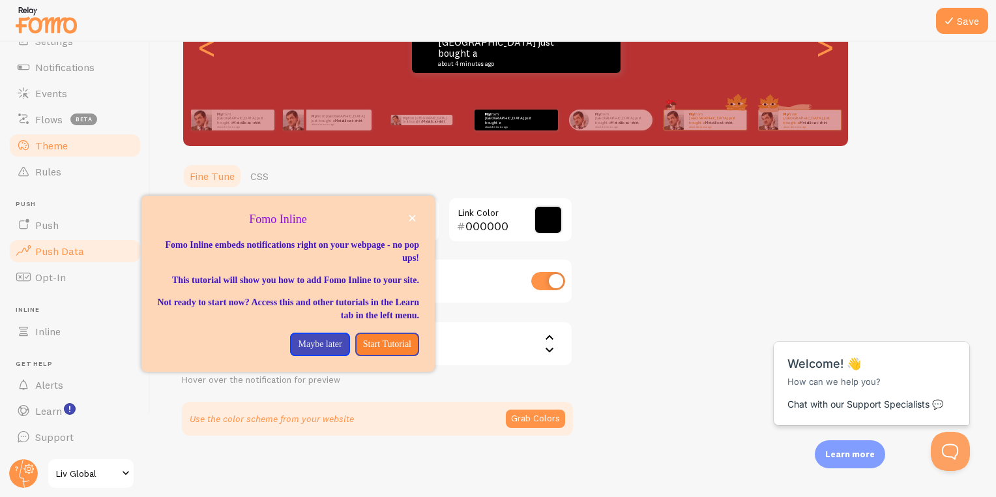
scroll to position [0, 0]
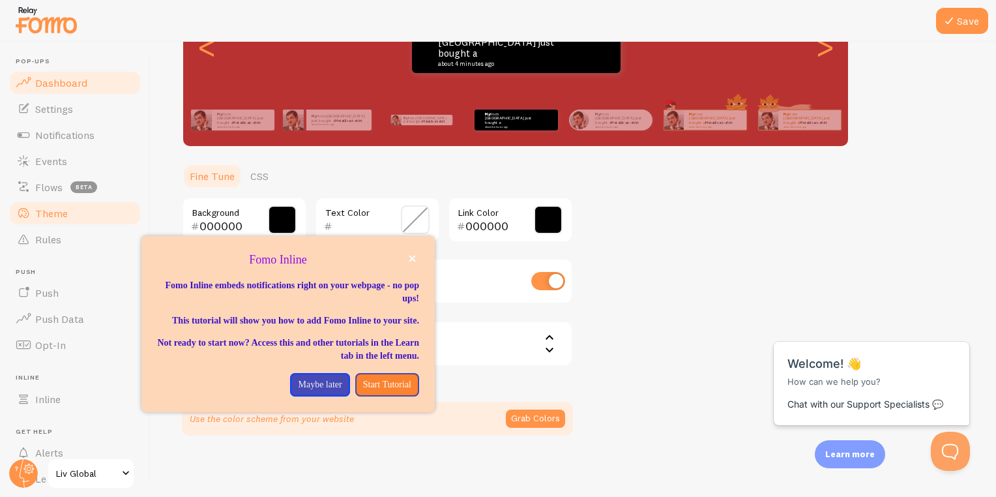
click at [47, 81] on span "Dashboard" at bounding box center [61, 82] width 52 height 13
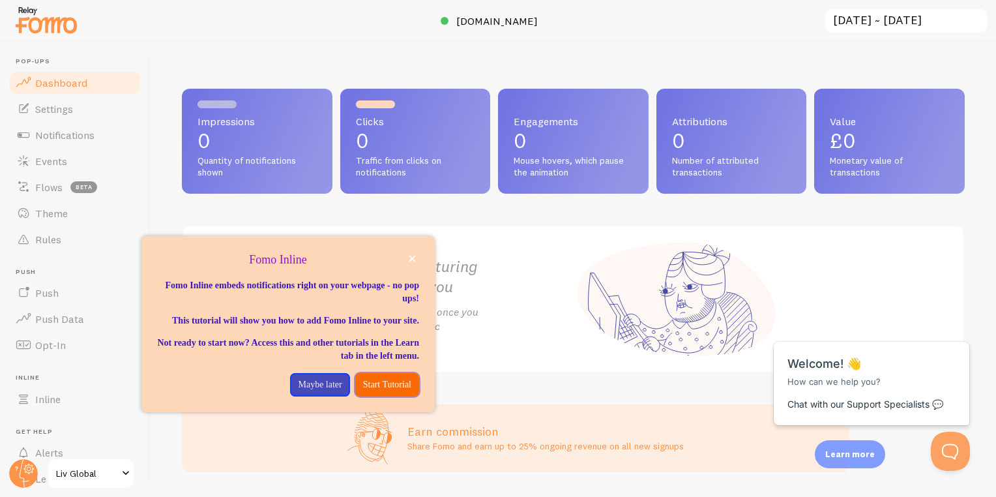
click at [370, 391] on p "Start Tutorial" at bounding box center [387, 384] width 48 height 13
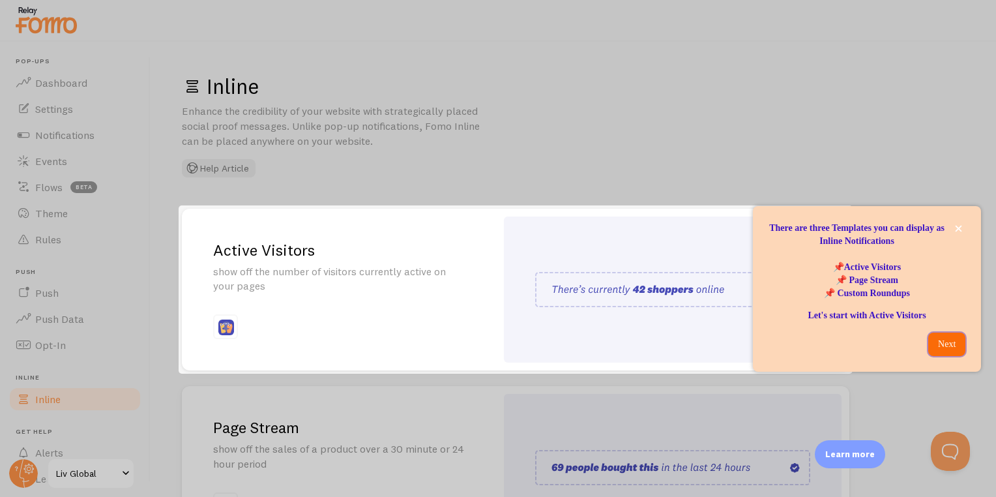
click at [947, 340] on p "Next" at bounding box center [947, 344] width 22 height 13
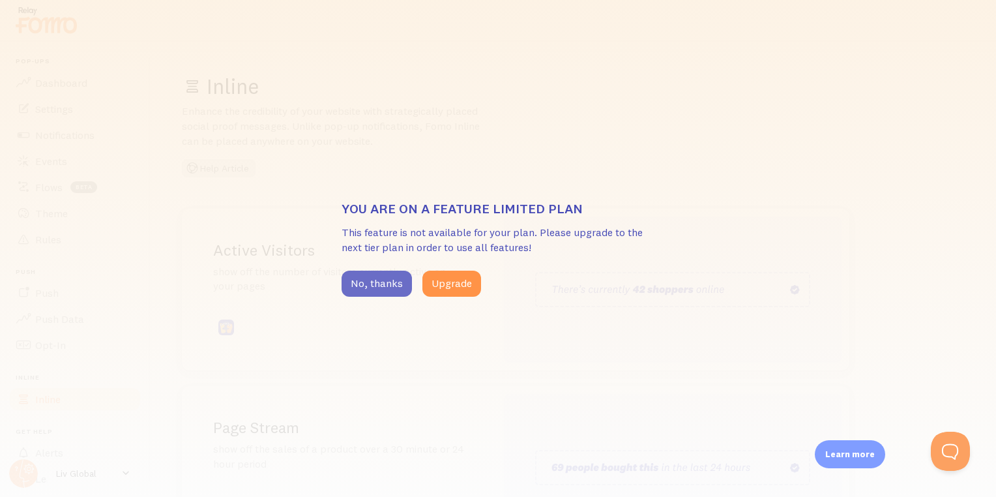
click at [386, 278] on button "No, thanks" at bounding box center [377, 284] width 70 height 26
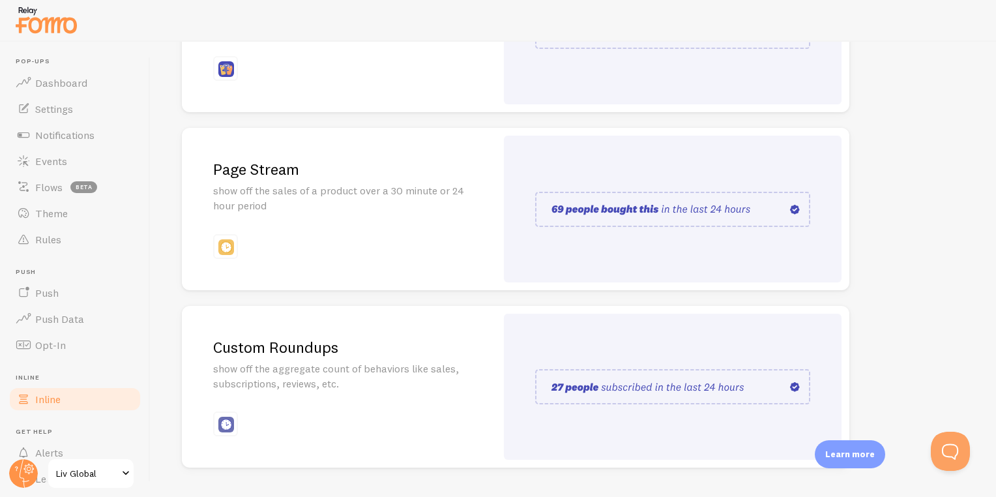
scroll to position [258, 0]
click at [63, 340] on span "Opt-In" at bounding box center [50, 344] width 31 height 13
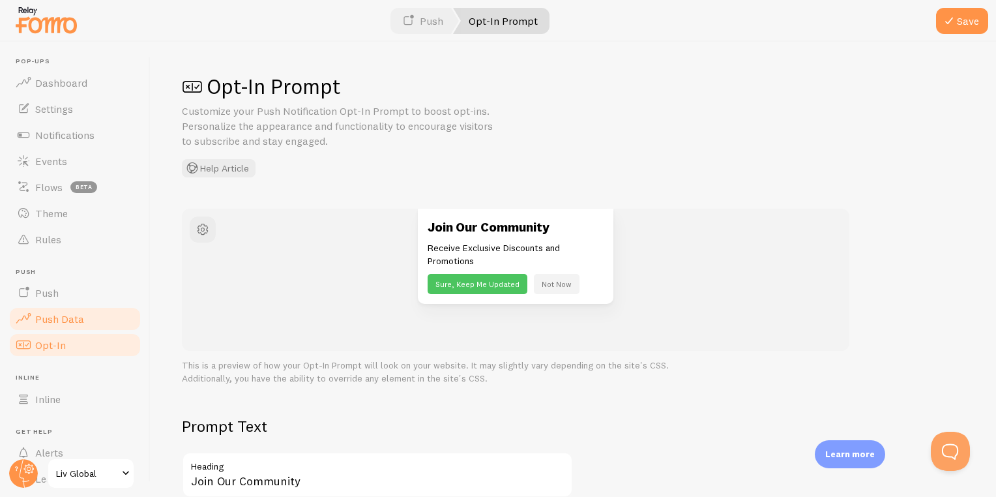
click at [62, 312] on span "Push Data" at bounding box center [59, 318] width 49 height 13
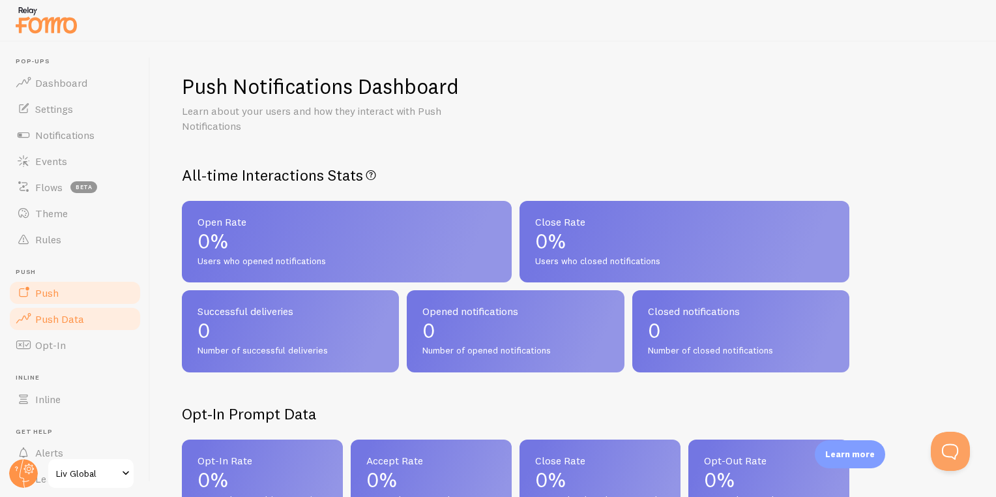
click at [53, 294] on span "Push" at bounding box center [46, 292] width 23 height 13
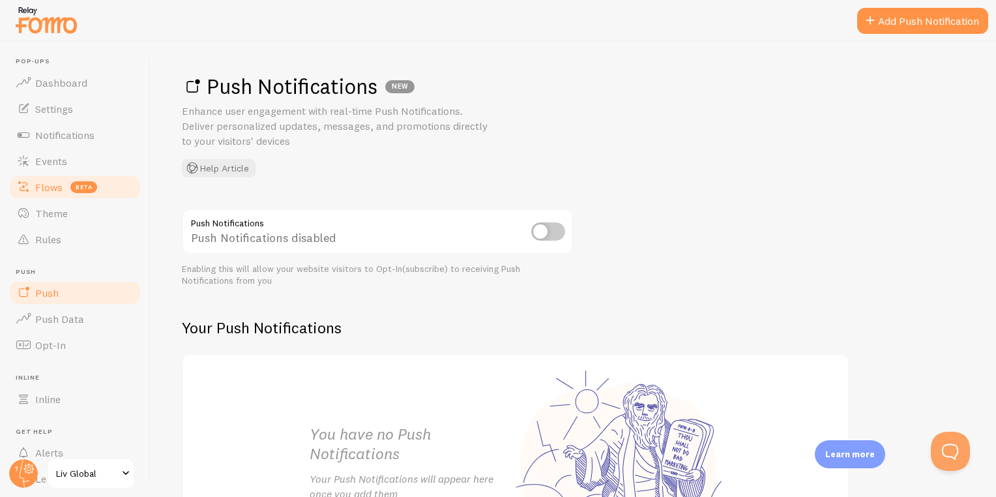
click at [59, 192] on span "Flows" at bounding box center [48, 187] width 27 height 13
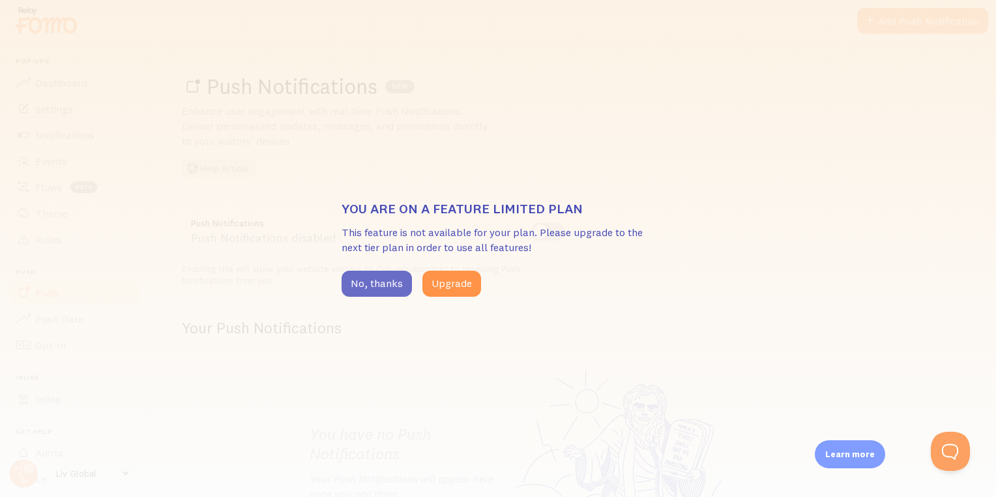
click at [368, 277] on button "No, thanks" at bounding box center [377, 284] width 70 height 26
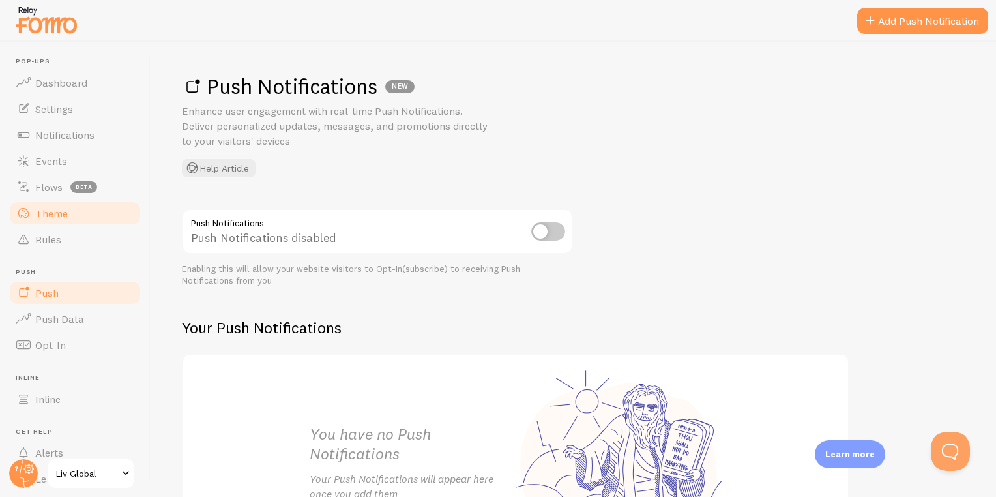
click at [37, 207] on span "Theme" at bounding box center [51, 213] width 33 height 13
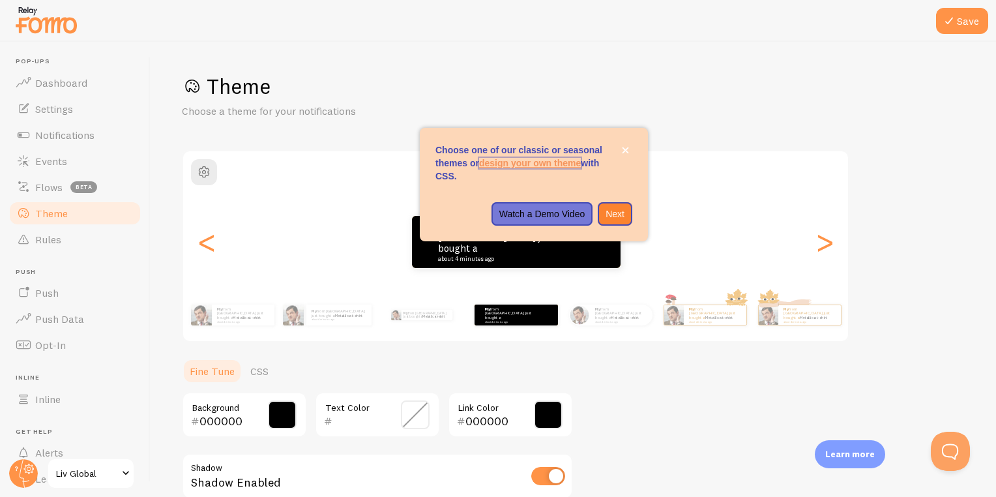
click at [550, 162] on link "design your own theme" at bounding box center [530, 163] width 102 height 10
click at [569, 203] on button "Watch a Demo Video" at bounding box center [543, 213] width 102 height 23
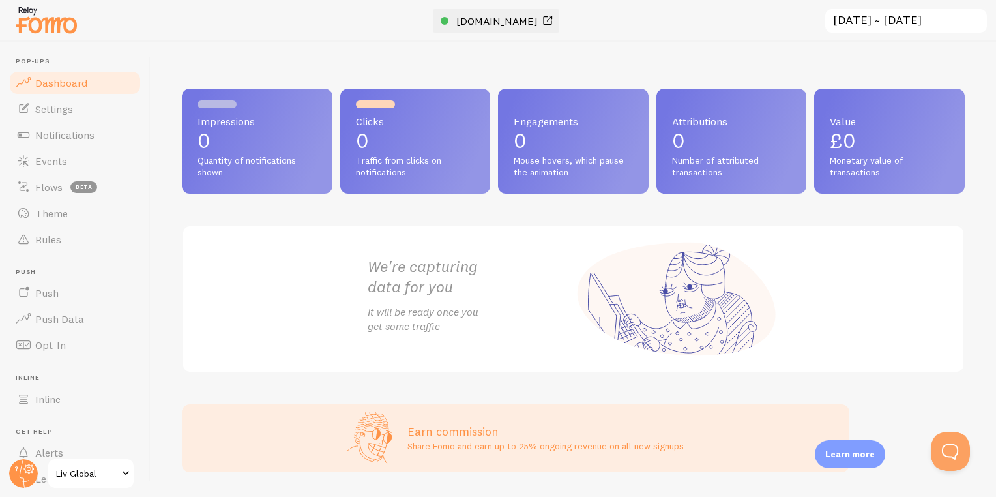
click at [482, 27] on span "[DOMAIN_NAME]" at bounding box center [496, 20] width 81 height 13
click at [65, 140] on span "Notifications" at bounding box center [64, 134] width 59 height 13
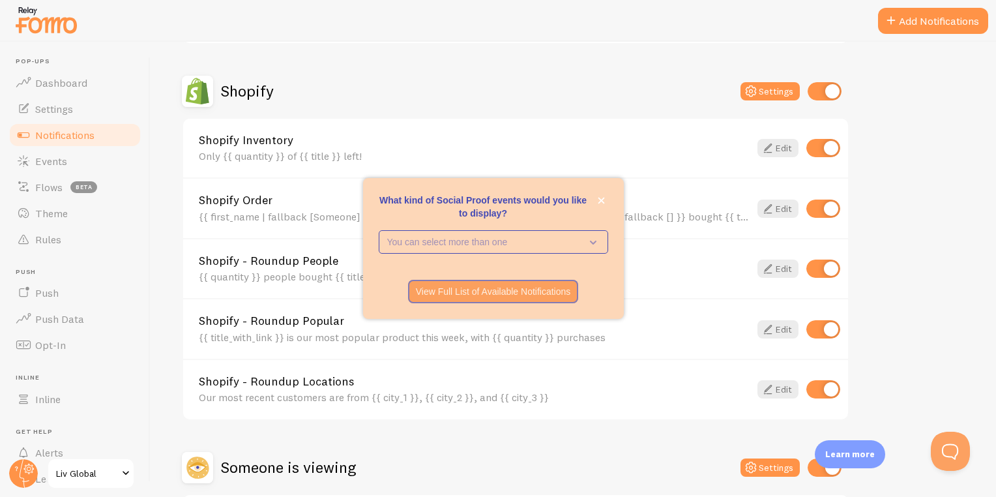
scroll to position [436, 0]
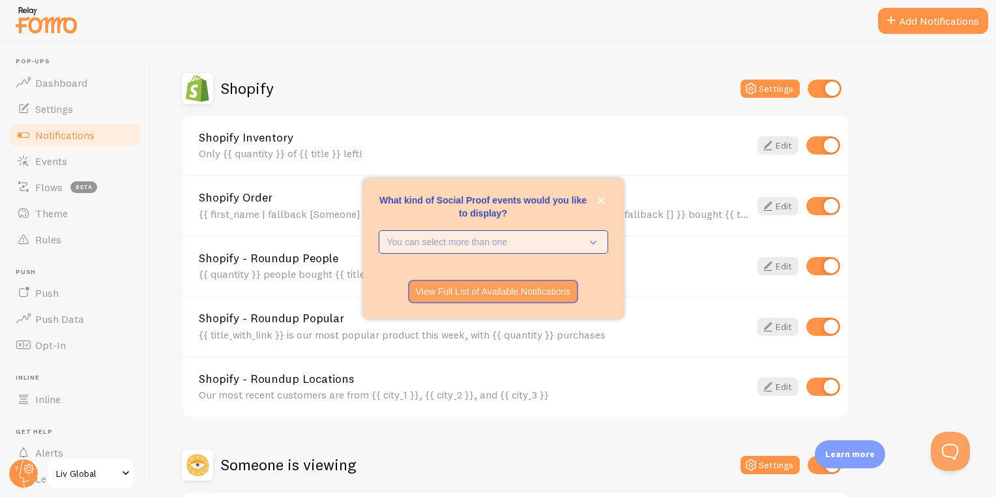
click at [435, 241] on p "You can select more than one" at bounding box center [484, 241] width 194 height 13
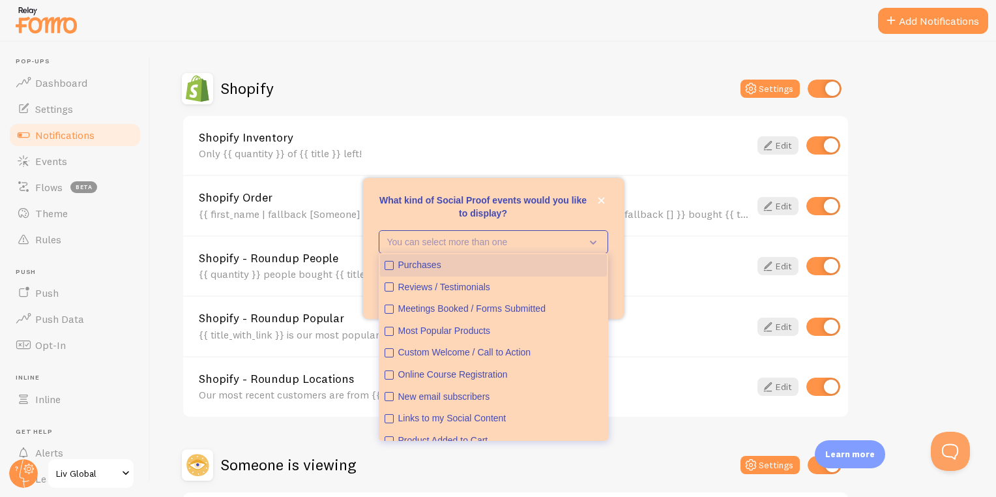
click at [441, 267] on div "Purchases" at bounding box center [500, 265] width 204 height 13
click at [611, 282] on div "View Full List of Available Notifications" at bounding box center [493, 291] width 261 height 23
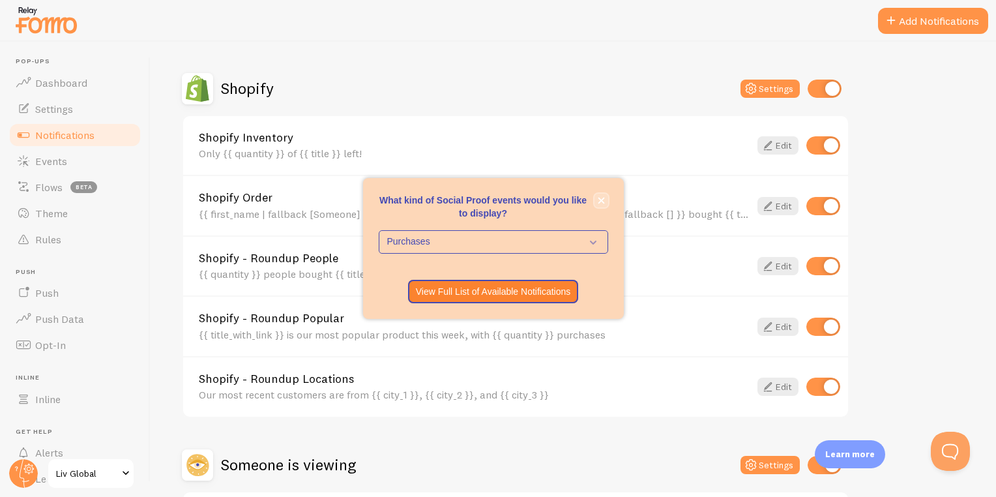
click at [603, 198] on icon "close," at bounding box center [601, 201] width 7 height 7
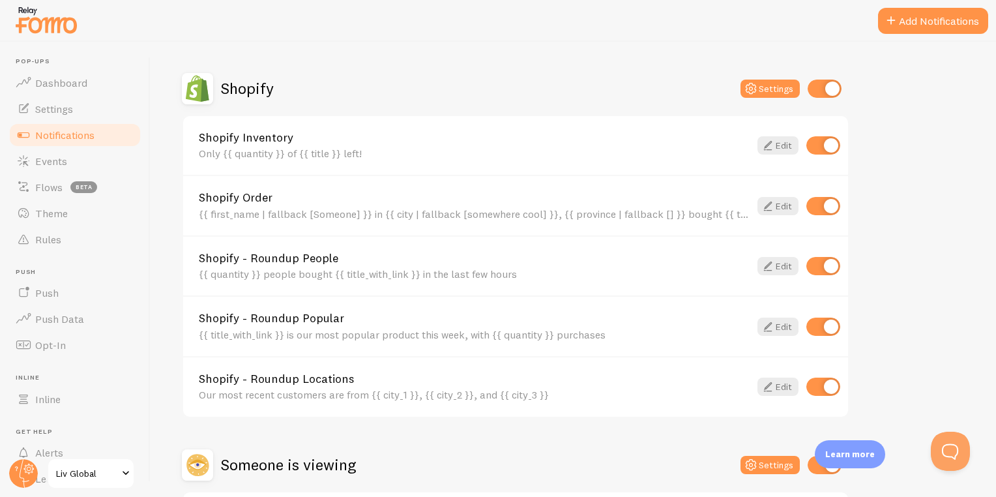
scroll to position [550, 0]
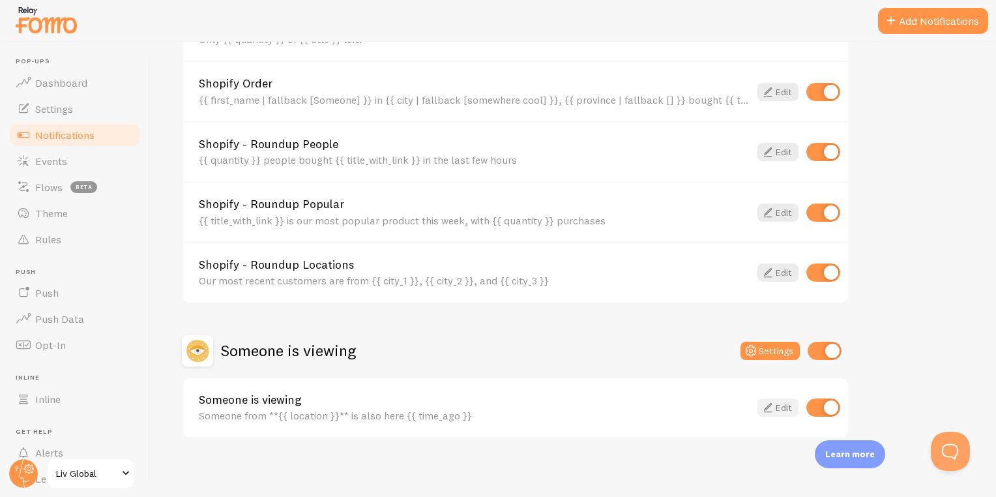
click at [777, 404] on link "Edit" at bounding box center [778, 407] width 41 height 18
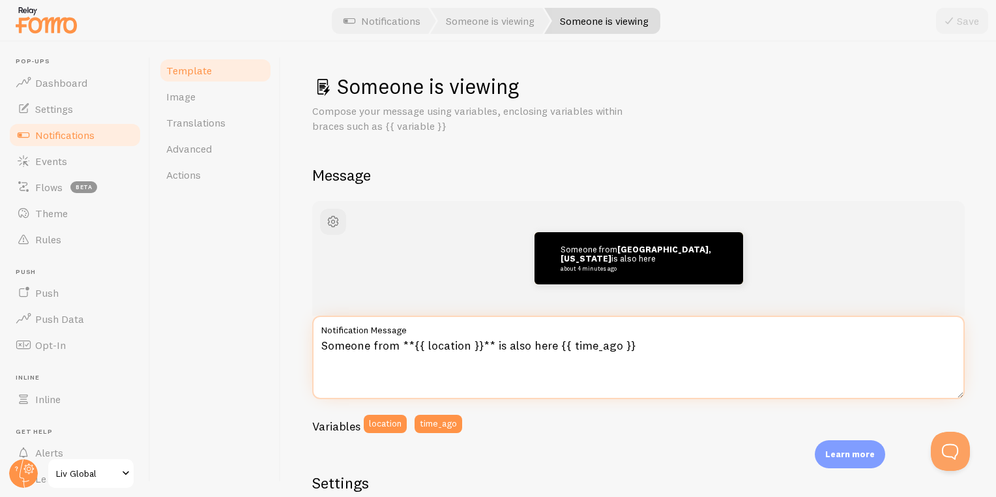
click at [409, 361] on textarea "Someone from **{{ location }}** is also here {{ time_ago }}" at bounding box center [638, 357] width 653 height 83
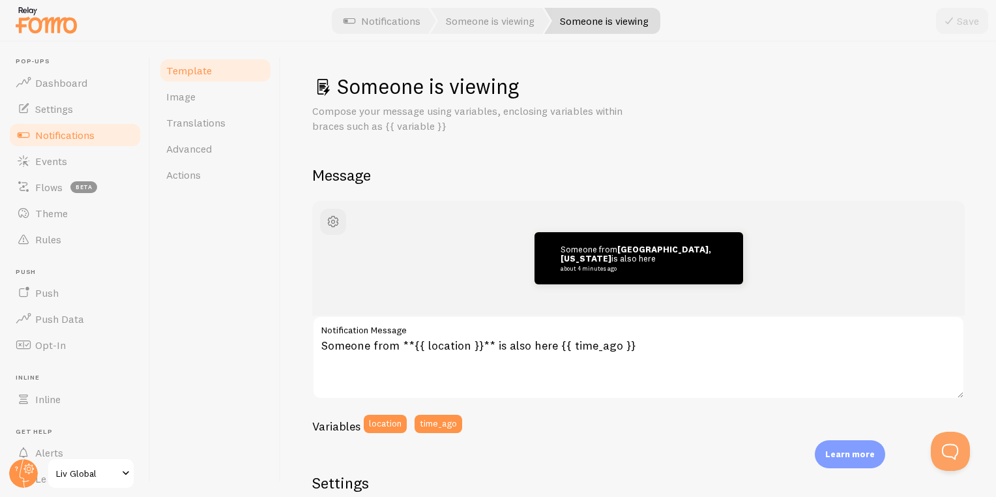
click at [76, 132] on span "Notifications" at bounding box center [64, 134] width 59 height 13
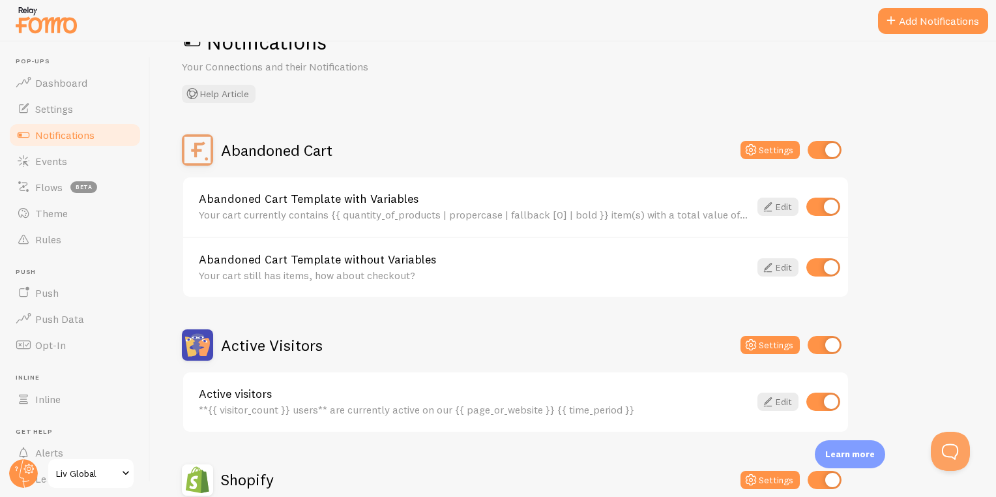
scroll to position [274, 0]
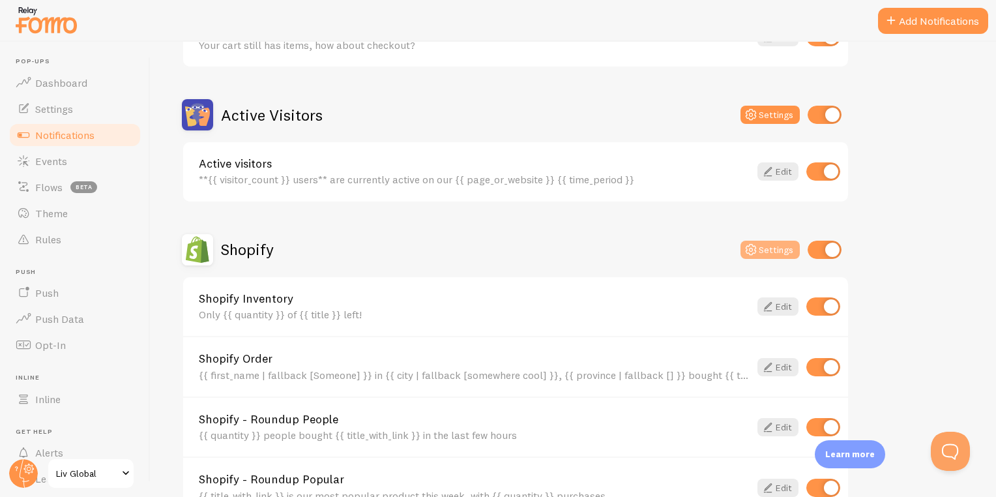
click at [773, 250] on button "Settings" at bounding box center [770, 250] width 59 height 18
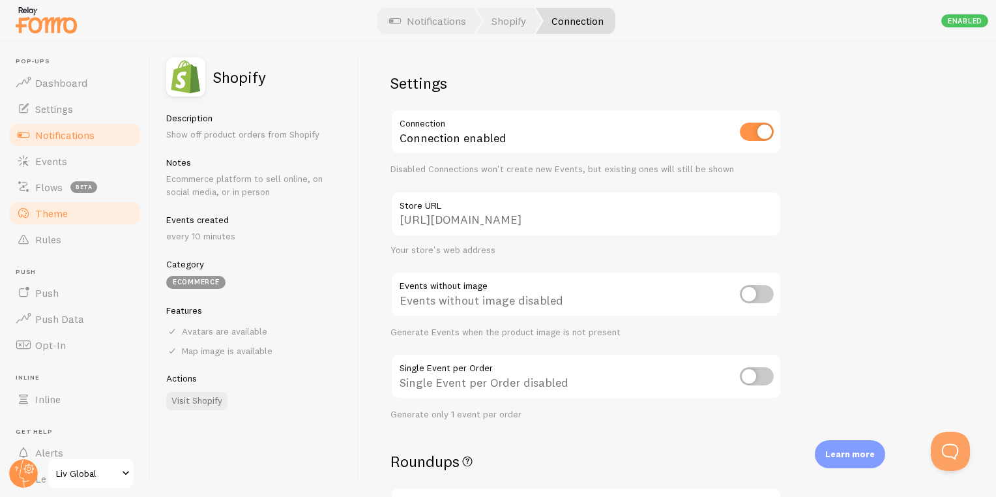
click at [70, 214] on link "Theme" at bounding box center [75, 213] width 134 height 26
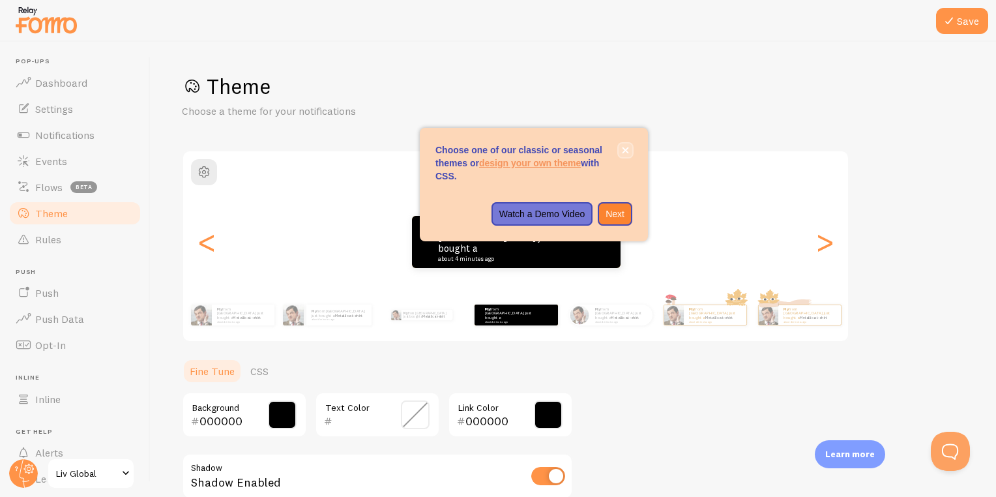
click at [626, 148] on icon "close," at bounding box center [625, 150] width 7 height 7
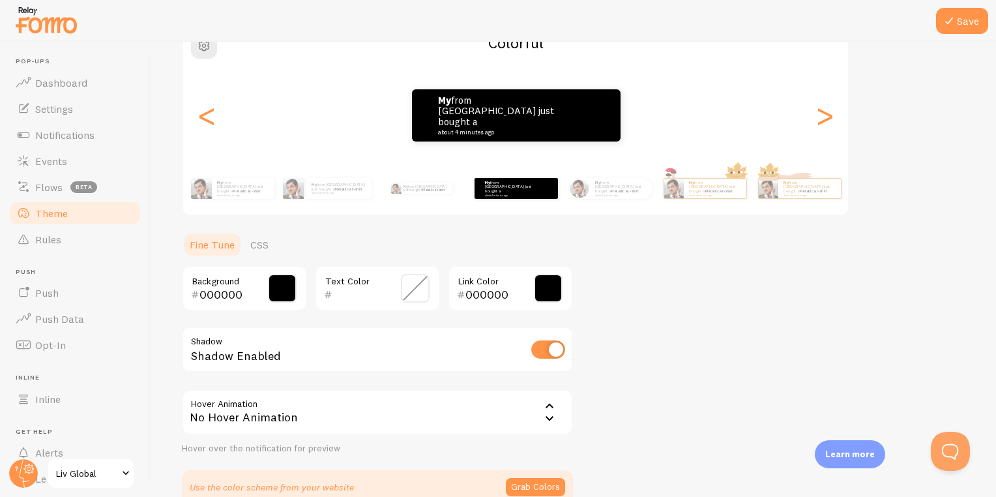
scroll to position [130, 0]
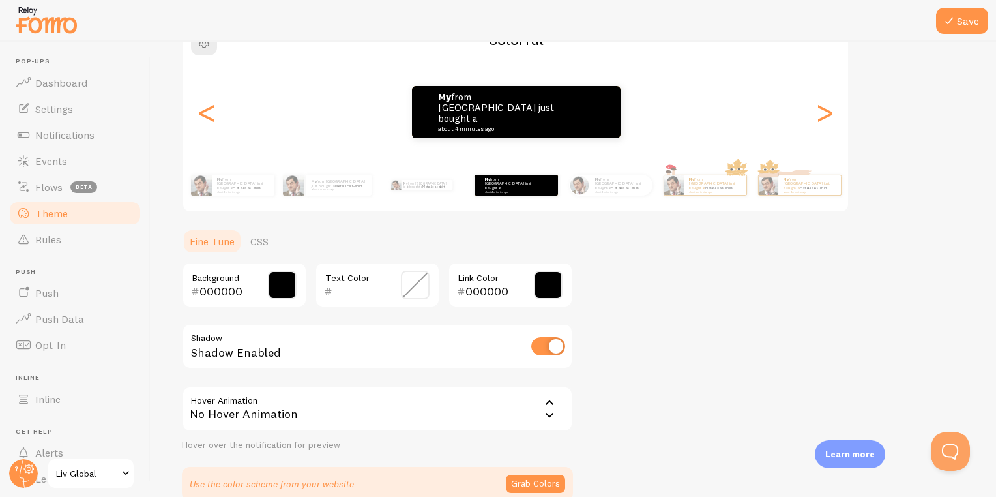
click at [281, 286] on span at bounding box center [282, 285] width 29 height 29
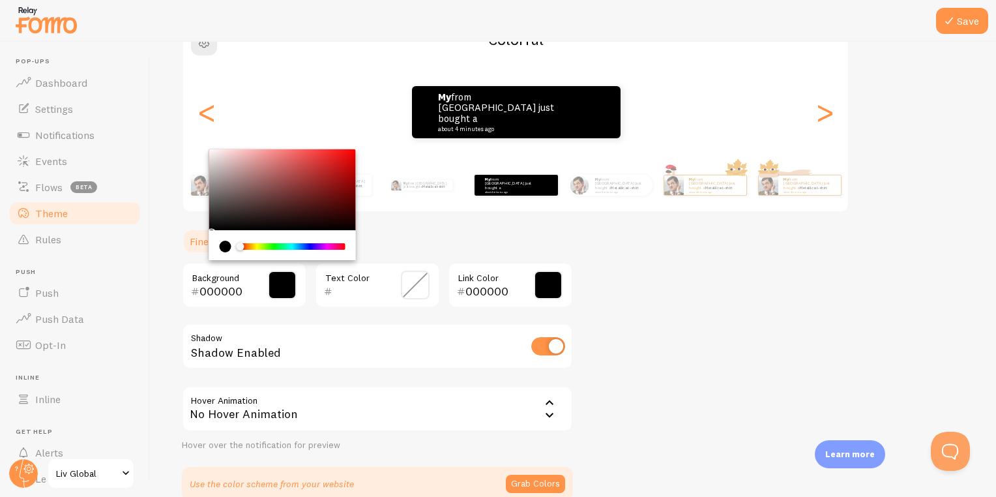
click at [246, 291] on input "000000" at bounding box center [226, 292] width 53 height 16
type input "0"
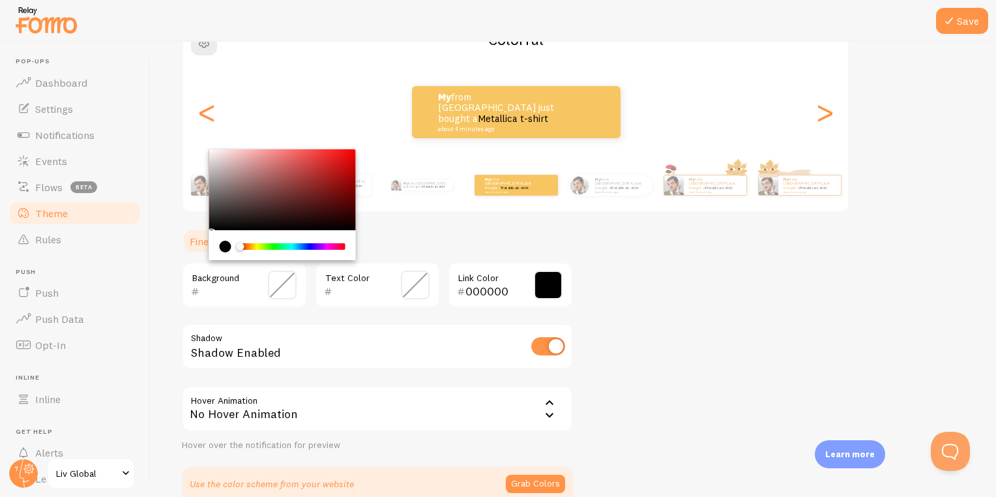
click at [509, 249] on ul "Fine Tune CSS" at bounding box center [377, 241] width 391 height 26
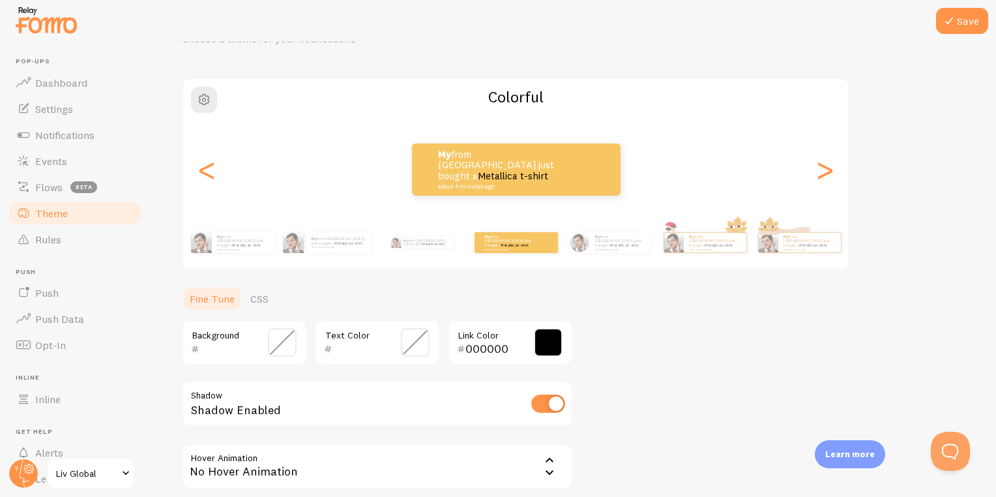
scroll to position [76, 0]
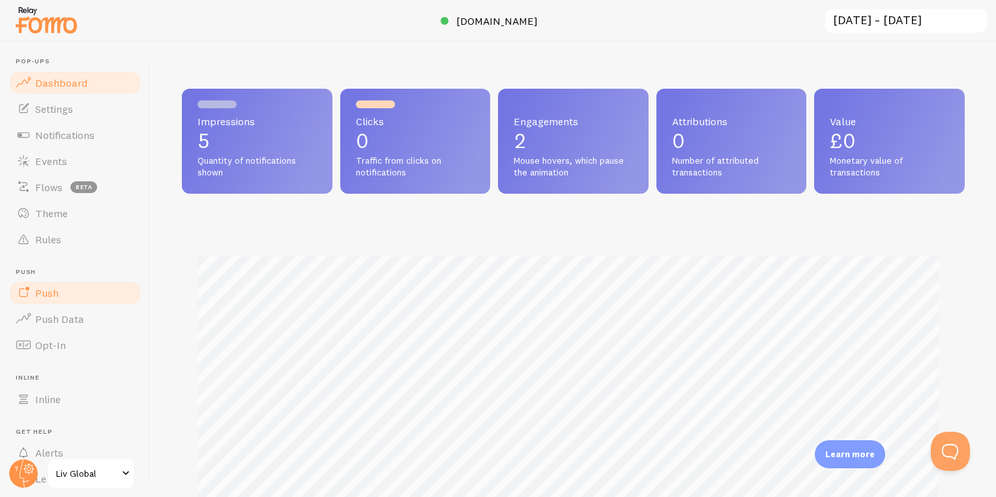
scroll to position [68, 0]
